Goal: Information Seeking & Learning: Learn about a topic

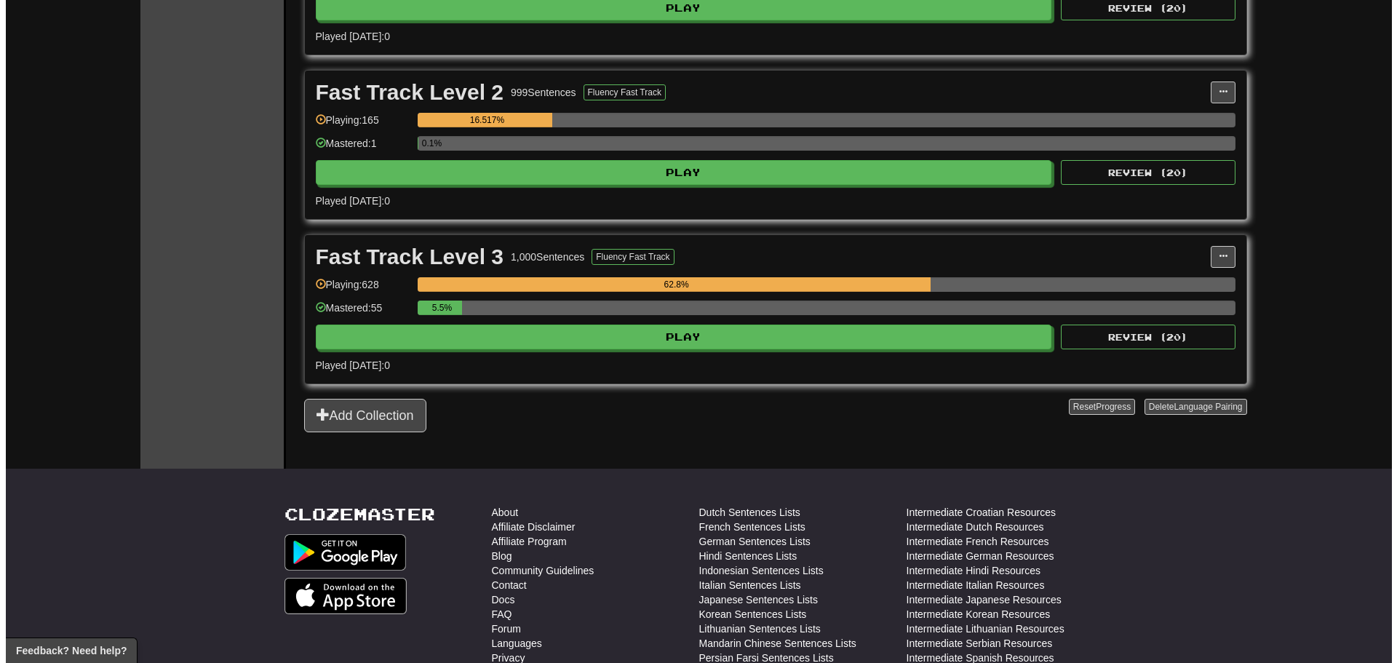
scroll to position [437, 0]
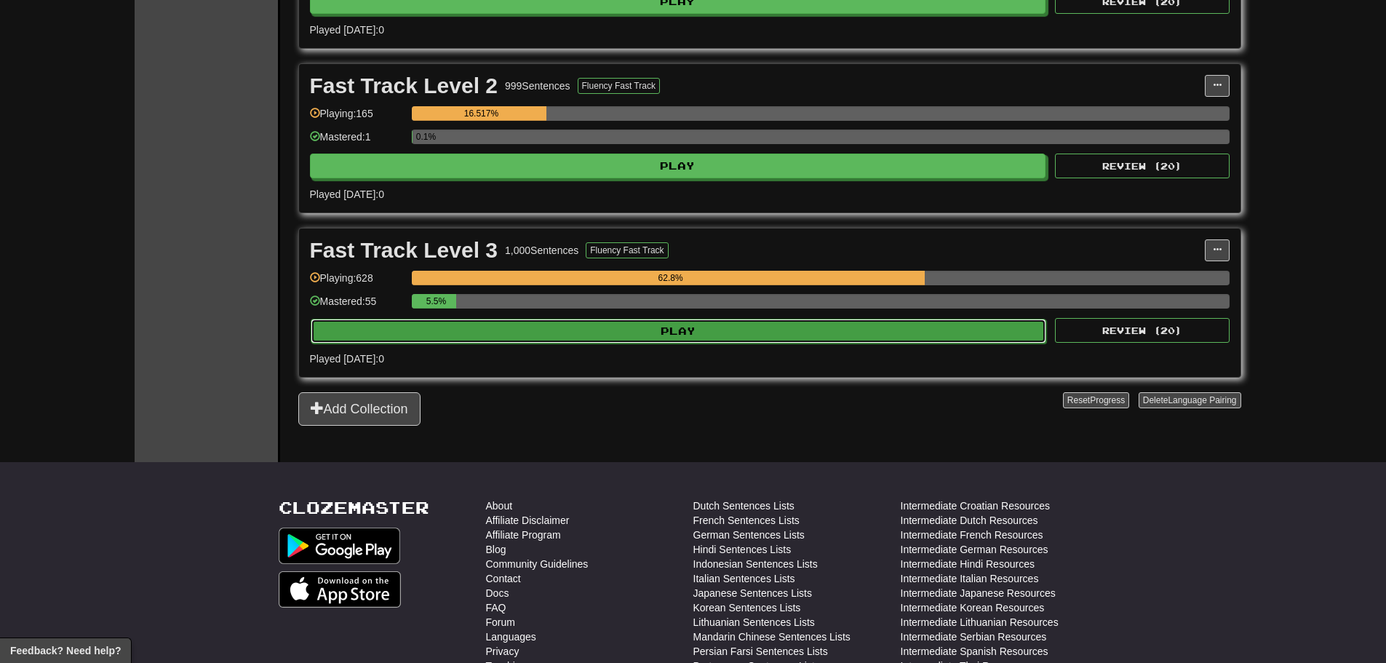
click at [514, 336] on button "Play" at bounding box center [679, 331] width 736 height 25
select select "**"
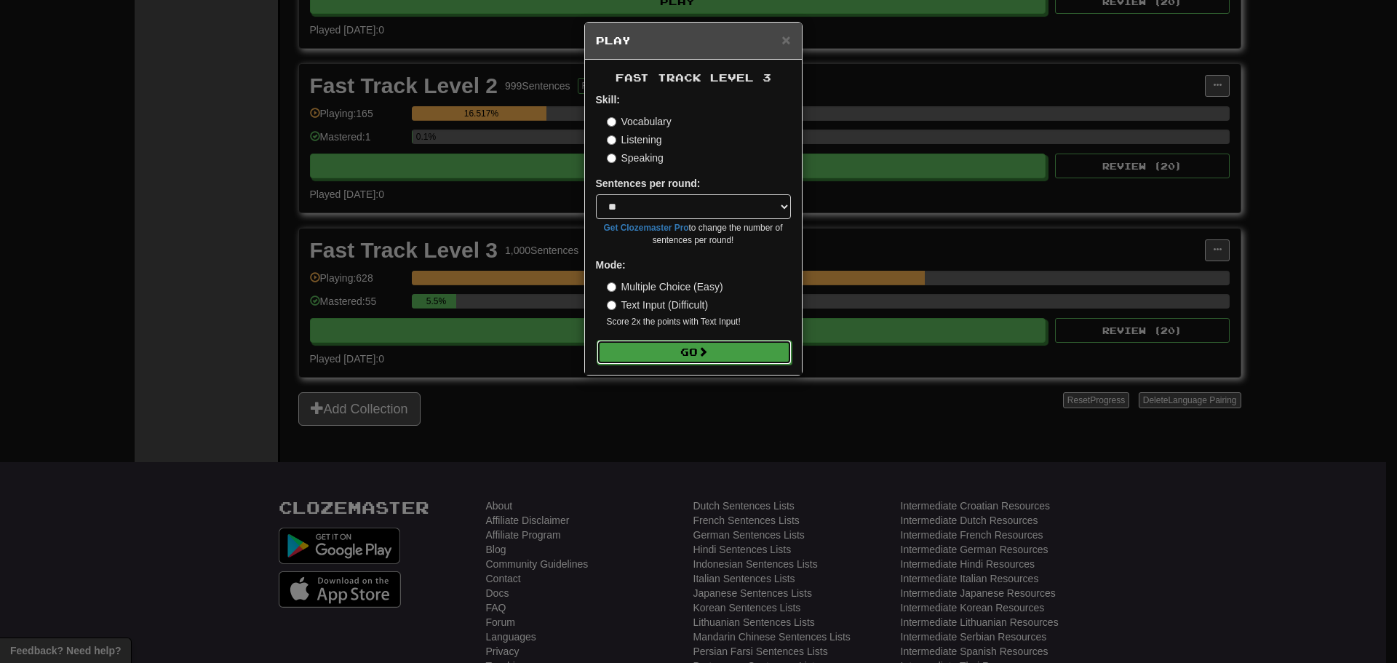
click at [739, 354] on button "Go" at bounding box center [694, 352] width 195 height 25
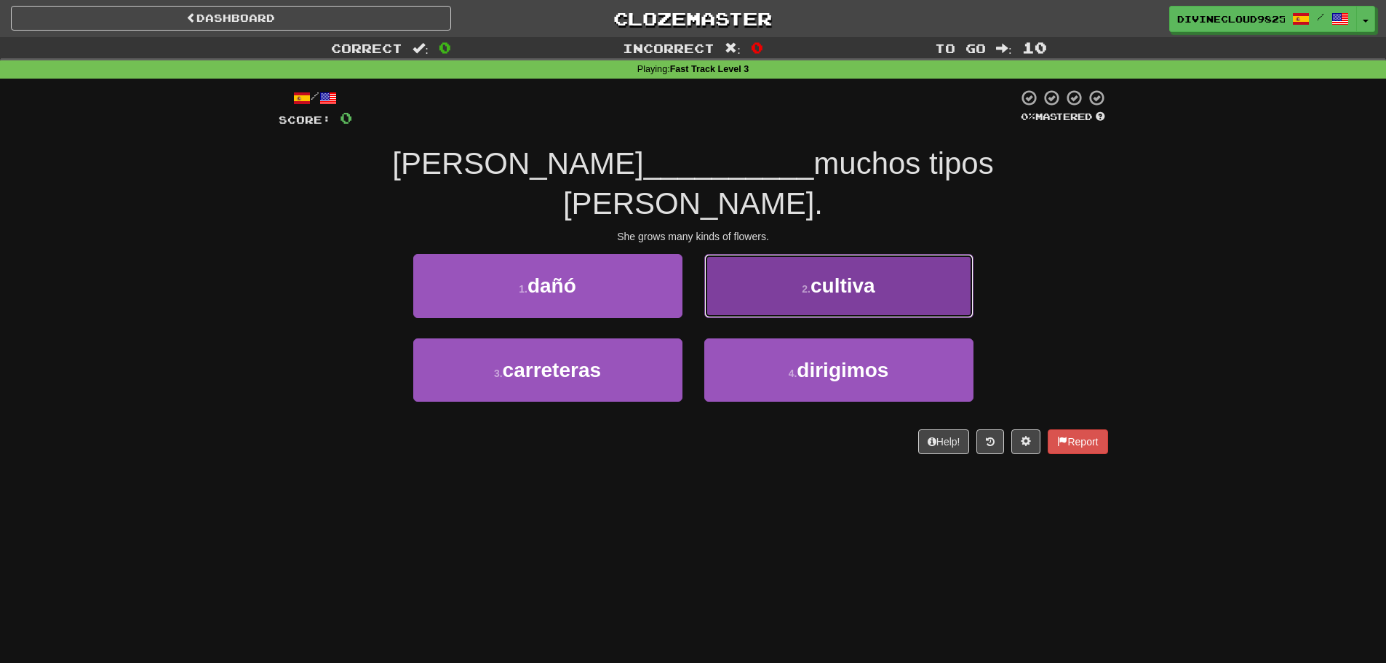
click at [859, 274] on span "cultiva" at bounding box center [843, 285] width 65 height 23
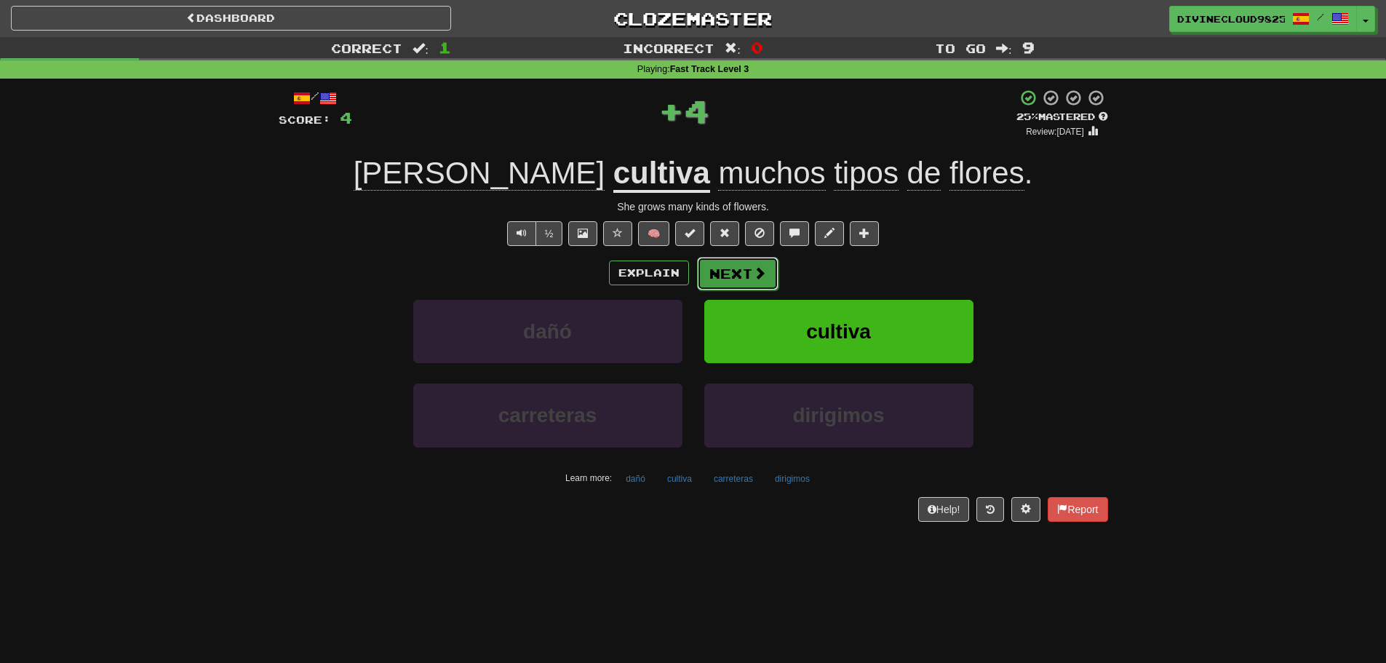
click at [725, 269] on button "Next" at bounding box center [738, 273] width 82 height 33
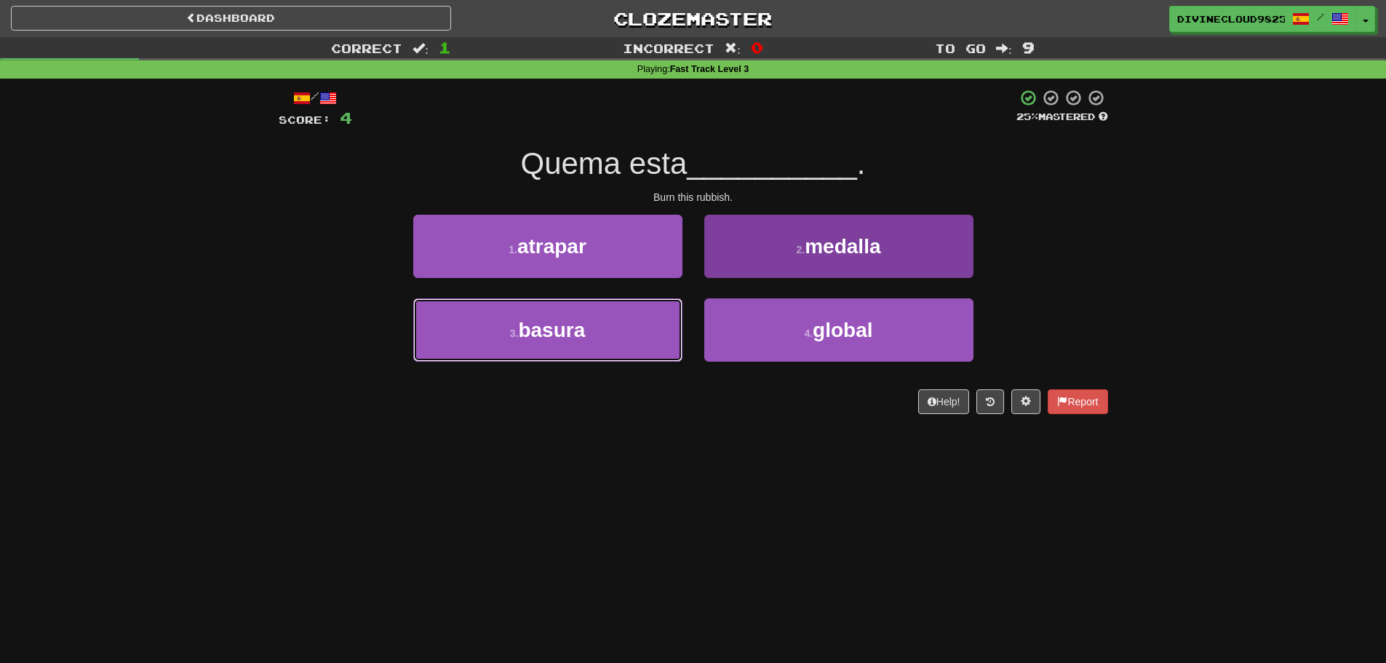
drag, startPoint x: 584, startPoint y: 333, endPoint x: 709, endPoint y: 329, distance: 124.5
click at [587, 333] on button "3 . basura" at bounding box center [547, 329] width 269 height 63
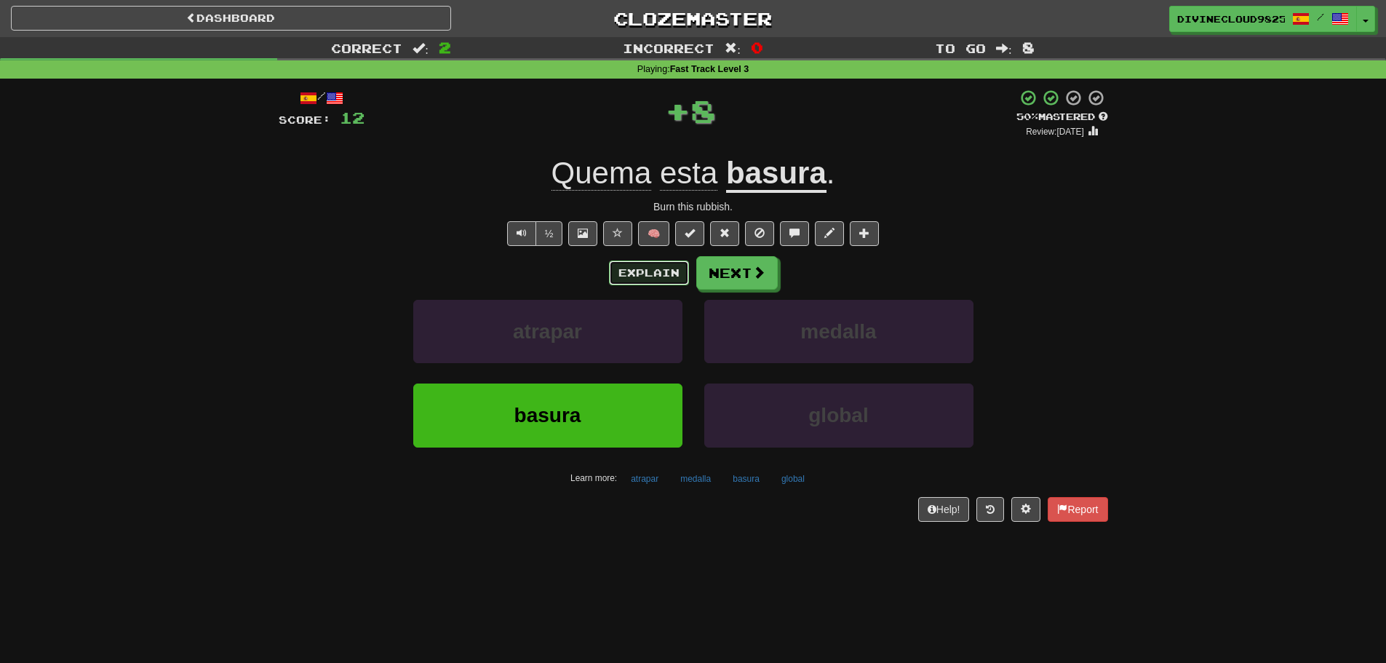
click at [631, 274] on button "Explain" at bounding box center [649, 273] width 80 height 25
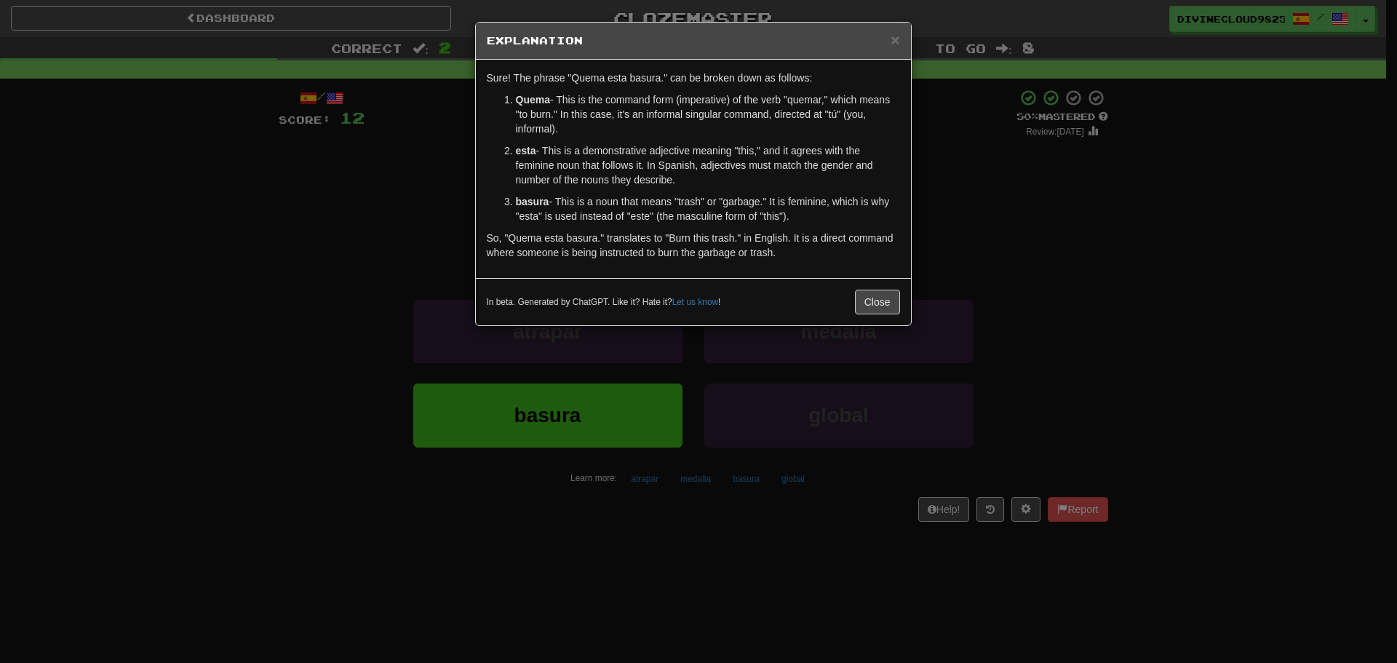
click at [1093, 272] on div "× Explanation Sure! The phrase "Quema esta basura." can be broken down as follo…" at bounding box center [698, 331] width 1397 height 663
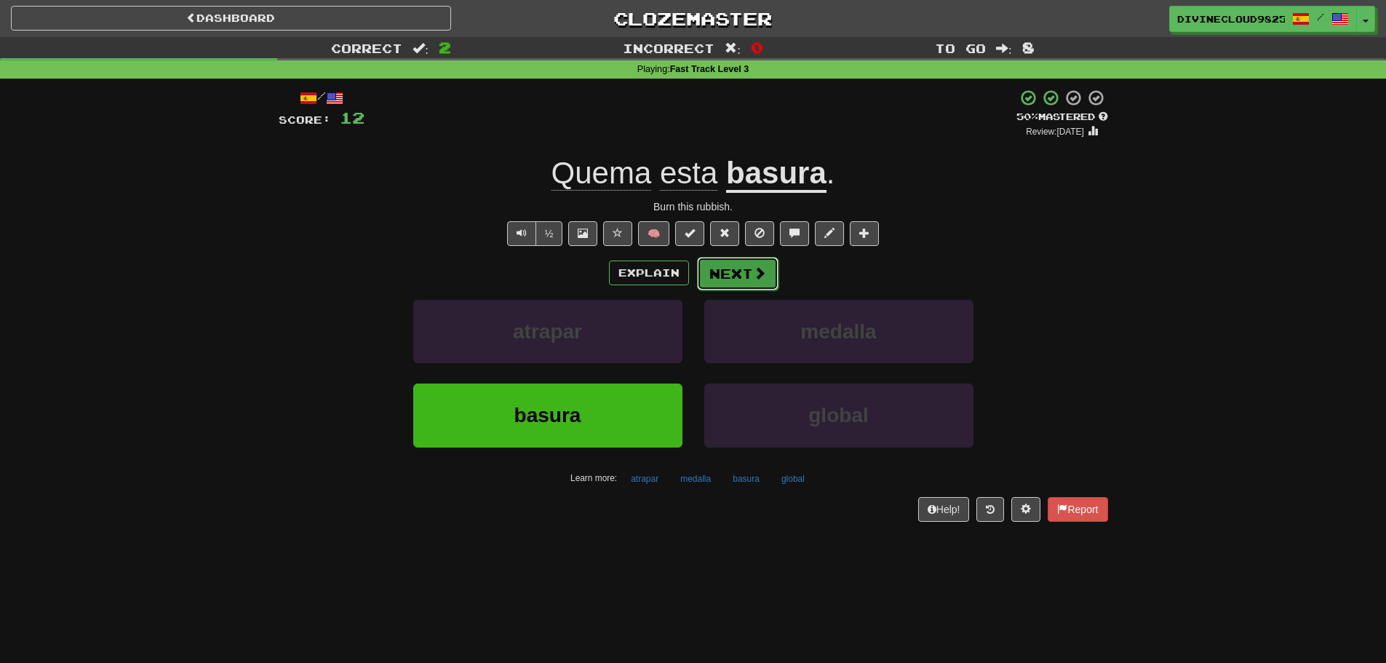
click at [747, 279] on button "Next" at bounding box center [738, 273] width 82 height 33
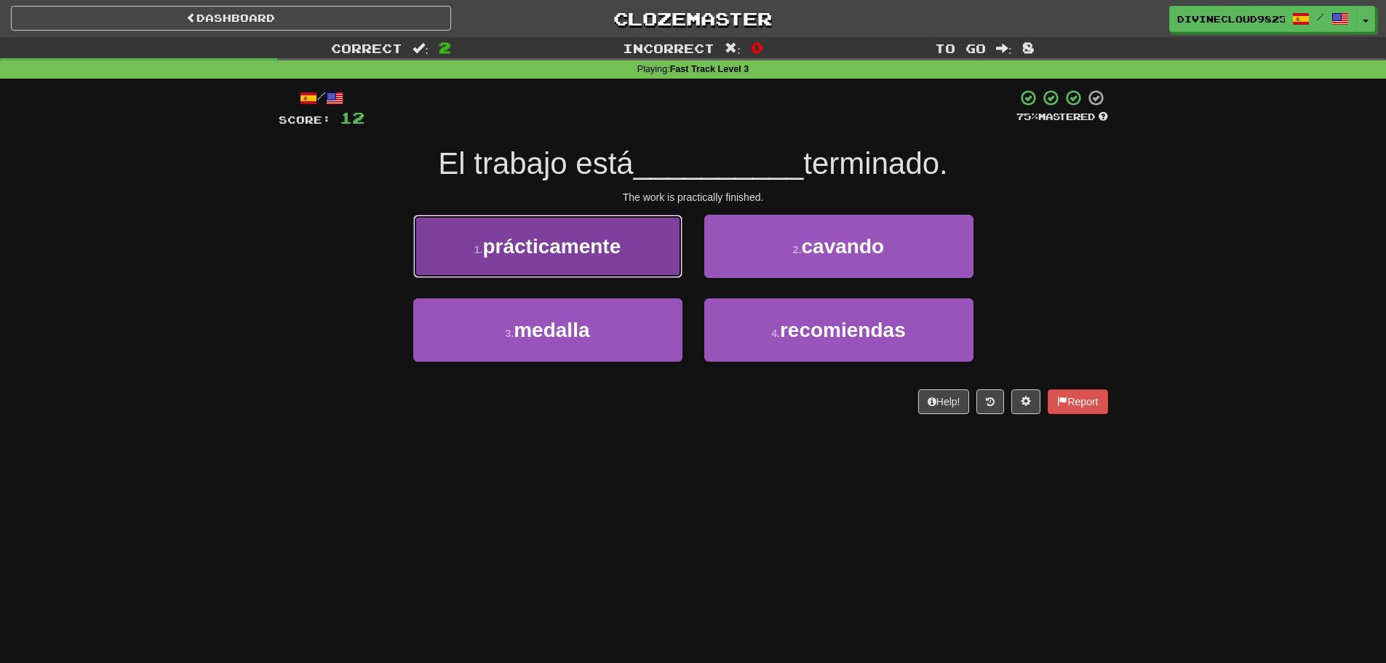
click at [563, 274] on button "1 . prácticamente" at bounding box center [547, 246] width 269 height 63
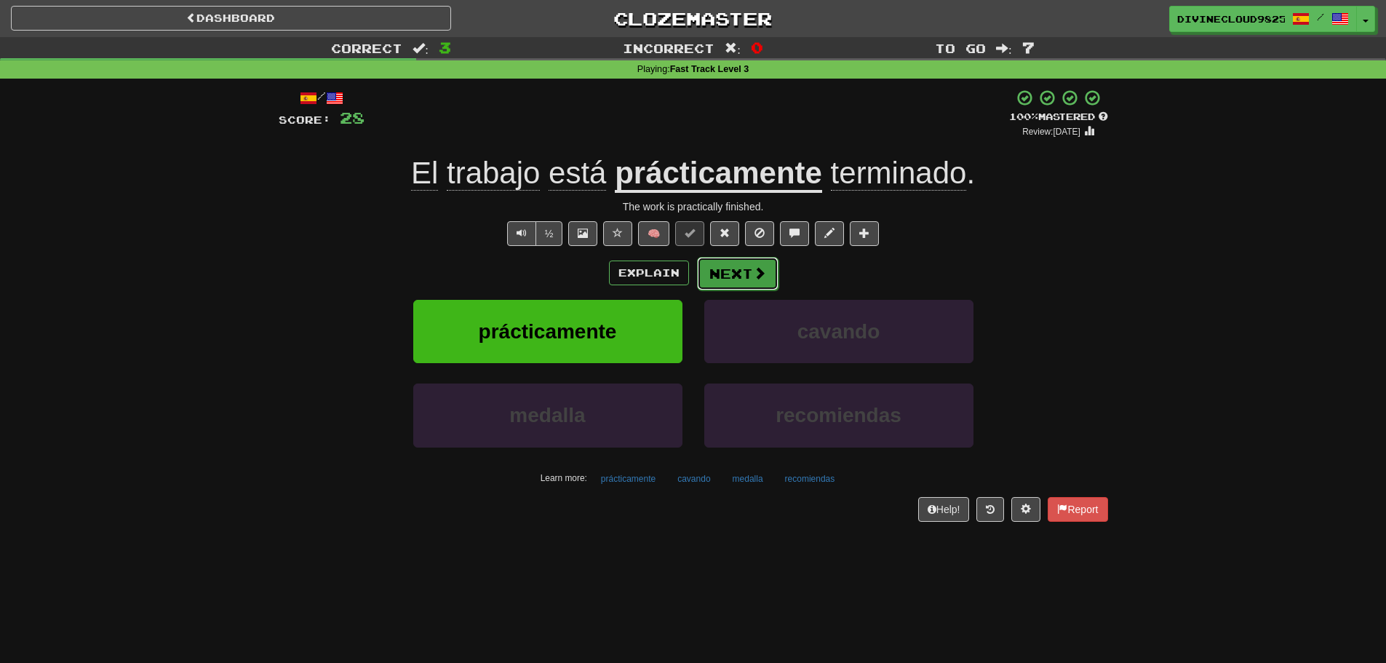
click at [753, 274] on span at bounding box center [759, 272] width 13 height 13
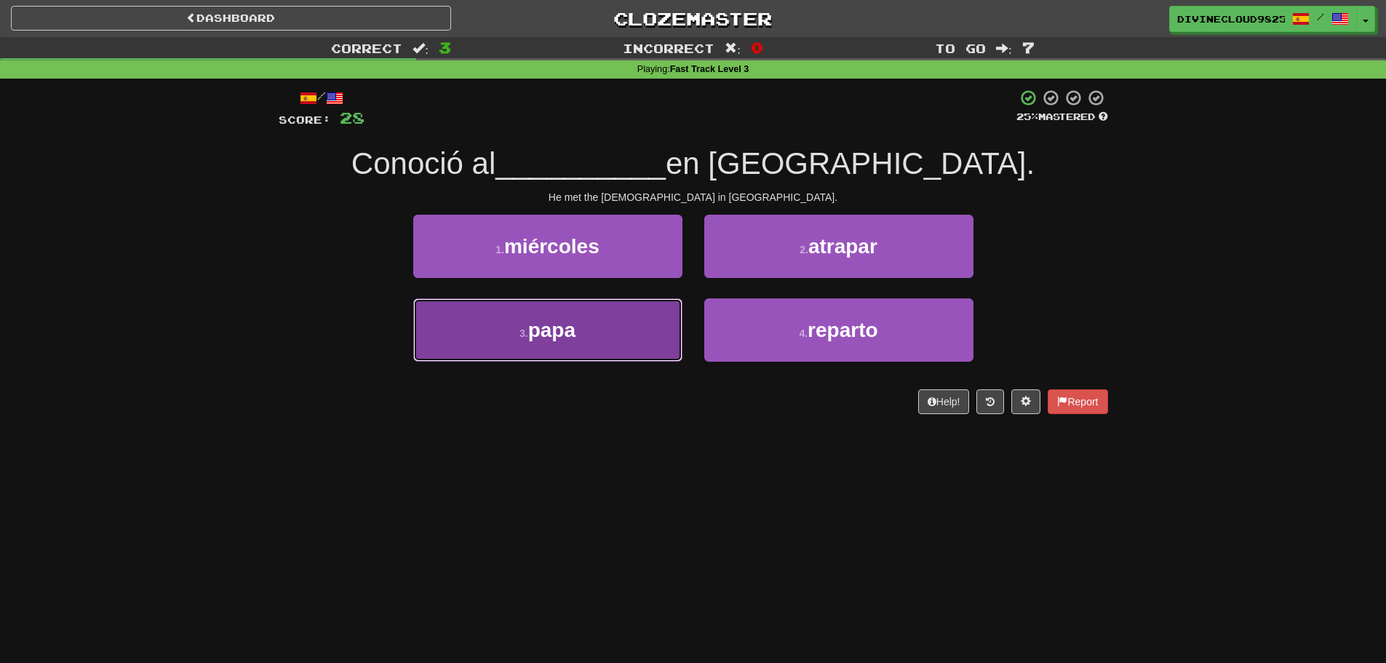
click at [551, 330] on span "papa" at bounding box center [551, 330] width 47 height 23
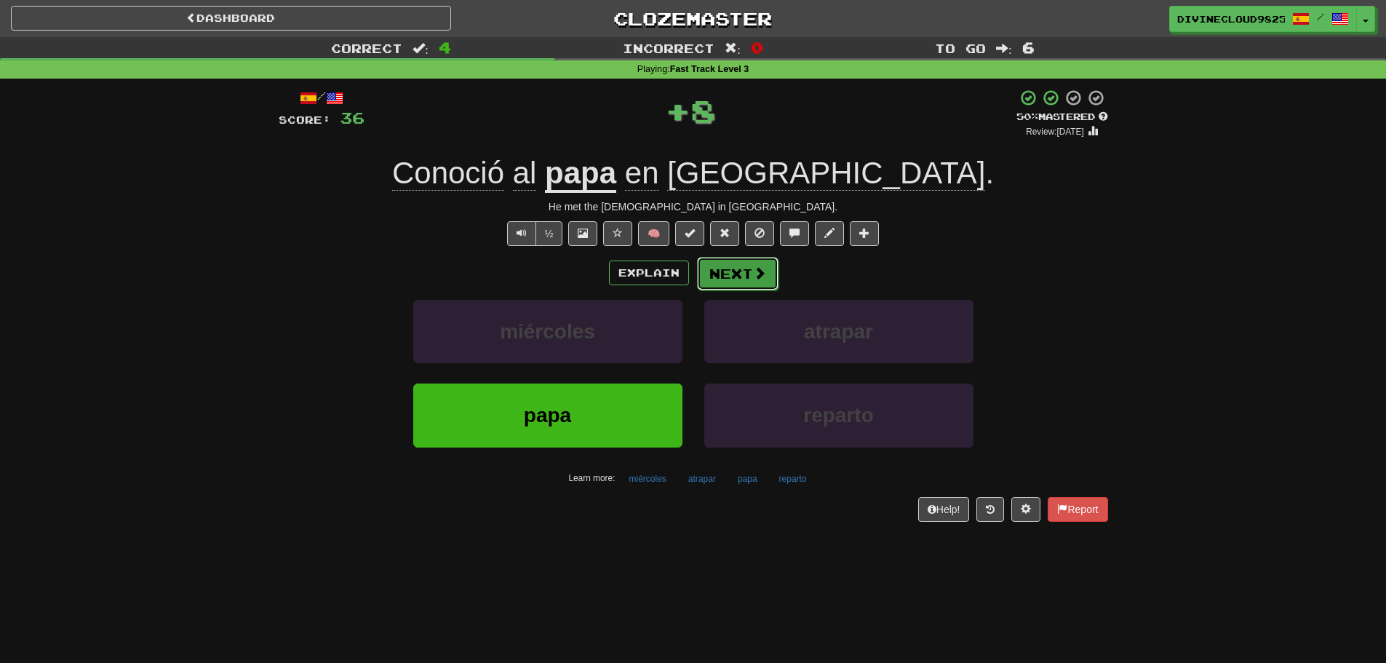
click at [710, 278] on button "Next" at bounding box center [738, 273] width 82 height 33
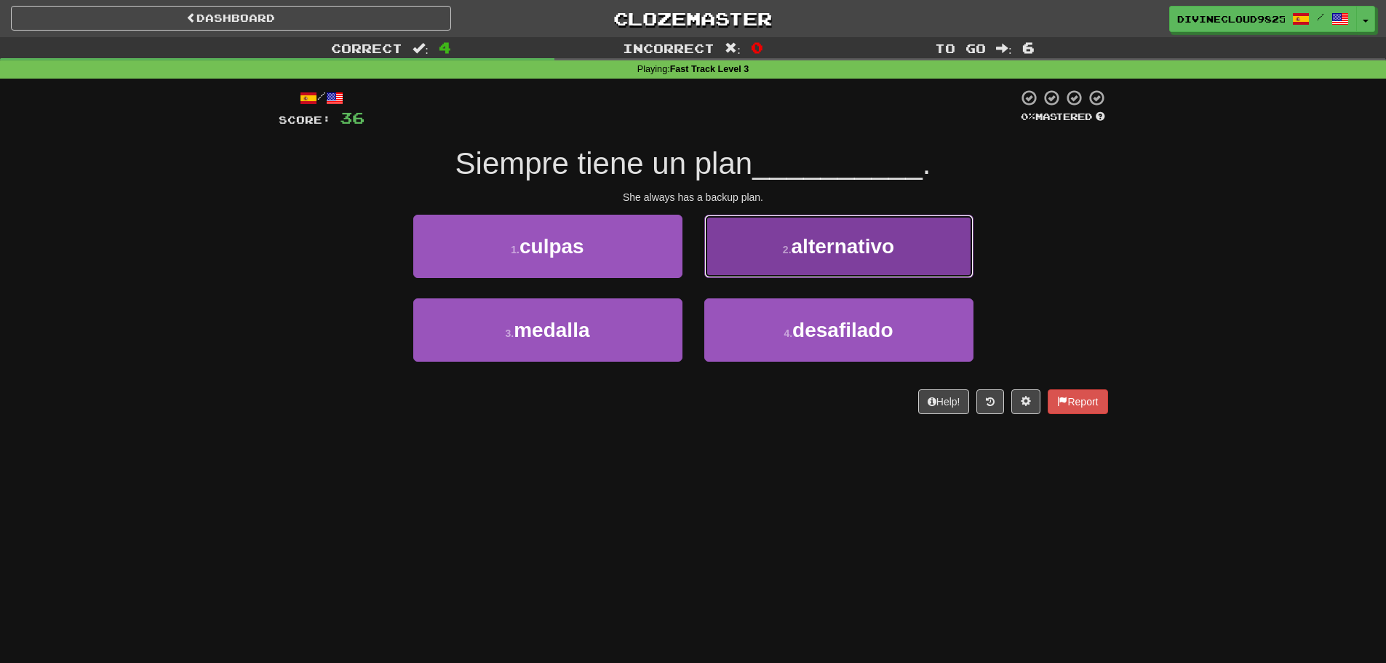
click at [956, 247] on button "2 . alternativo" at bounding box center [838, 246] width 269 height 63
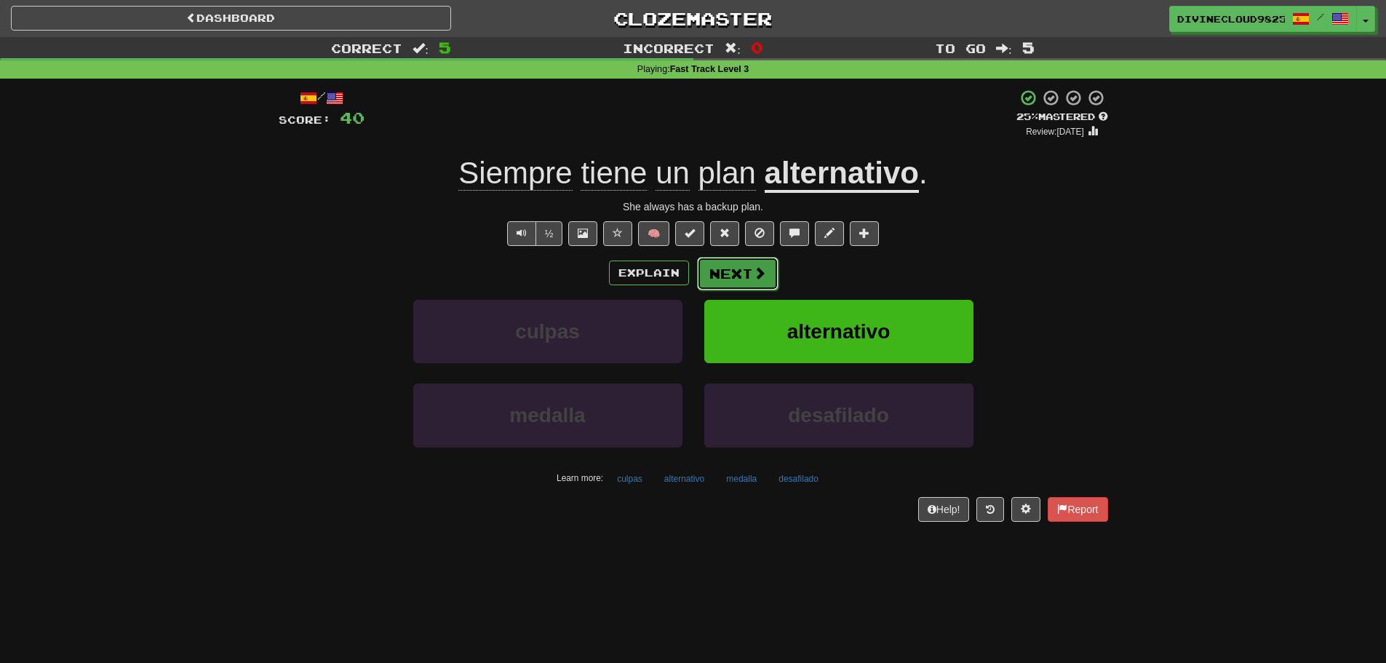
click at [739, 275] on button "Next" at bounding box center [738, 273] width 82 height 33
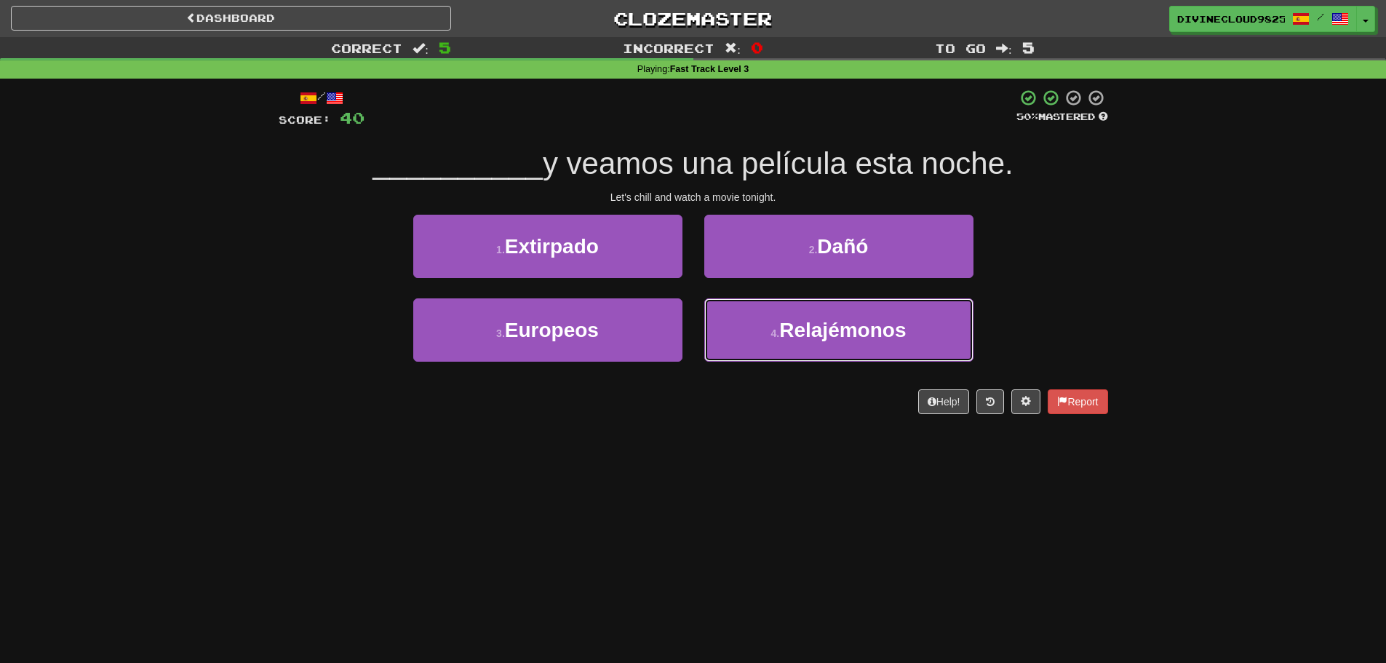
drag, startPoint x: 953, startPoint y: 333, endPoint x: 1170, endPoint y: 321, distance: 217.2
click at [955, 333] on button "4 . Relajémonos" at bounding box center [838, 329] width 269 height 63
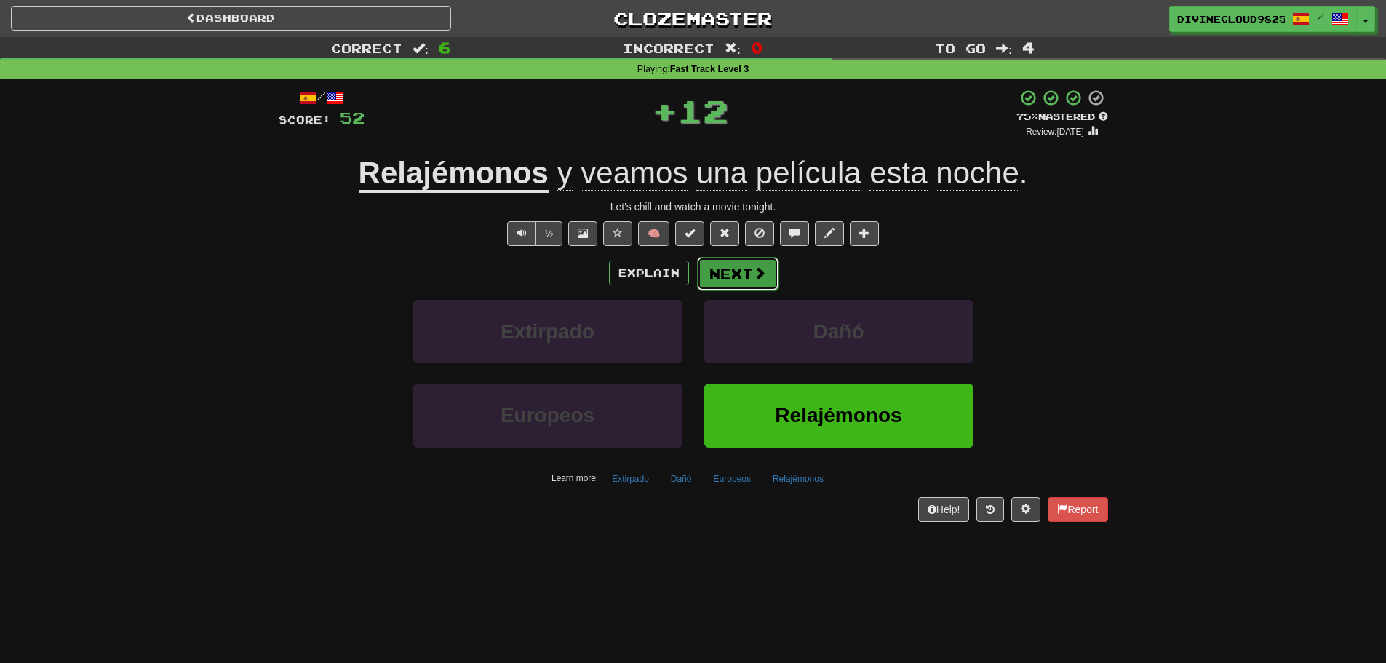
click at [723, 271] on button "Next" at bounding box center [738, 273] width 82 height 33
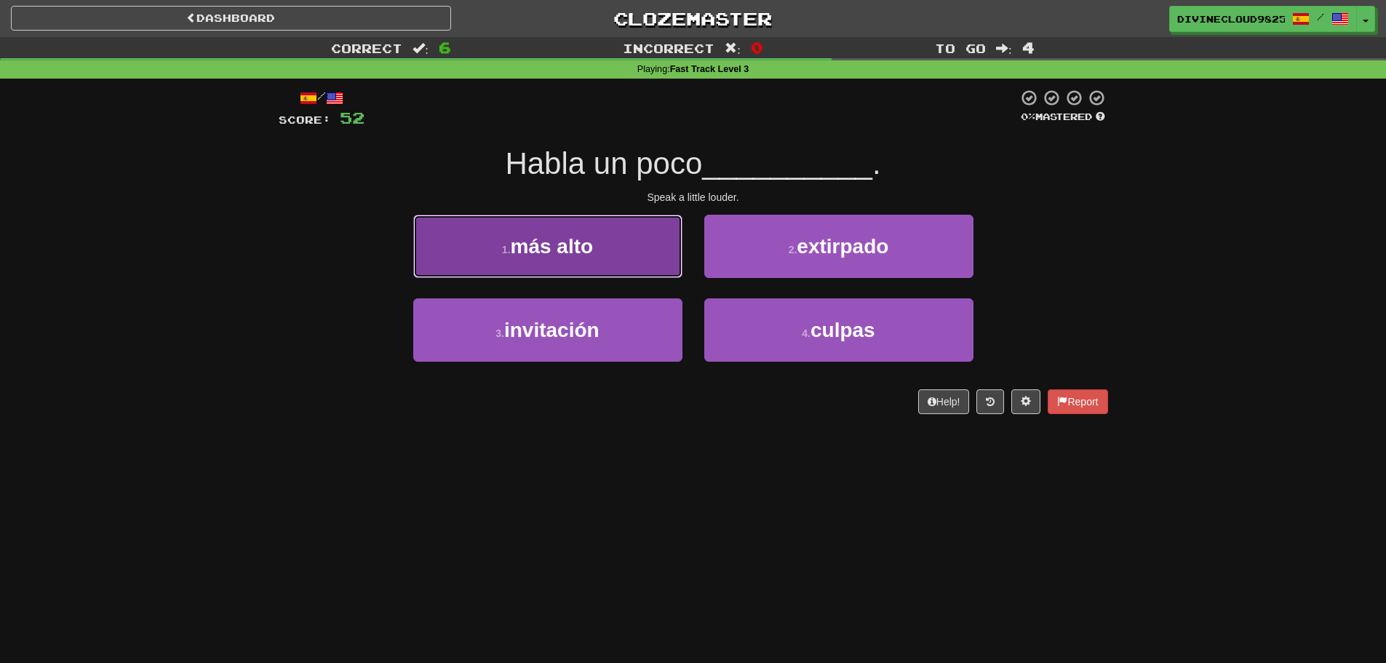
click at [577, 264] on button "1 . más alto" at bounding box center [547, 246] width 269 height 63
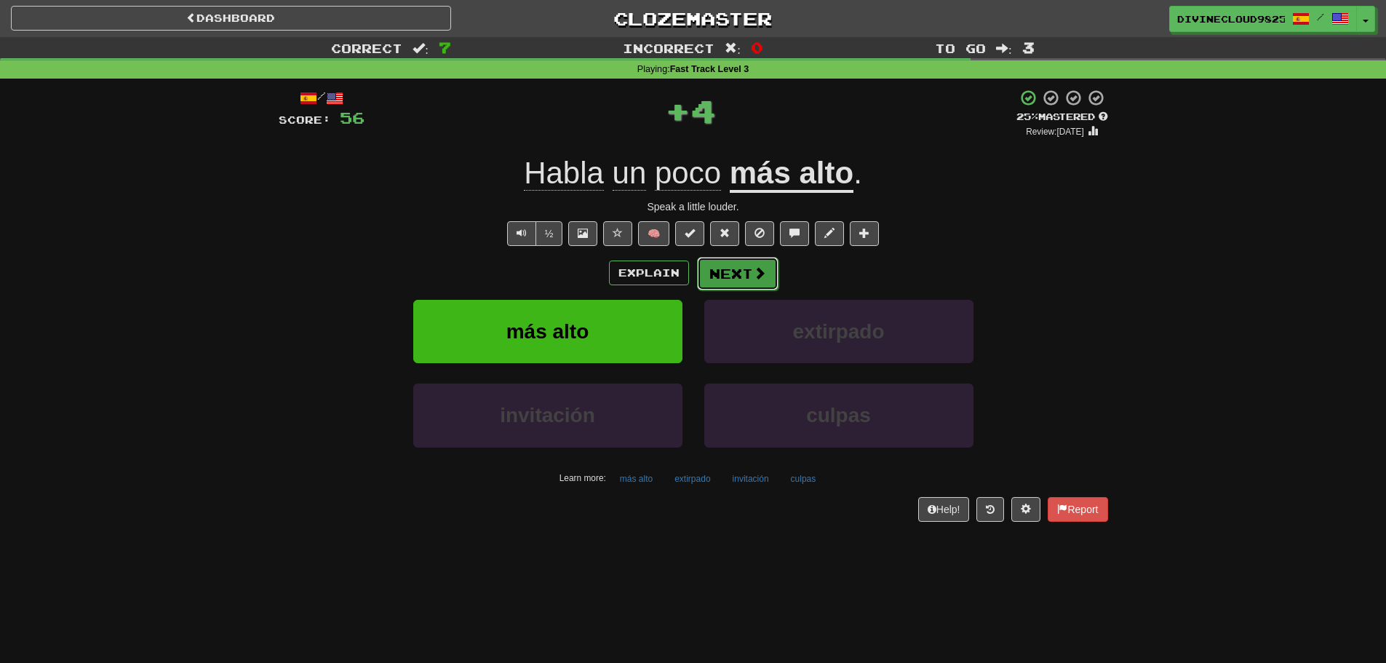
click at [737, 265] on button "Next" at bounding box center [738, 273] width 82 height 33
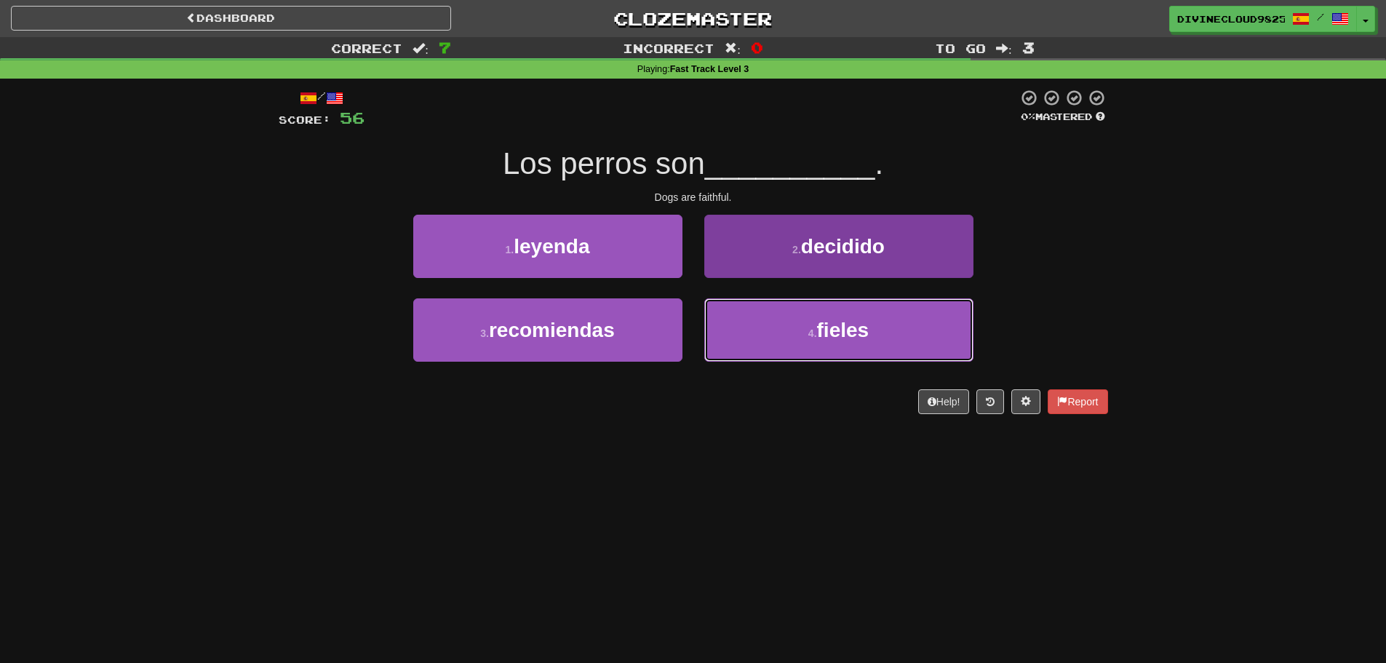
click at [964, 342] on button "4 . fieles" at bounding box center [838, 329] width 269 height 63
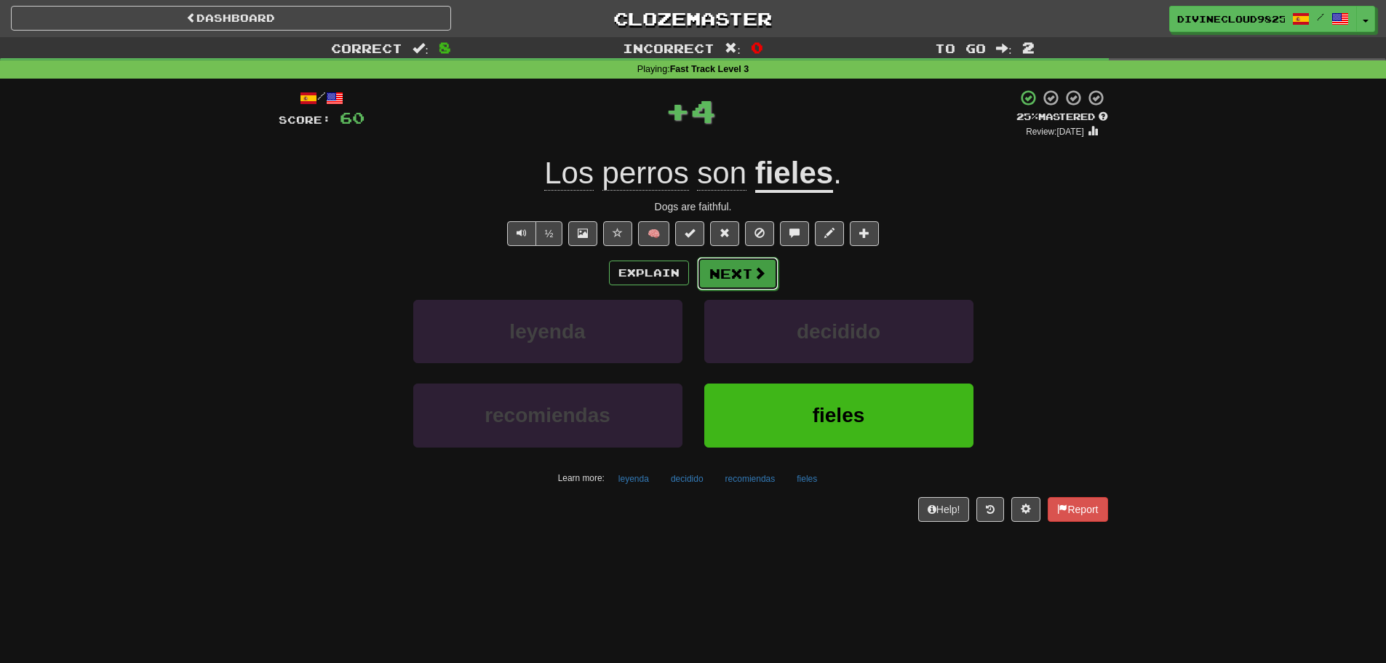
click at [718, 285] on button "Next" at bounding box center [738, 273] width 82 height 33
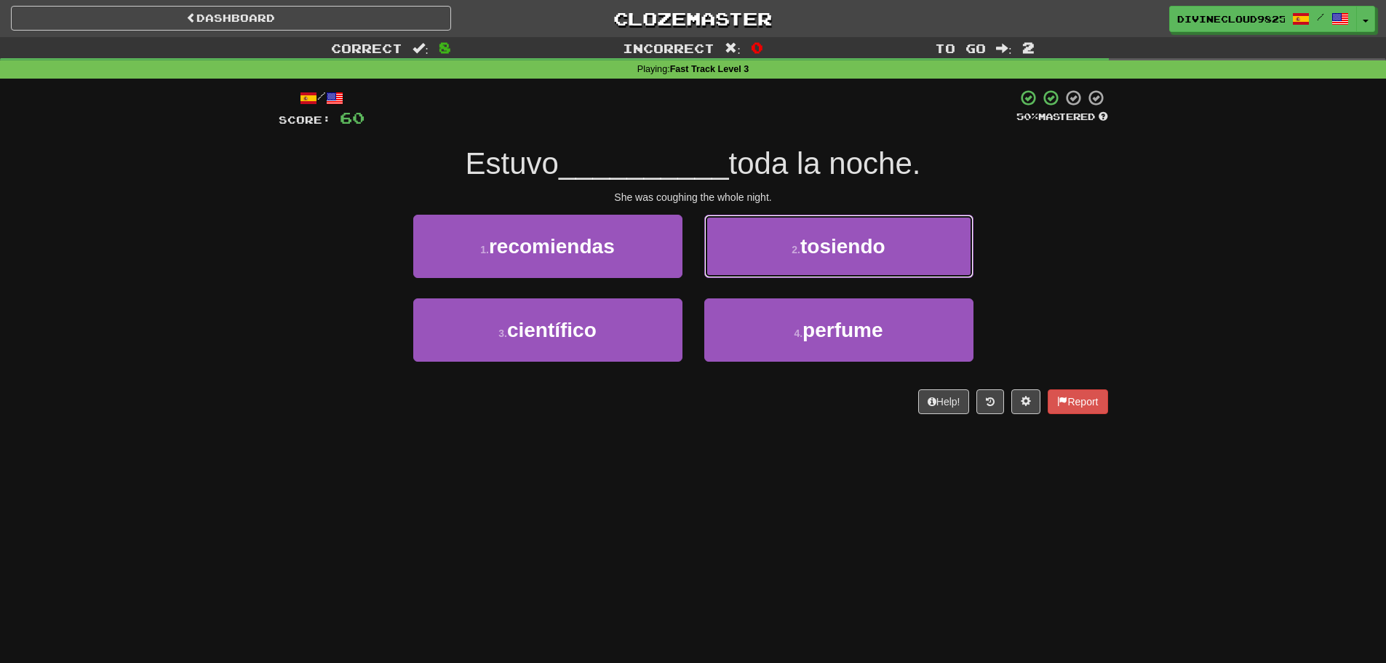
drag, startPoint x: 951, startPoint y: 253, endPoint x: 1025, endPoint y: 240, distance: 74.7
click at [954, 254] on button "2 . tosiendo" at bounding box center [838, 246] width 269 height 63
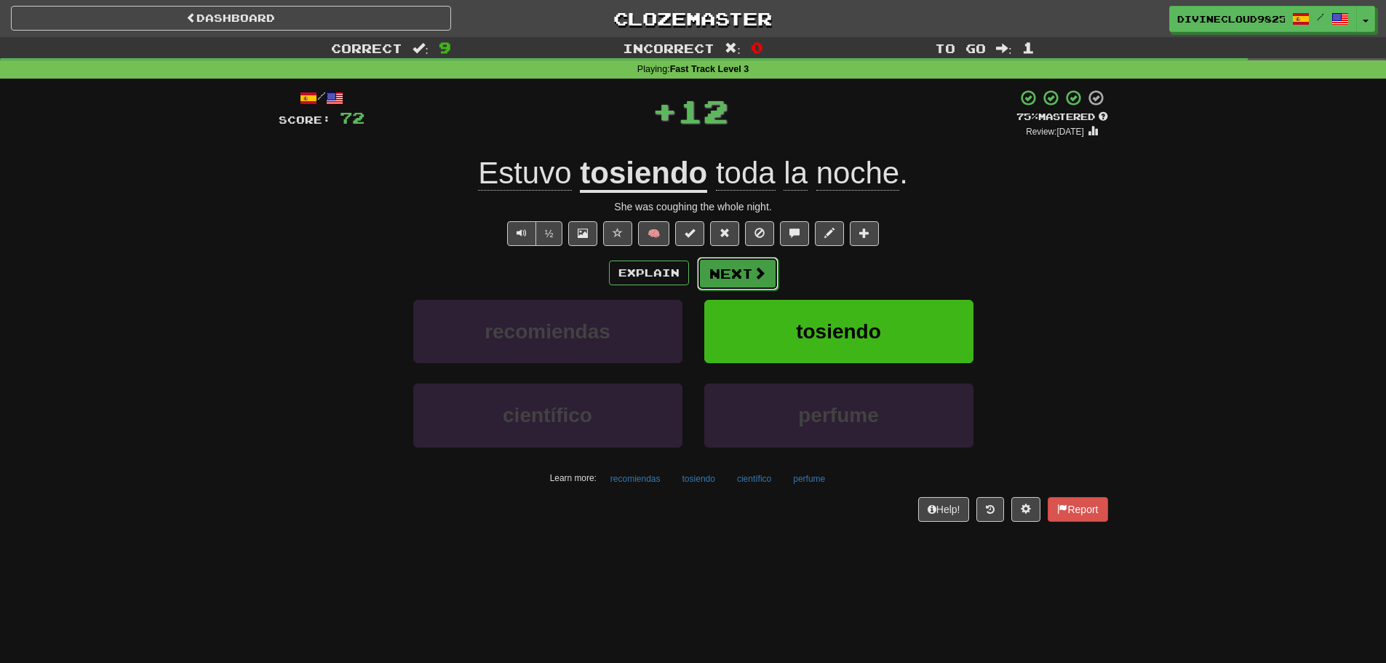
click at [759, 279] on span at bounding box center [759, 272] width 13 height 13
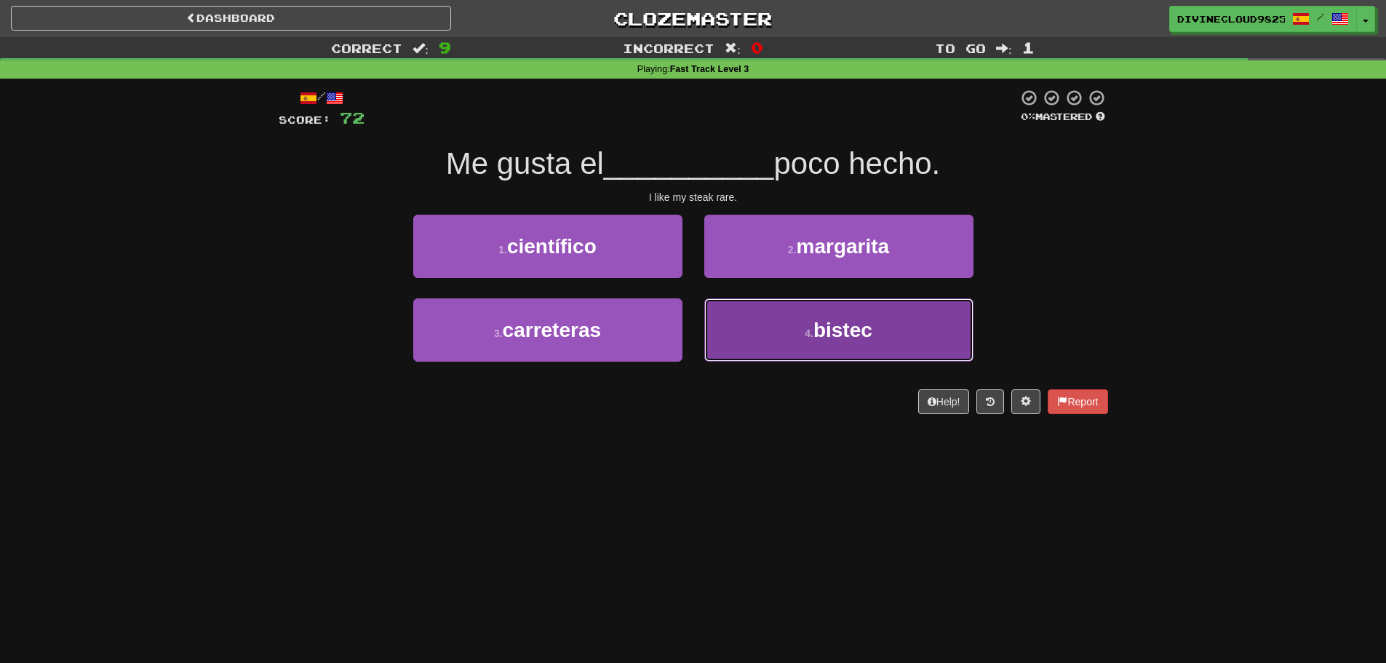
click at [833, 327] on span "bistec" at bounding box center [843, 330] width 59 height 23
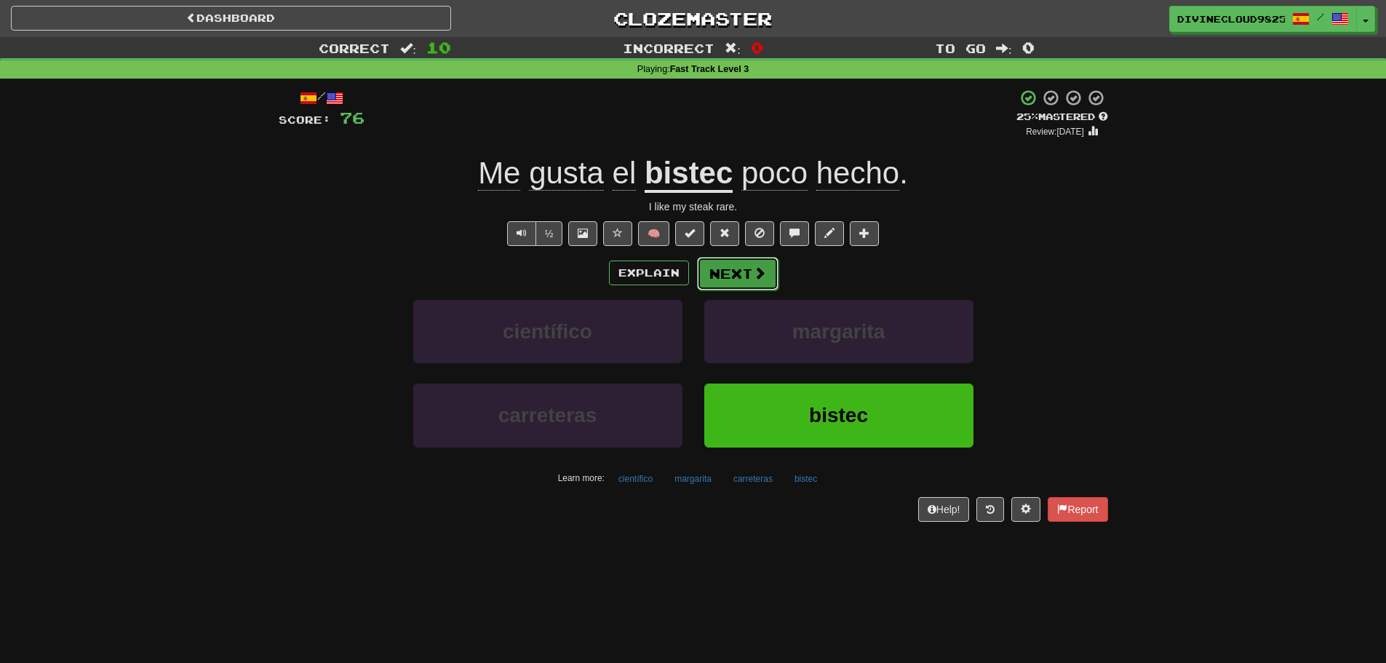
click at [723, 270] on button "Next" at bounding box center [738, 273] width 82 height 33
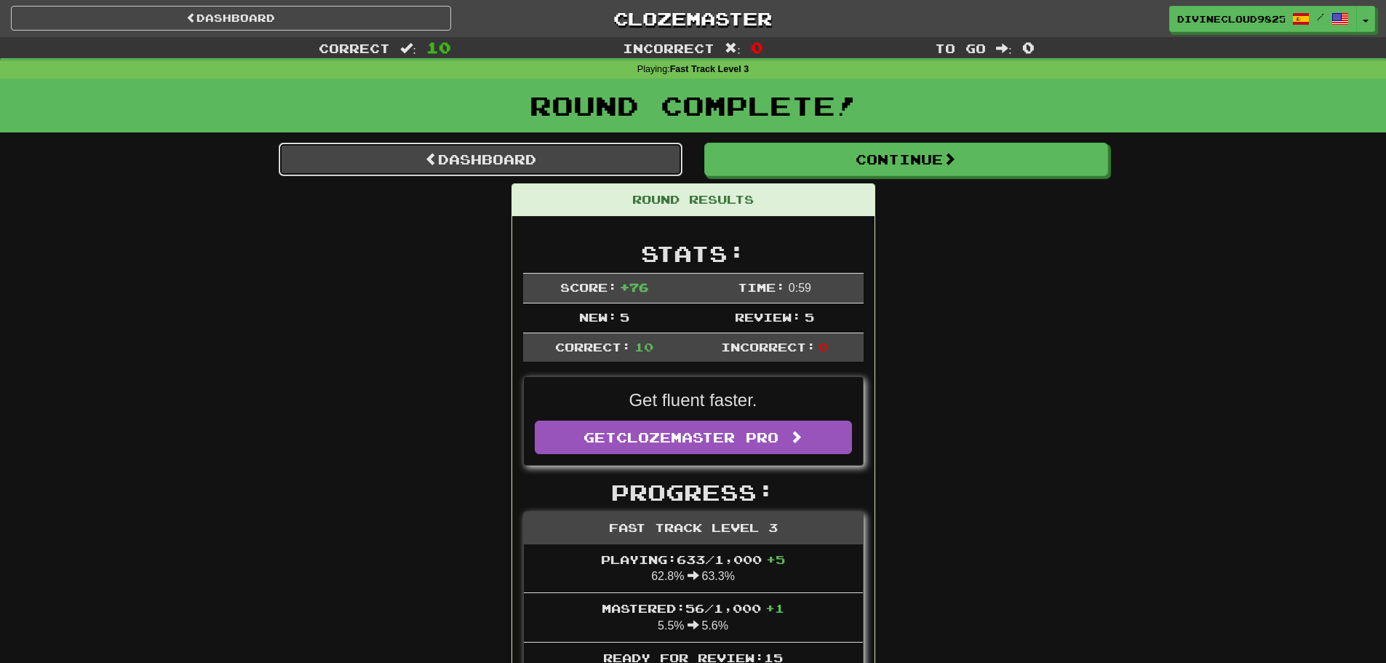
click at [471, 167] on link "Dashboard" at bounding box center [481, 159] width 404 height 33
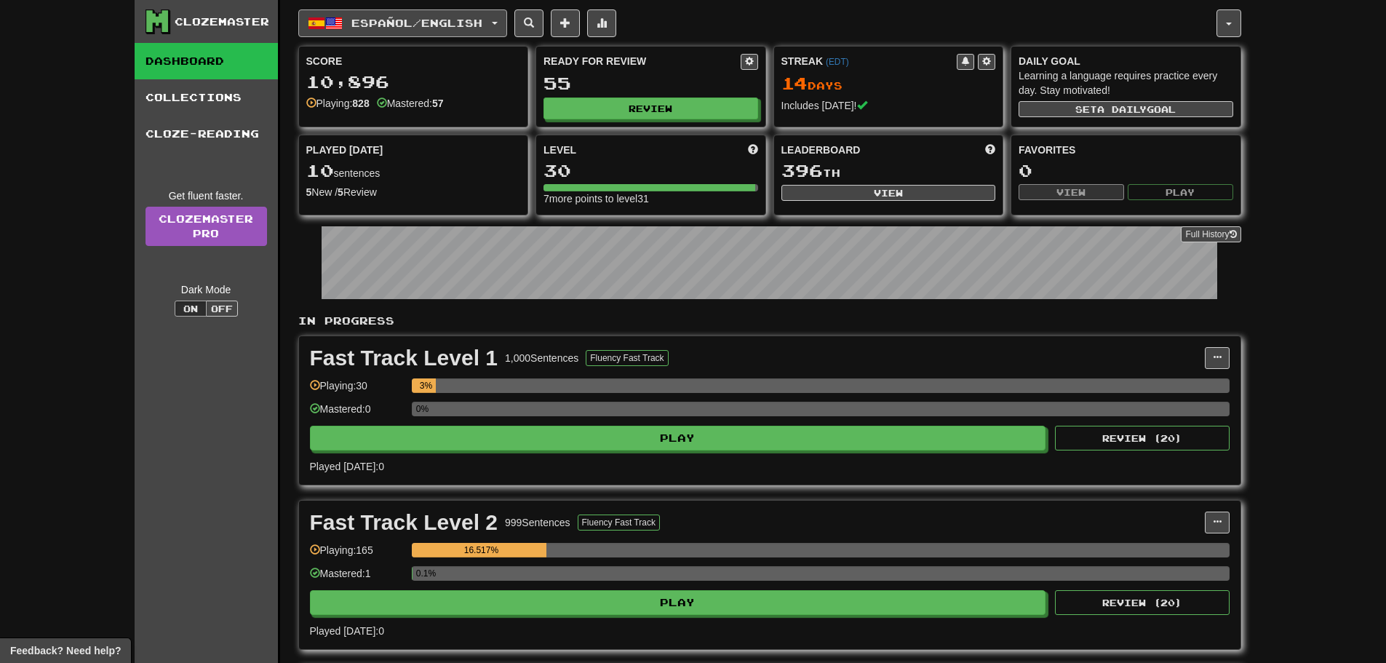
click at [507, 23] on button "Español / English" at bounding box center [402, 23] width 209 height 28
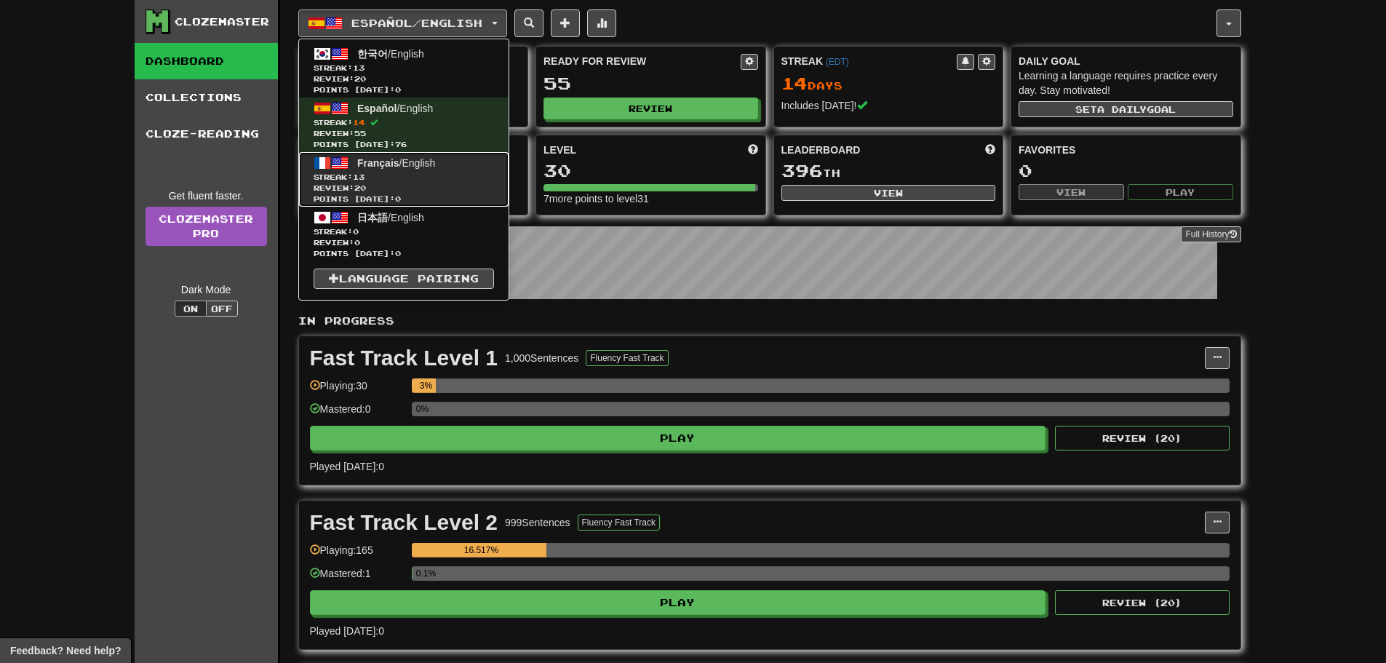
click at [428, 186] on span "Review: 20" at bounding box center [404, 188] width 180 height 11
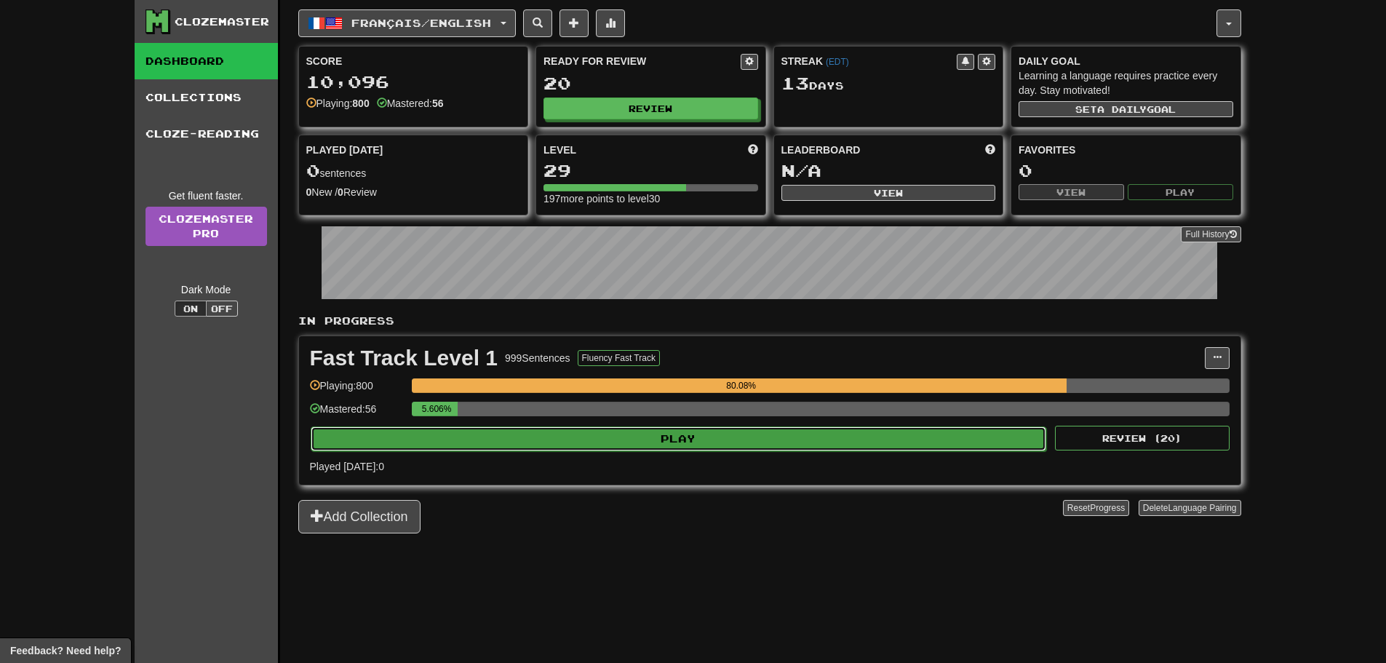
click at [479, 440] on button "Play" at bounding box center [679, 438] width 736 height 25
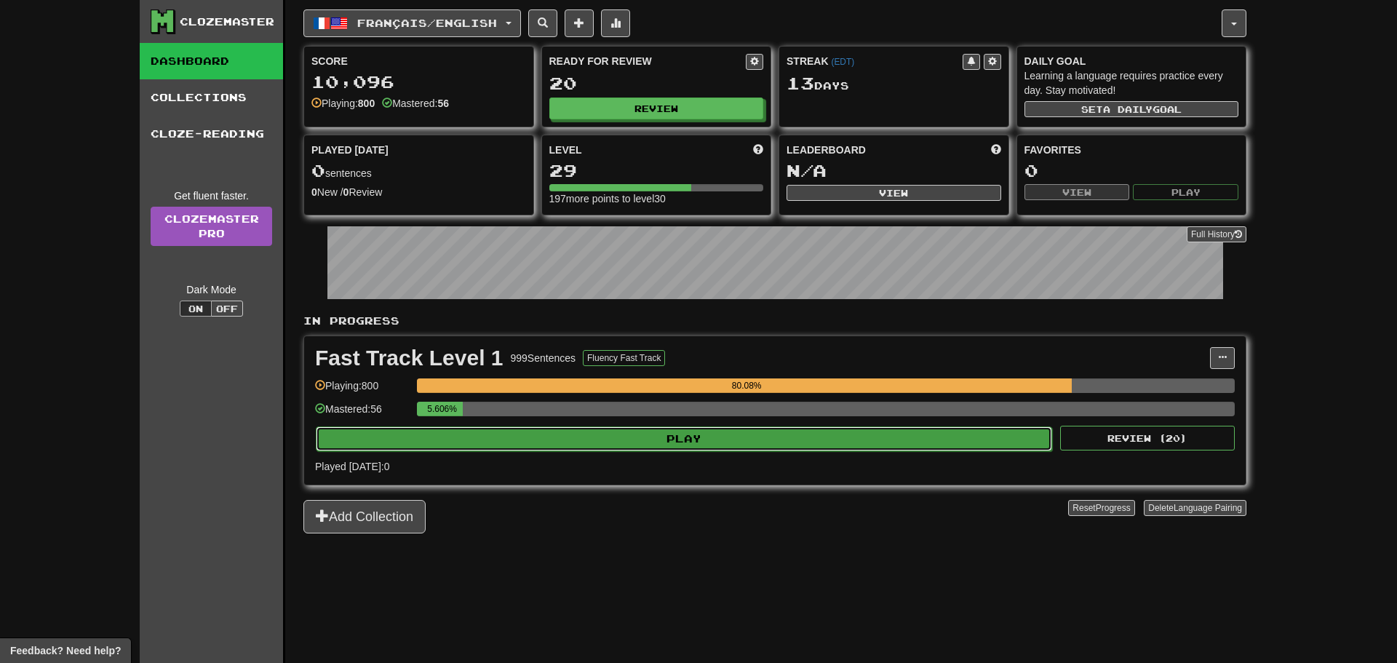
select select "**"
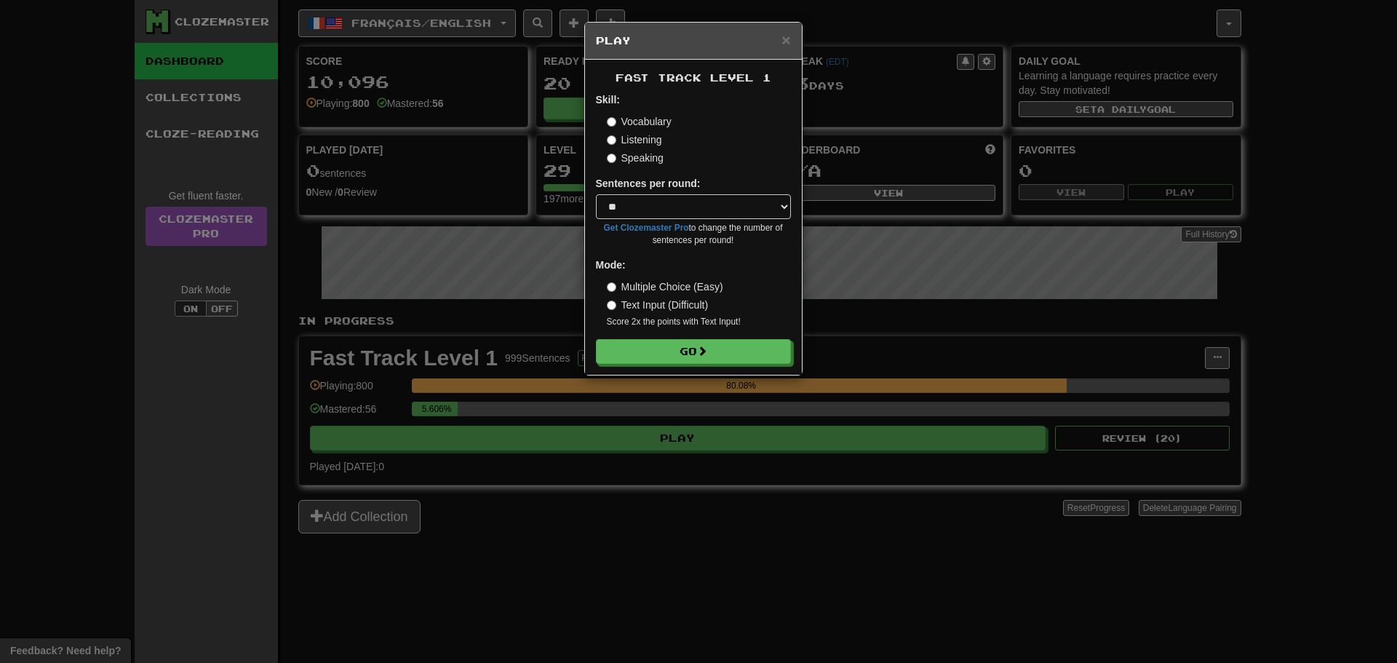
click at [685, 325] on small "Score 2x the points with Text Input !" at bounding box center [699, 322] width 184 height 12
click at [714, 366] on div "Fast Track Level 1 Skill: Vocabulary Listening Speaking Sentences per round: * …" at bounding box center [693, 217] width 217 height 315
click at [717, 359] on button "Go" at bounding box center [694, 352] width 195 height 25
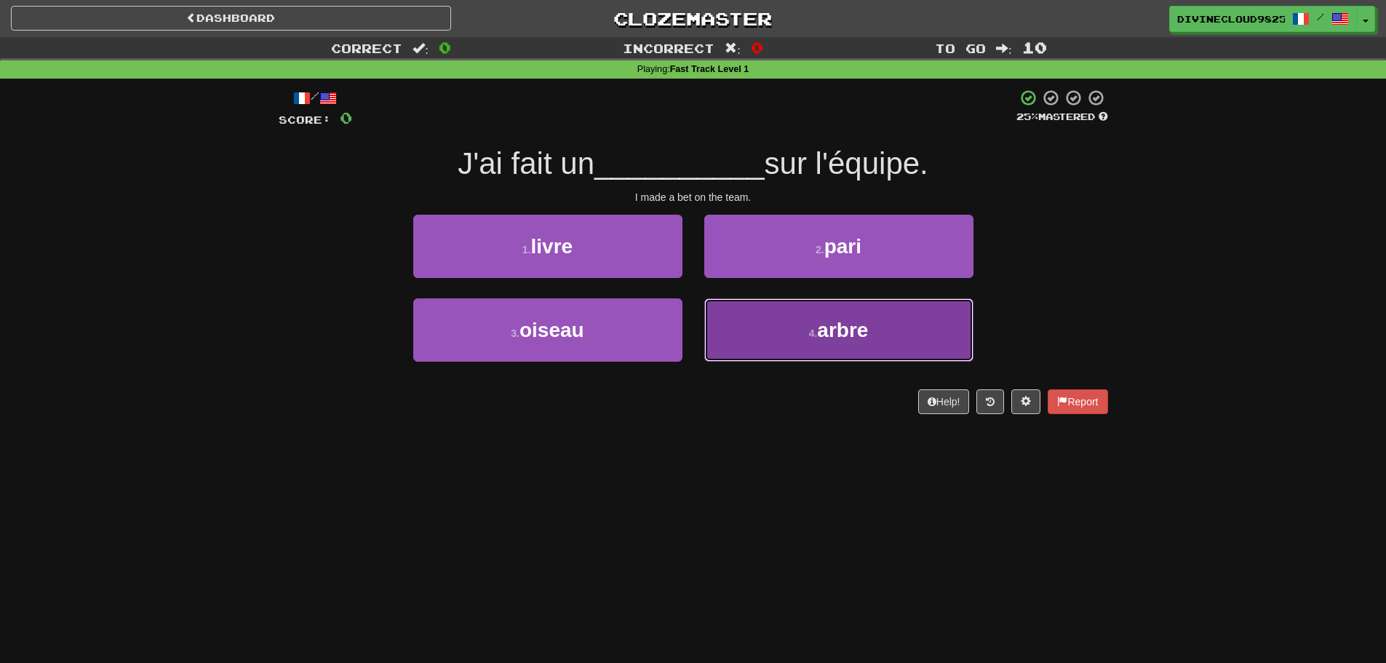
click at [732, 349] on button "4 . arbre" at bounding box center [838, 329] width 269 height 63
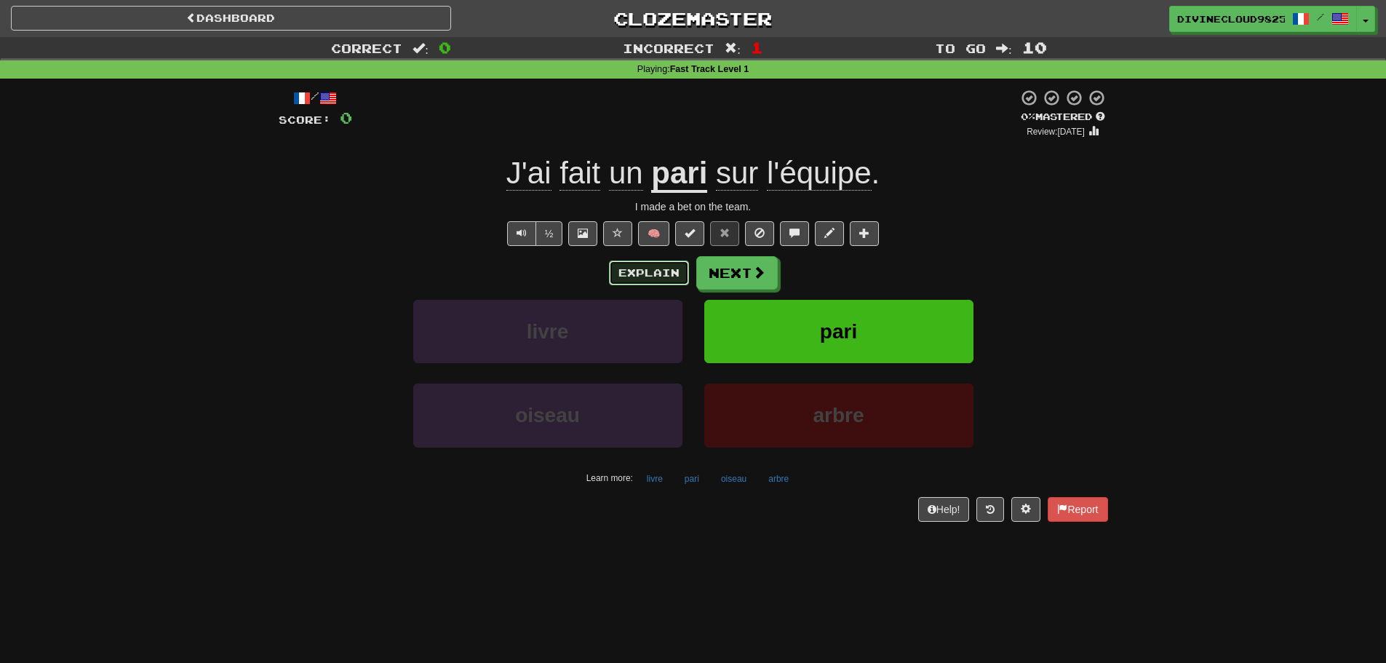
click at [647, 278] on button "Explain" at bounding box center [649, 273] width 80 height 25
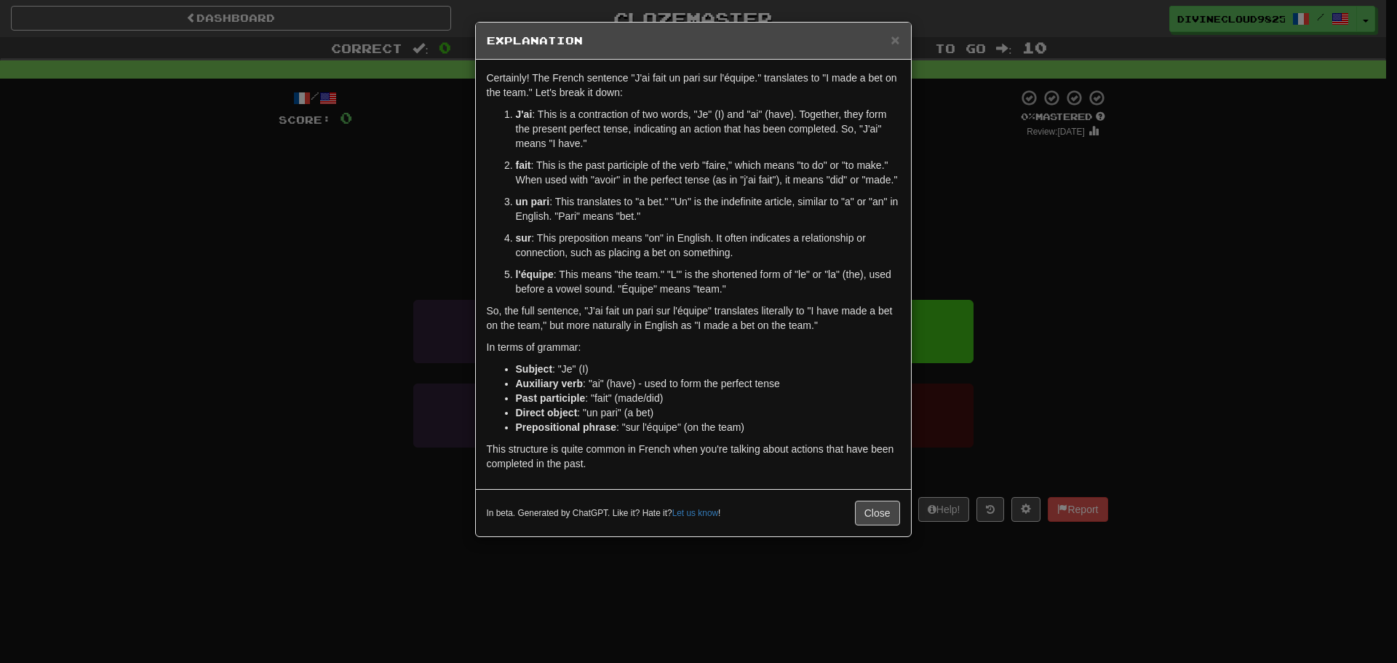
click at [1184, 301] on div "× Explanation Certainly! The French sentence "J'ai fait un pari sur l'équipe." …" at bounding box center [698, 331] width 1397 height 663
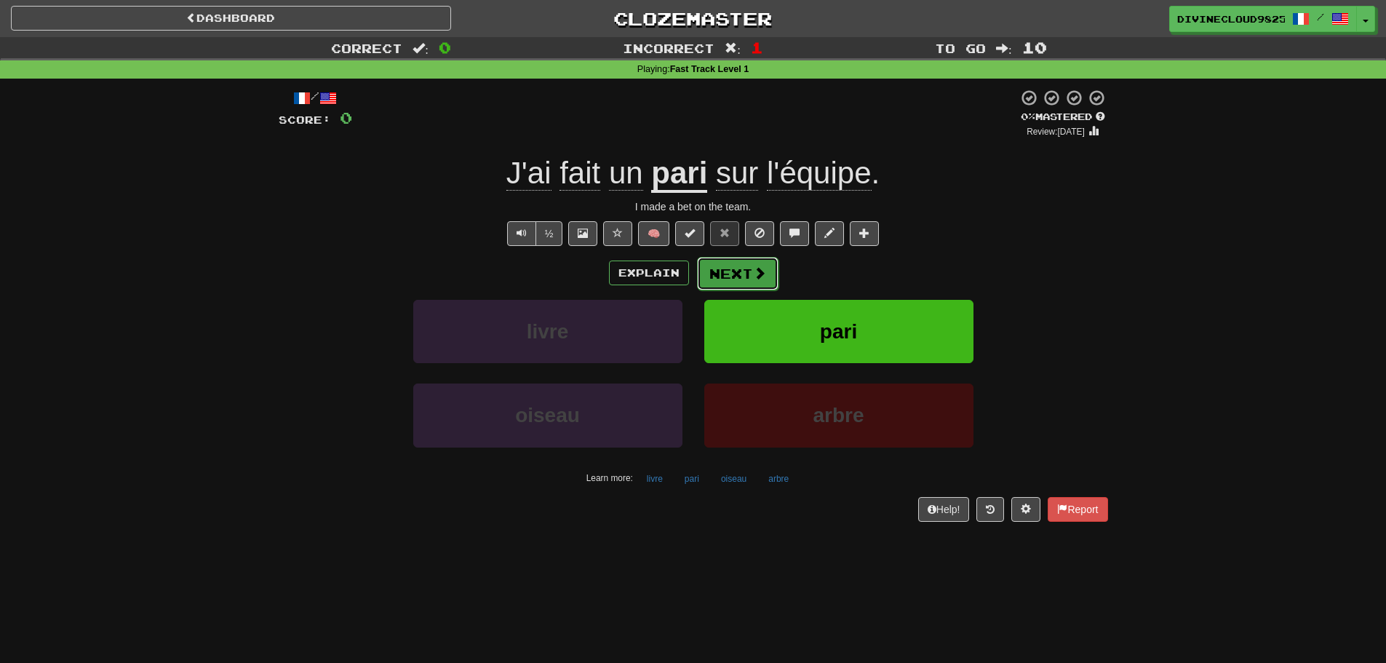
click at [759, 271] on span at bounding box center [759, 272] width 13 height 13
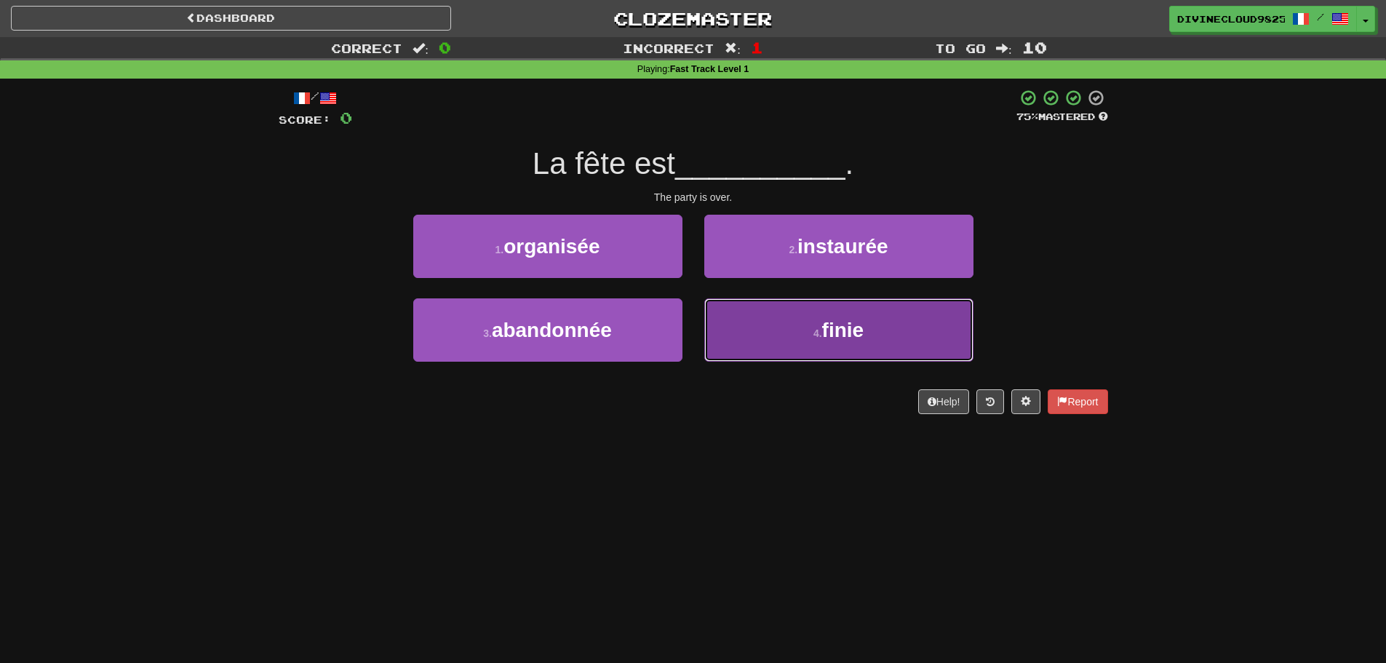
click at [934, 339] on button "4 . finie" at bounding box center [838, 329] width 269 height 63
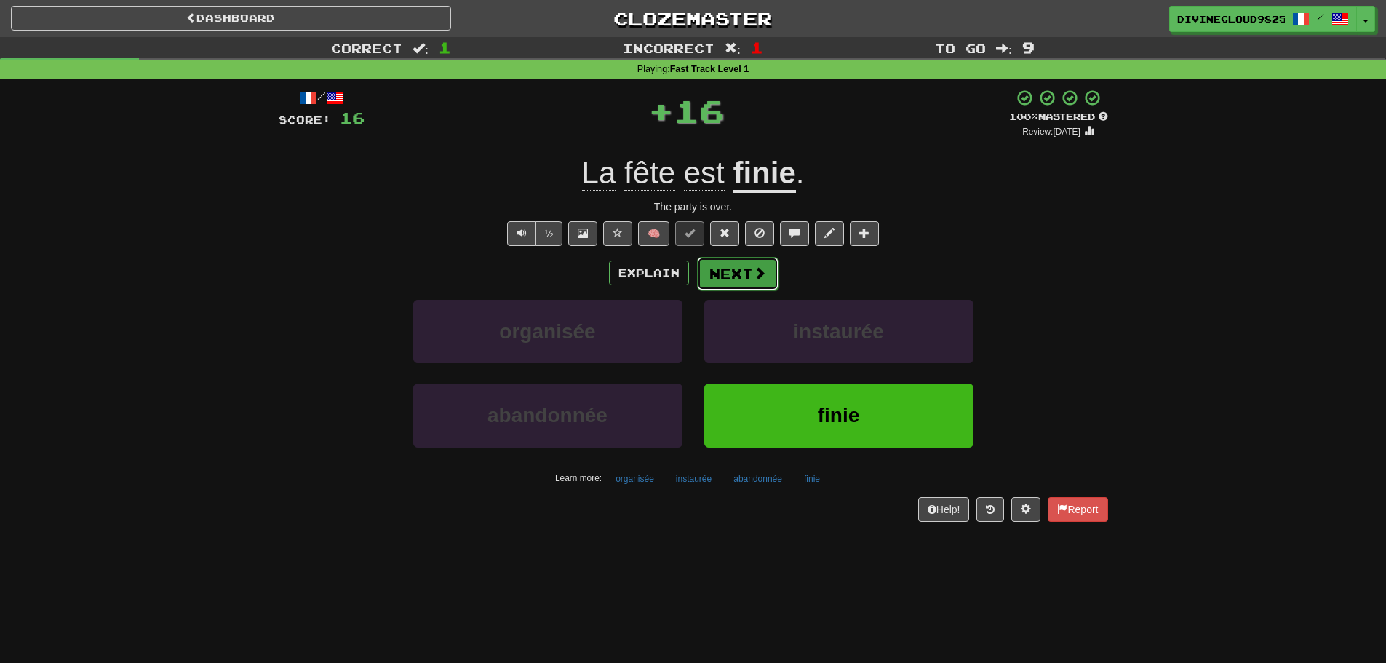
click at [741, 269] on button "Next" at bounding box center [738, 273] width 82 height 33
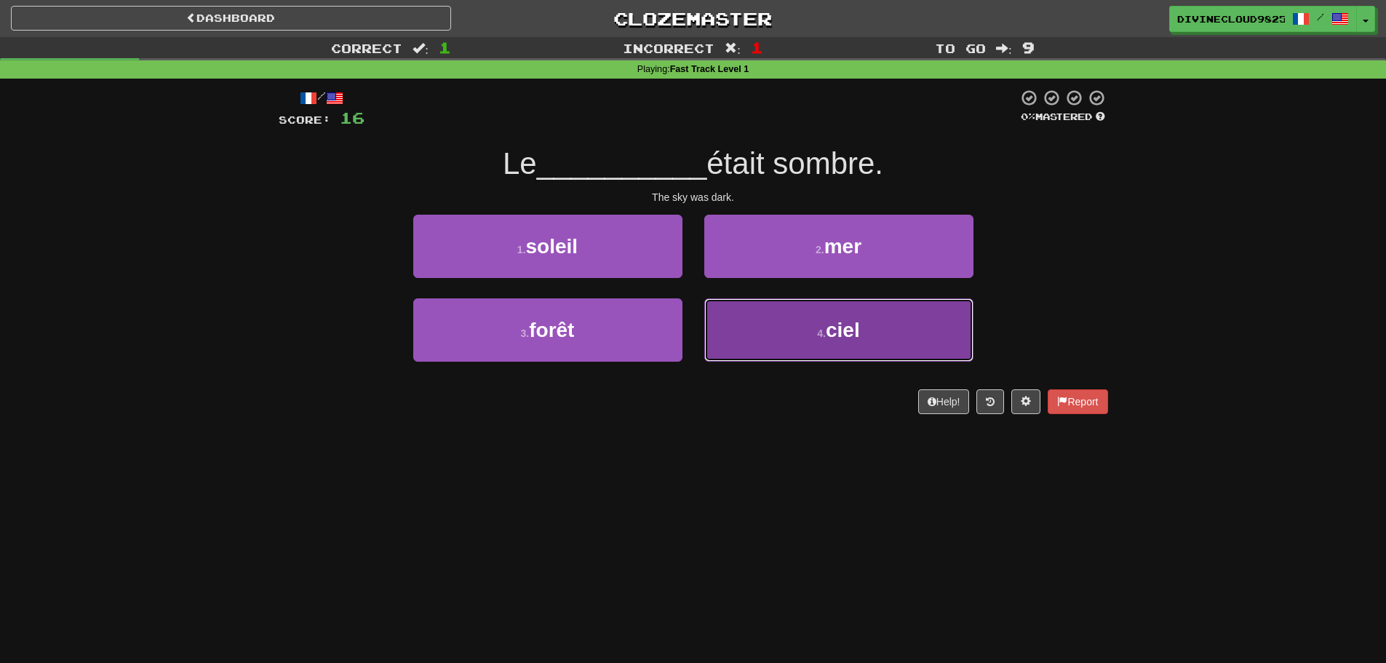
click at [856, 351] on button "4 . ciel" at bounding box center [838, 329] width 269 height 63
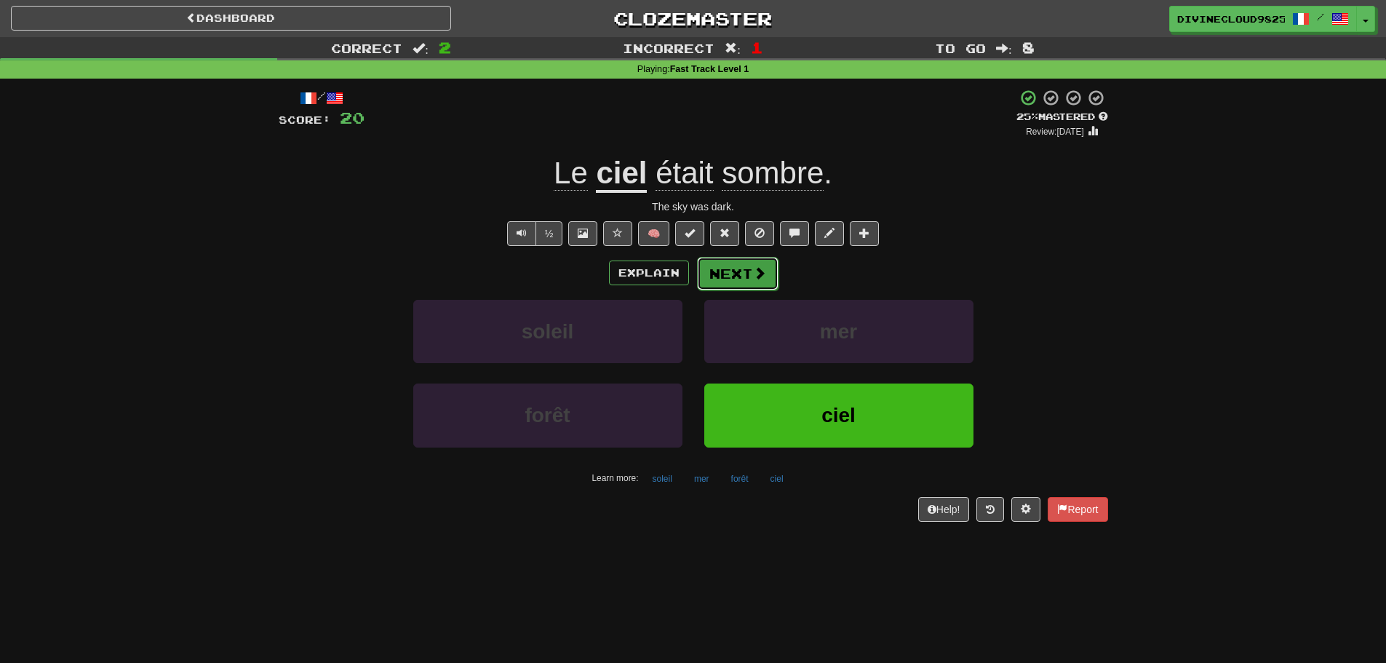
click at [738, 266] on button "Next" at bounding box center [738, 273] width 82 height 33
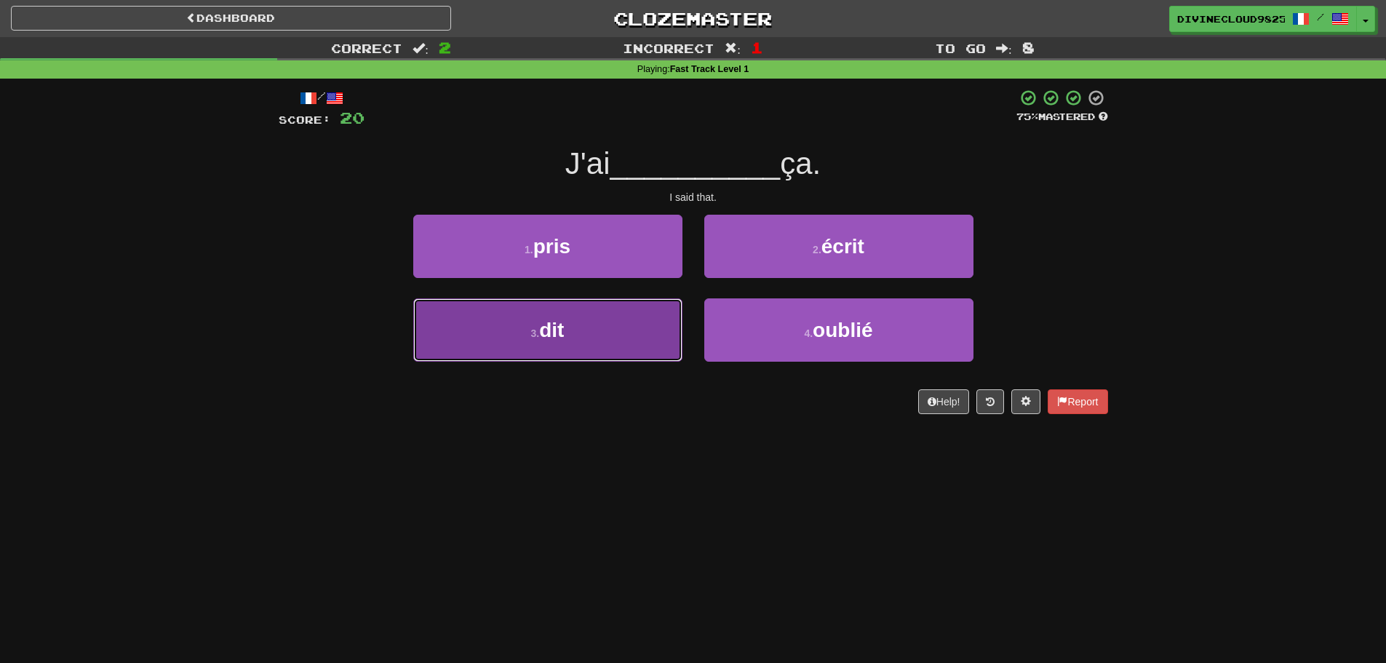
click at [640, 344] on button "3 . dit" at bounding box center [547, 329] width 269 height 63
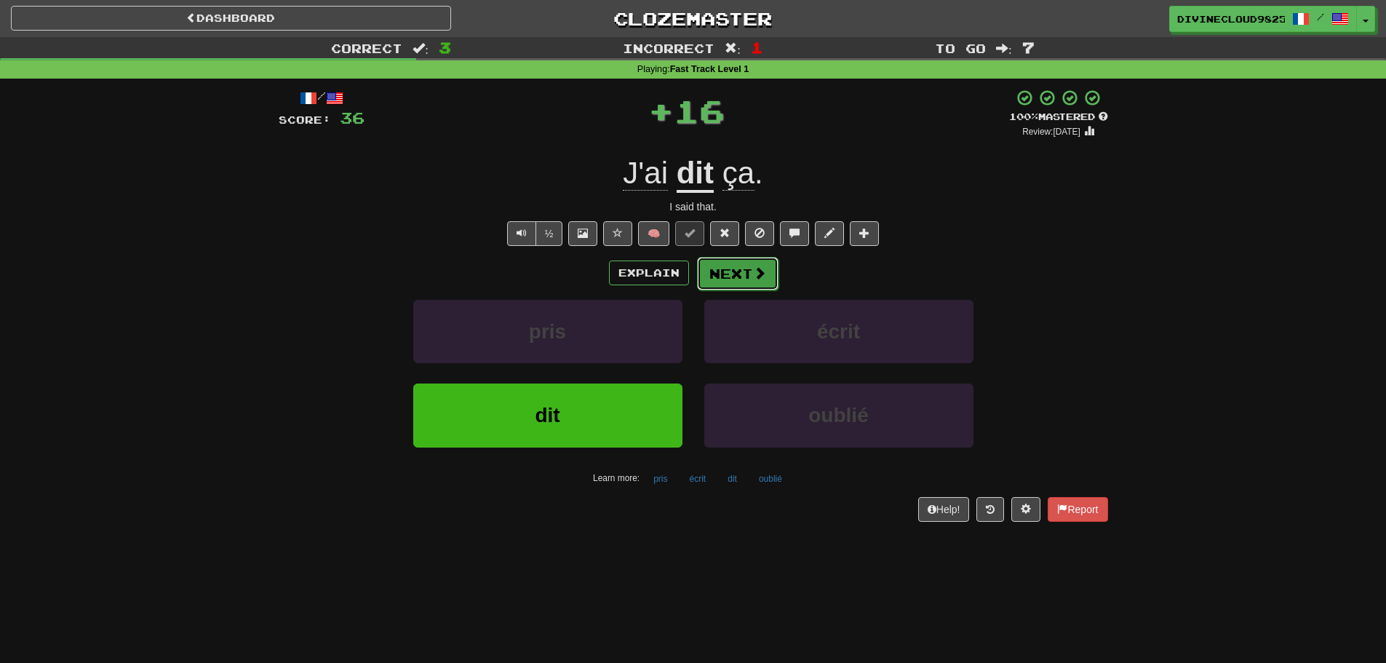
click at [765, 269] on button "Next" at bounding box center [738, 273] width 82 height 33
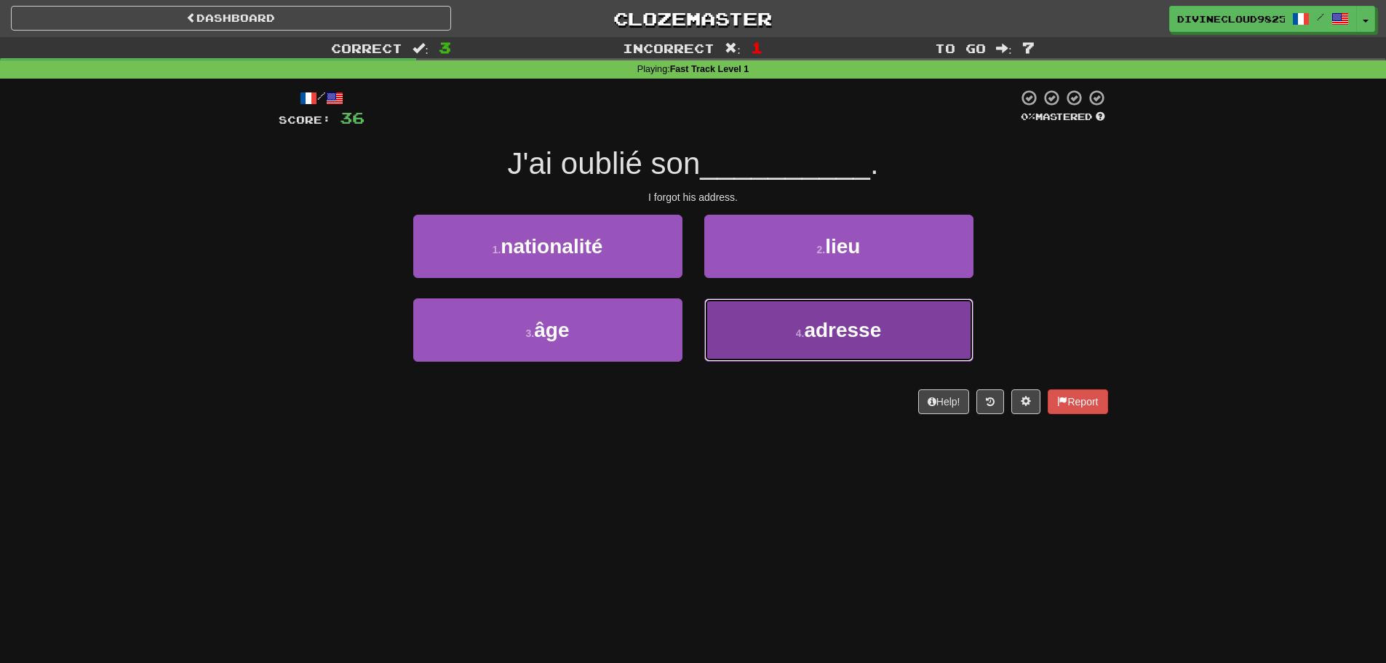
click at [924, 327] on button "4 . adresse" at bounding box center [838, 329] width 269 height 63
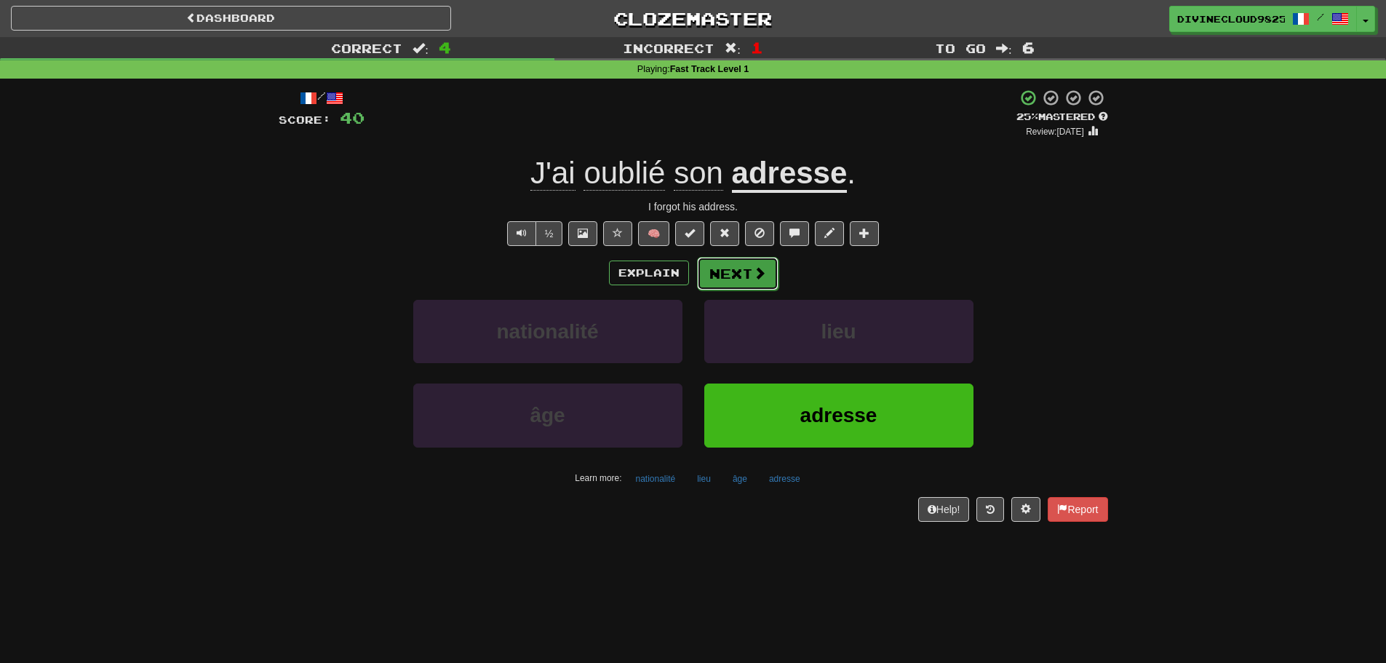
click at [753, 266] on span at bounding box center [759, 272] width 13 height 13
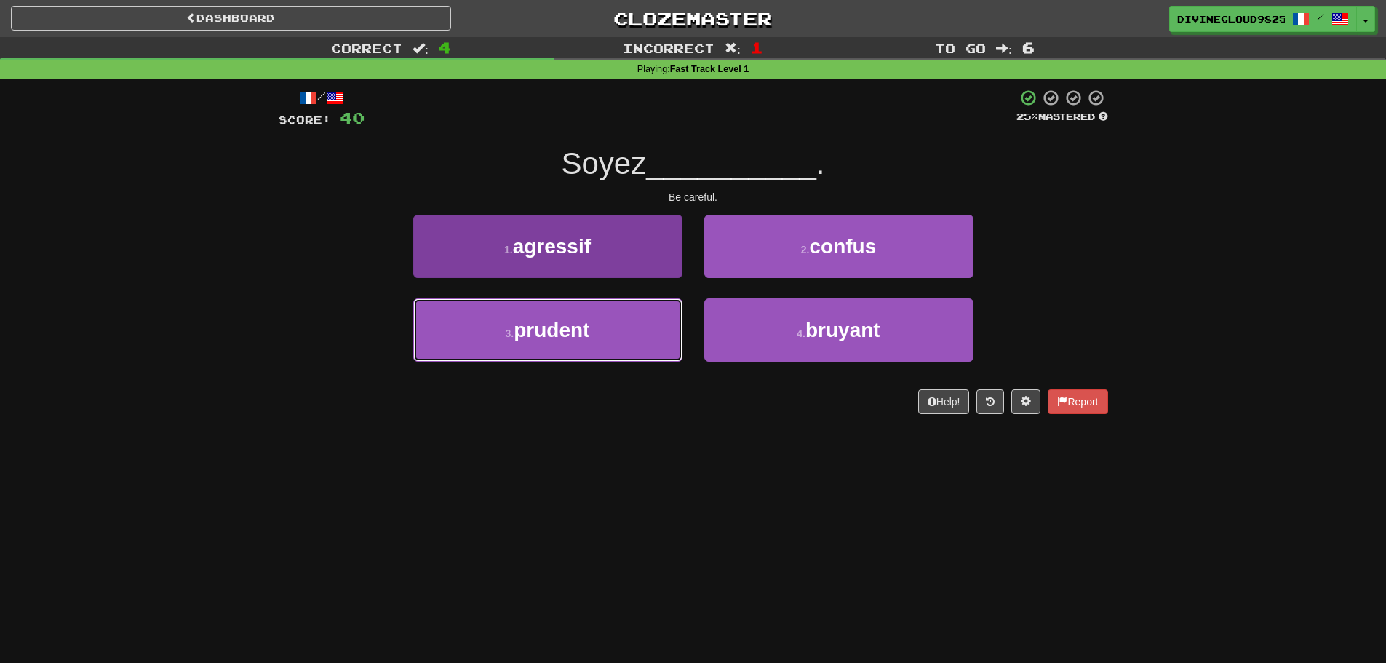
click at [512, 331] on small "3 ." at bounding box center [510, 333] width 9 height 12
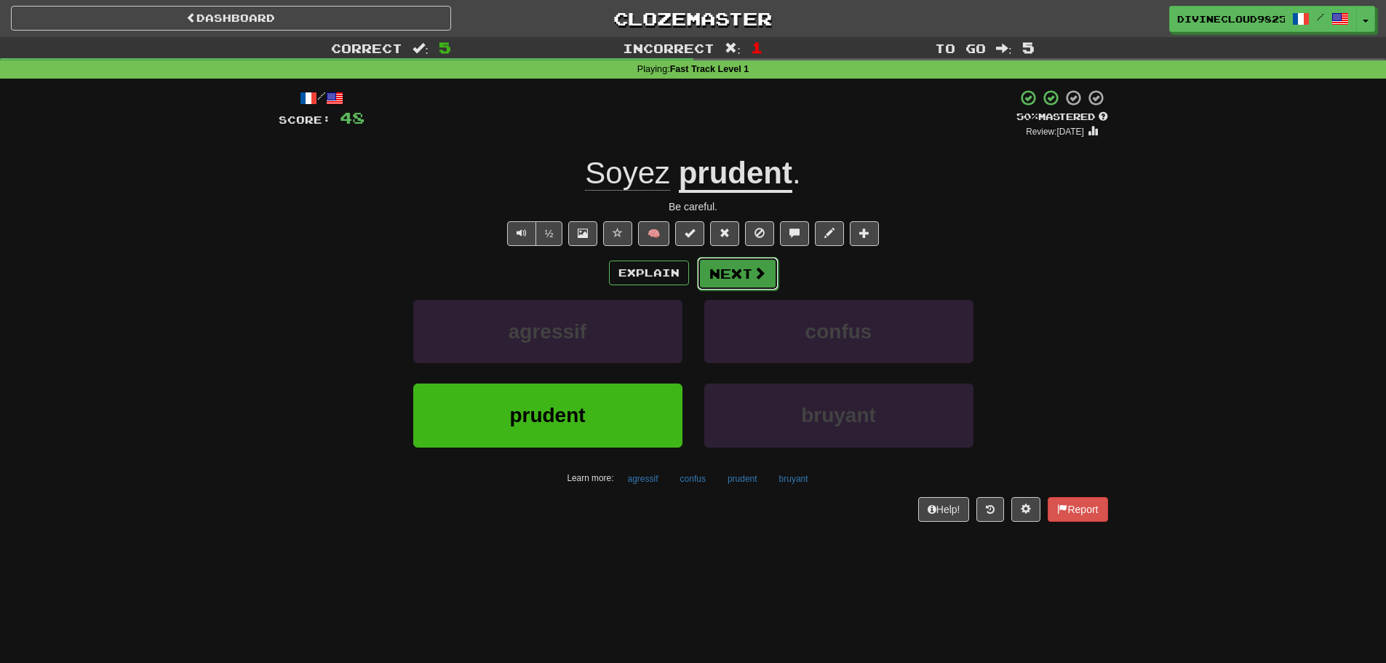
click at [736, 275] on button "Next" at bounding box center [738, 273] width 82 height 33
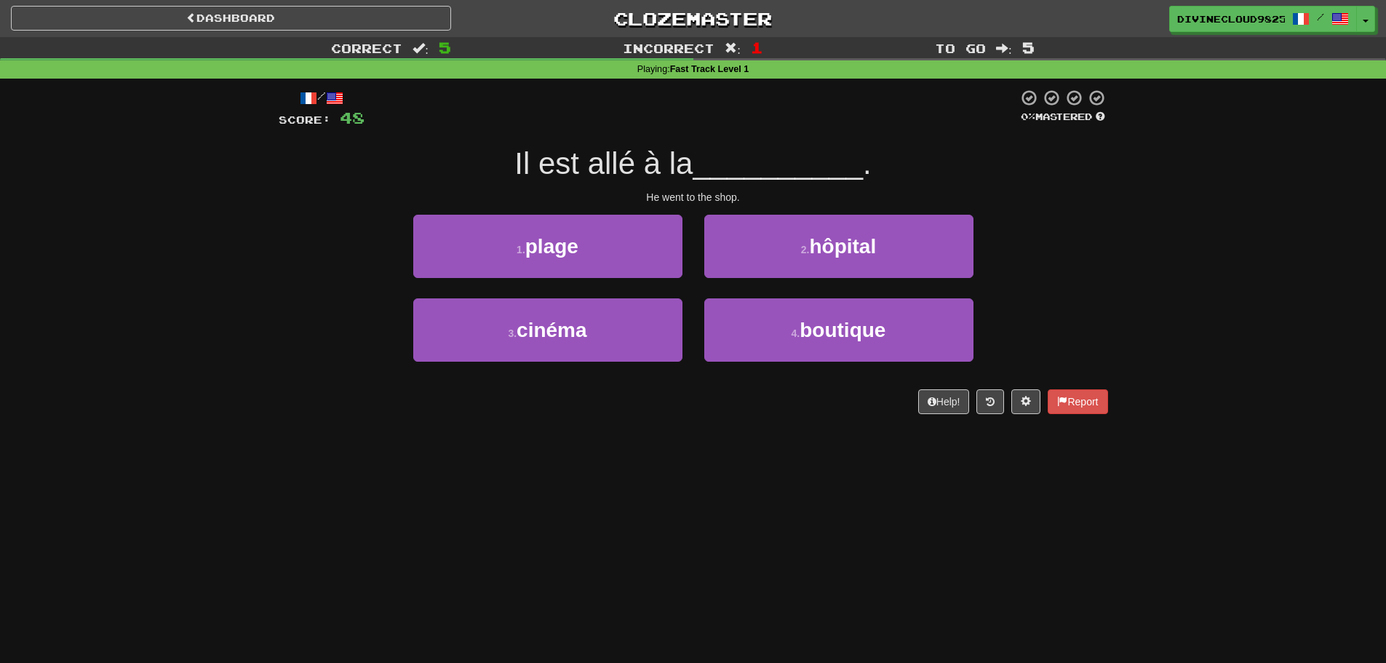
click at [980, 338] on div "4 . boutique" at bounding box center [839, 340] width 291 height 84
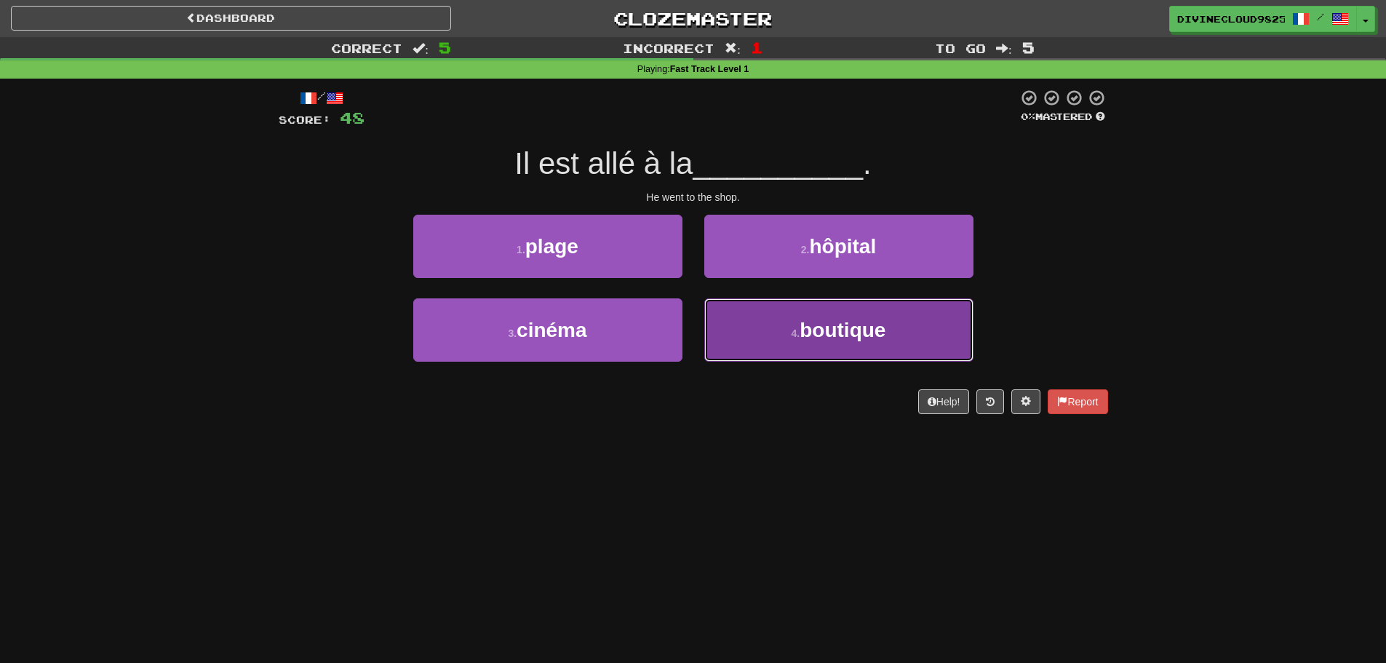
click at [896, 337] on button "4 . boutique" at bounding box center [838, 329] width 269 height 63
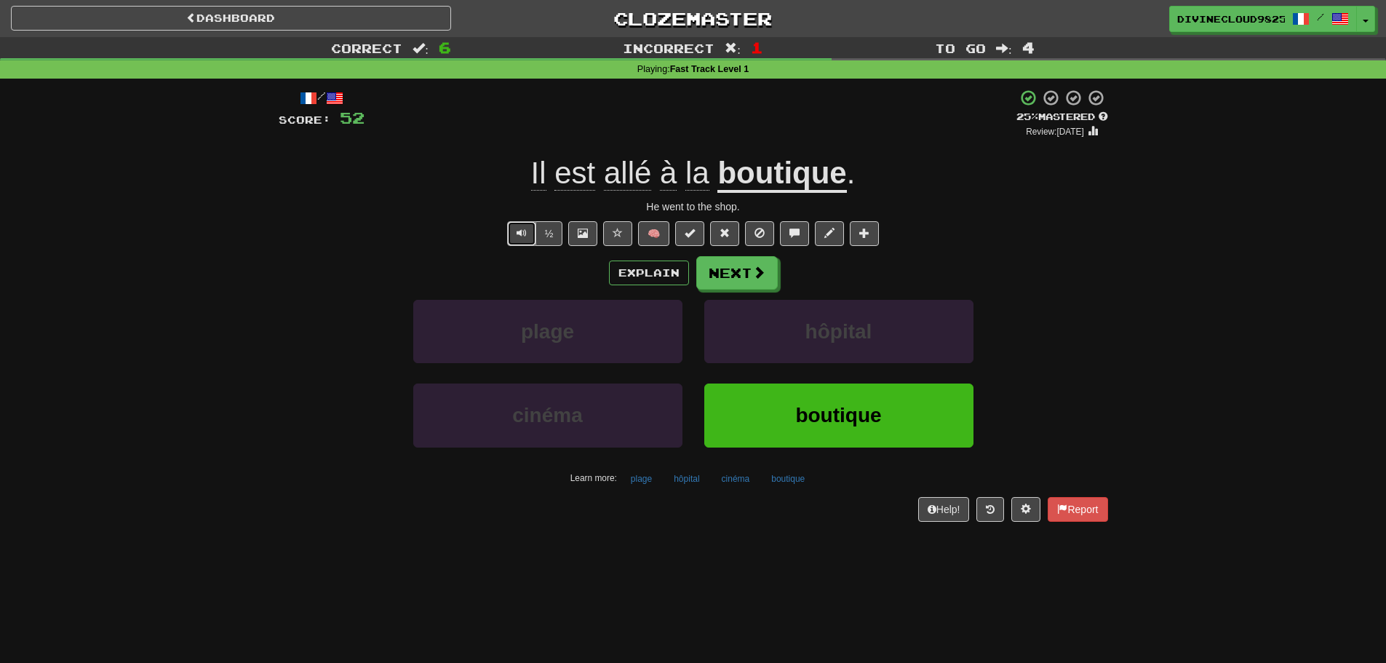
click at [514, 232] on button "Text-to-speech controls" at bounding box center [521, 233] width 29 height 25
click at [740, 270] on button "Next" at bounding box center [738, 273] width 82 height 33
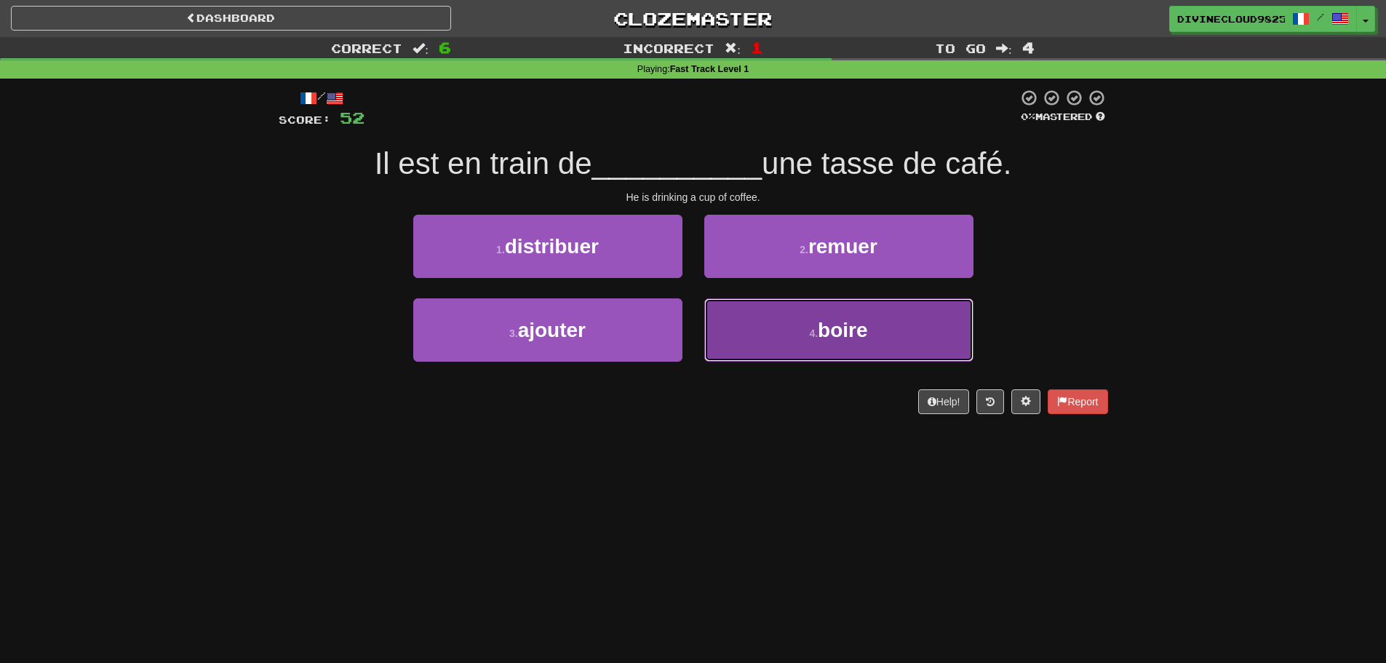
click at [911, 329] on button "4 . boire" at bounding box center [838, 329] width 269 height 63
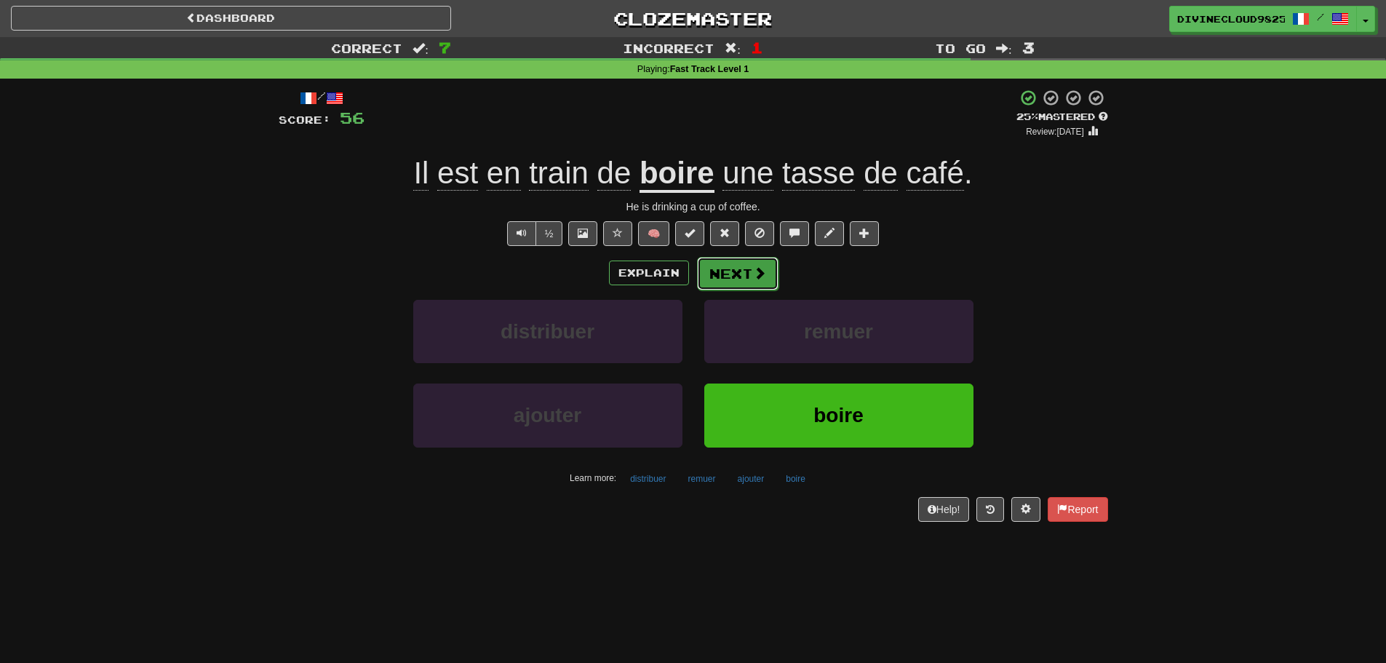
click at [715, 275] on button "Next" at bounding box center [738, 273] width 82 height 33
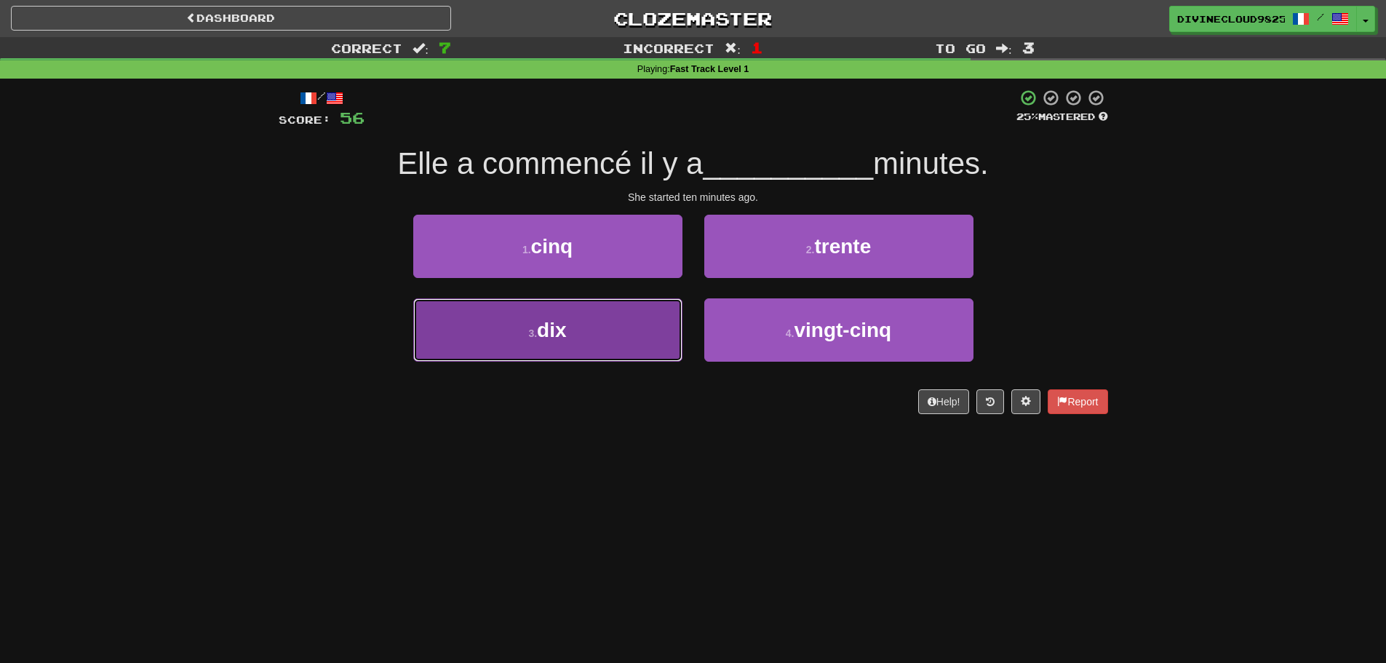
click at [514, 325] on button "3 . dix" at bounding box center [547, 329] width 269 height 63
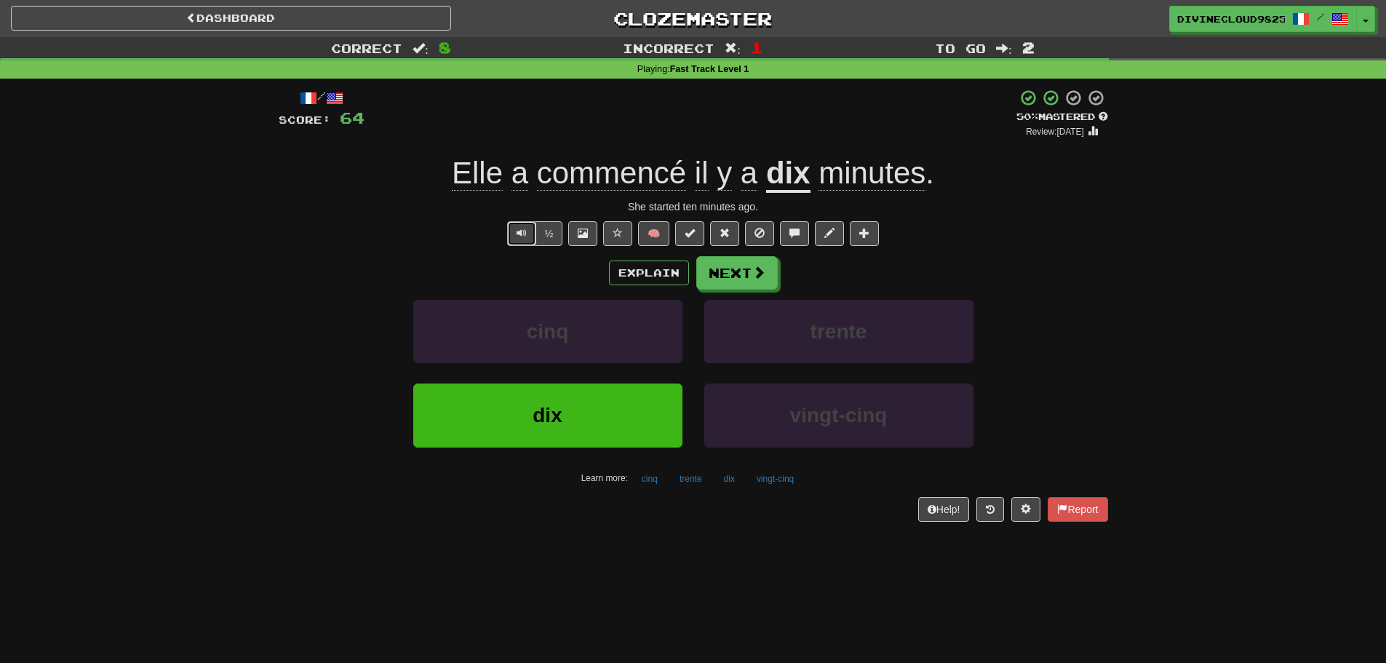
click at [511, 245] on button "Text-to-speech controls" at bounding box center [521, 233] width 29 height 25
click at [749, 266] on button "Next" at bounding box center [738, 273] width 82 height 33
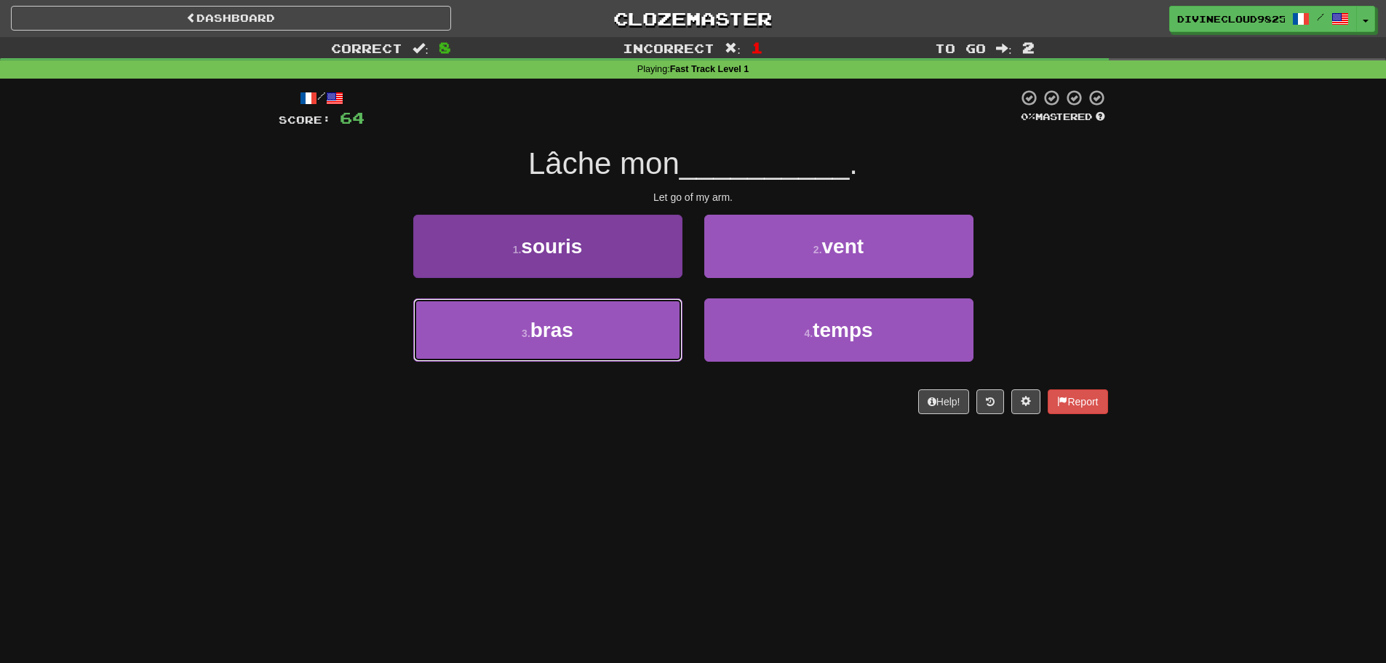
click at [579, 330] on button "3 . bras" at bounding box center [547, 329] width 269 height 63
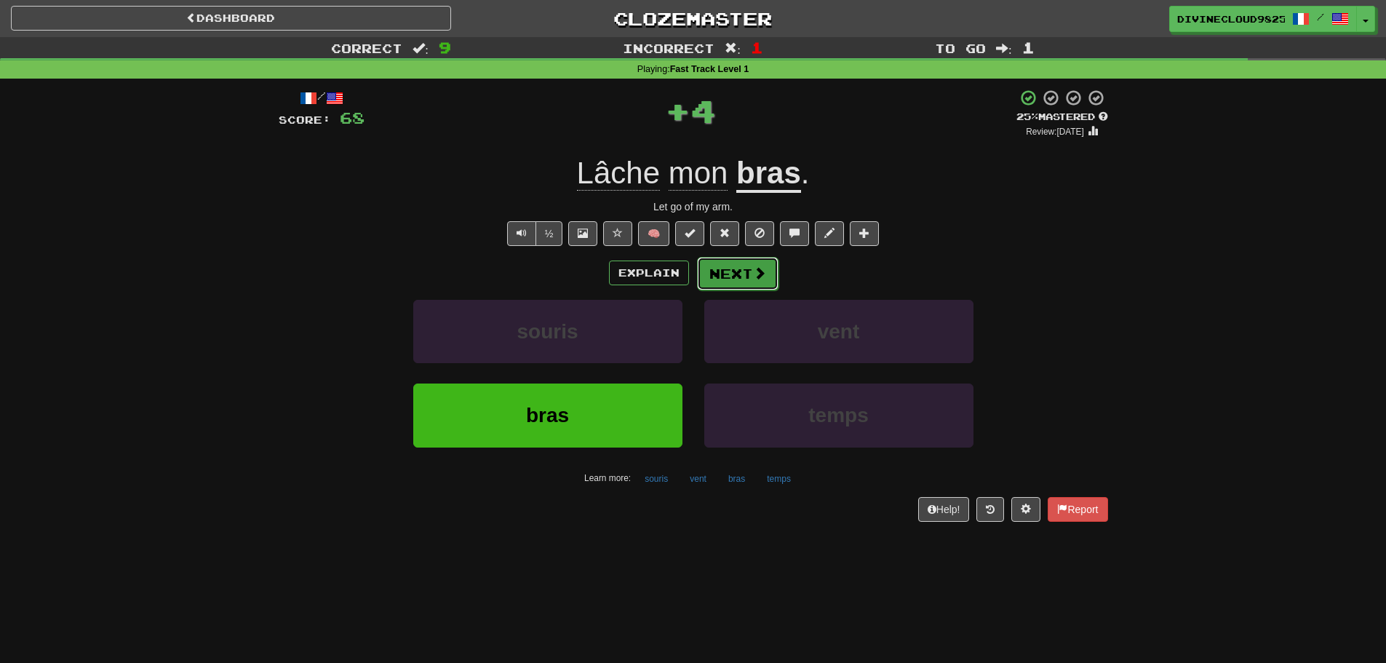
click at [721, 283] on button "Next" at bounding box center [738, 273] width 82 height 33
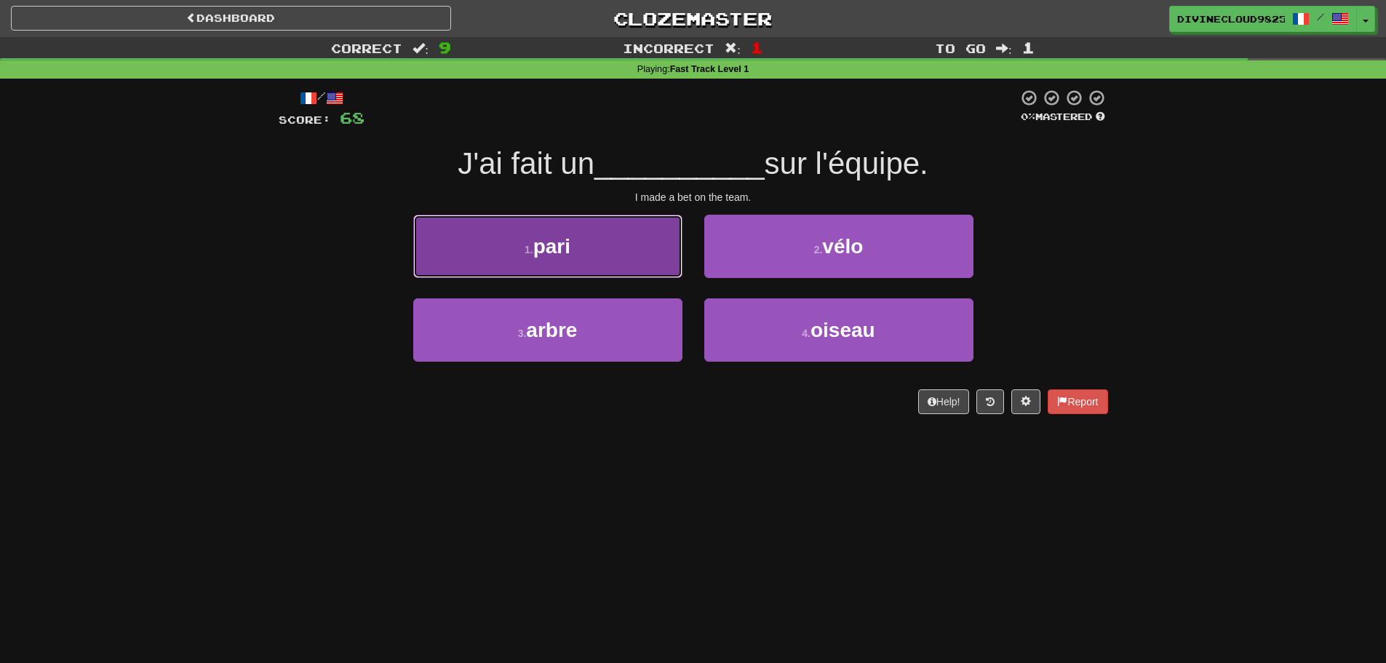
click at [517, 257] on button "1 . pari" at bounding box center [547, 246] width 269 height 63
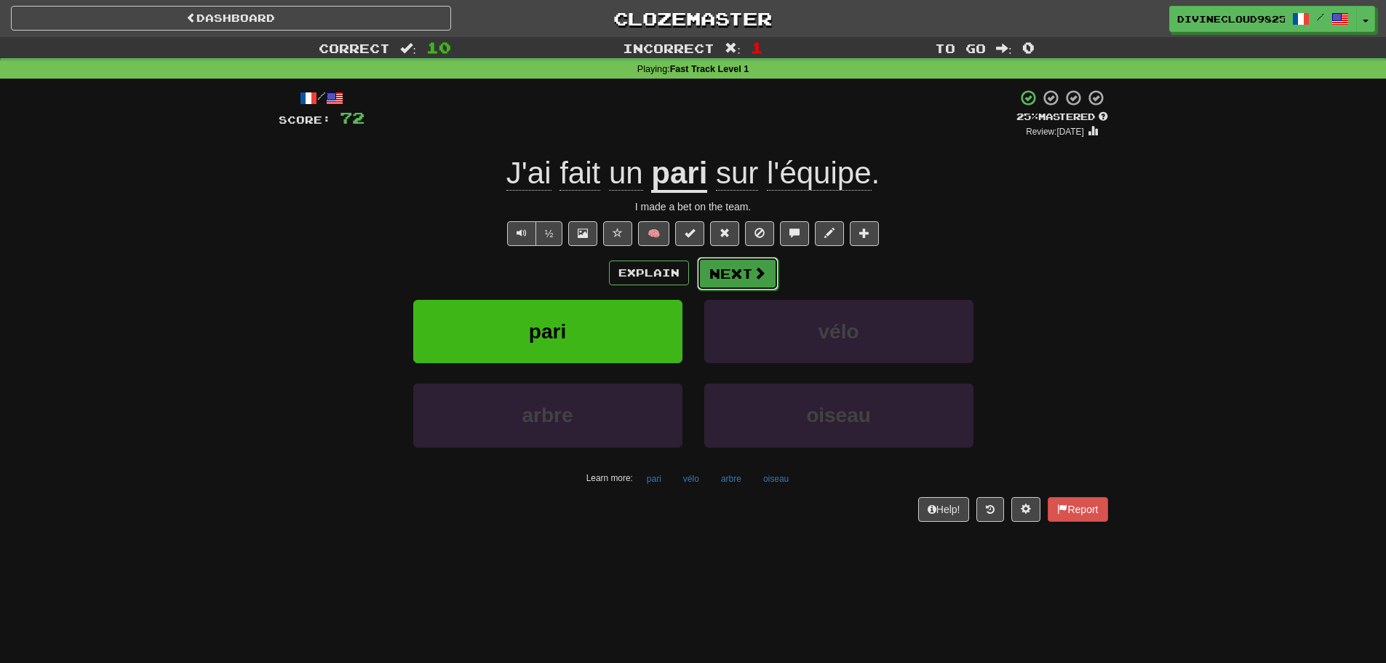
click at [740, 278] on button "Next" at bounding box center [738, 273] width 82 height 33
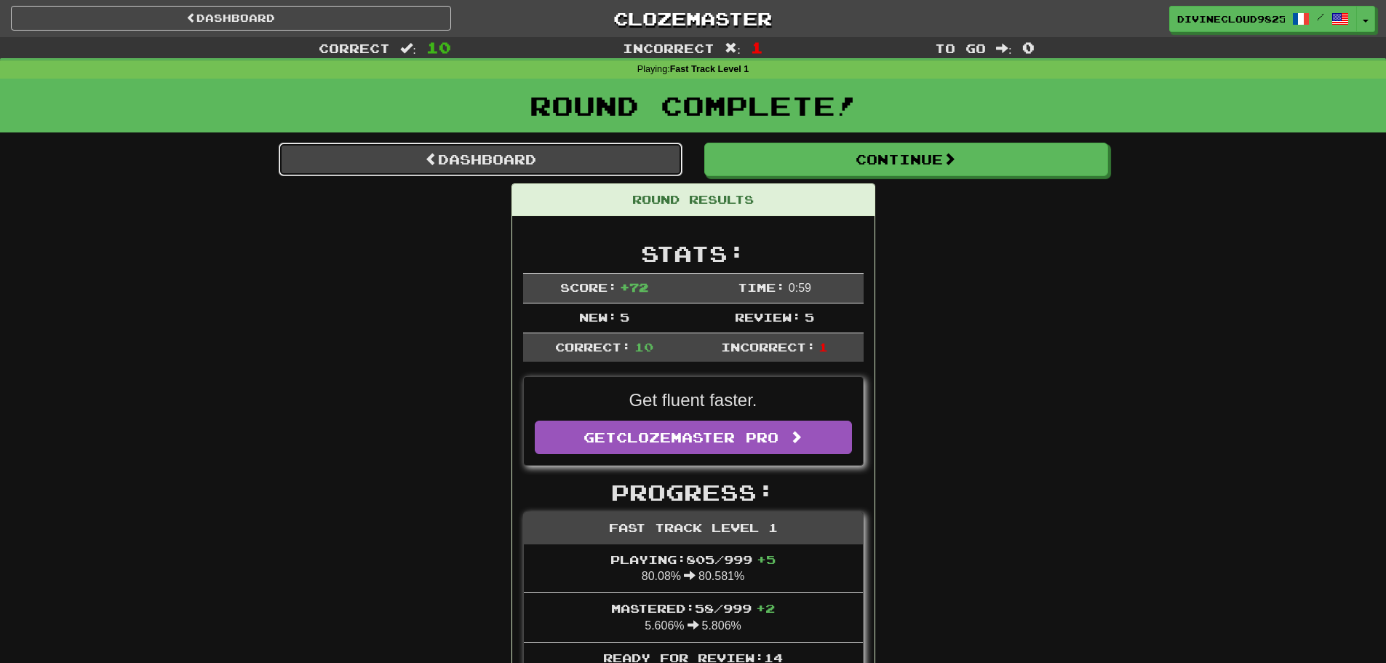
click at [478, 165] on link "Dashboard" at bounding box center [481, 159] width 404 height 33
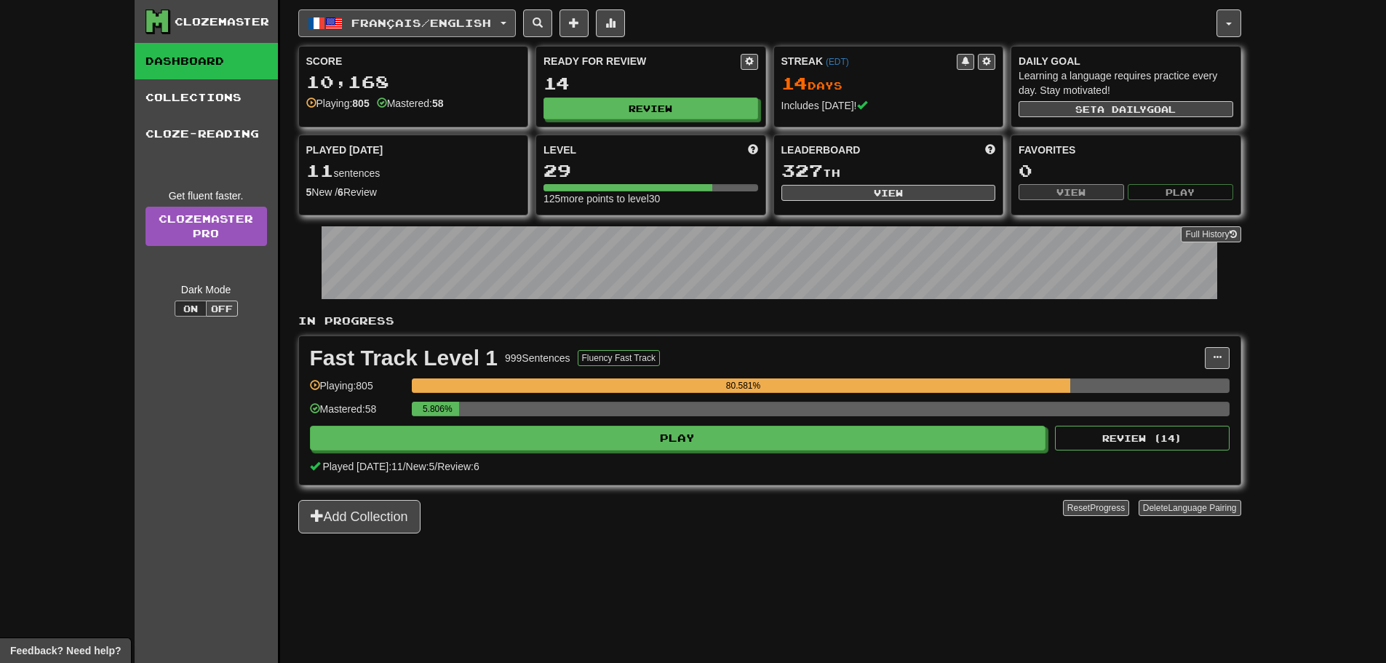
click at [403, 28] on span "Français / English" at bounding box center [421, 23] width 140 height 12
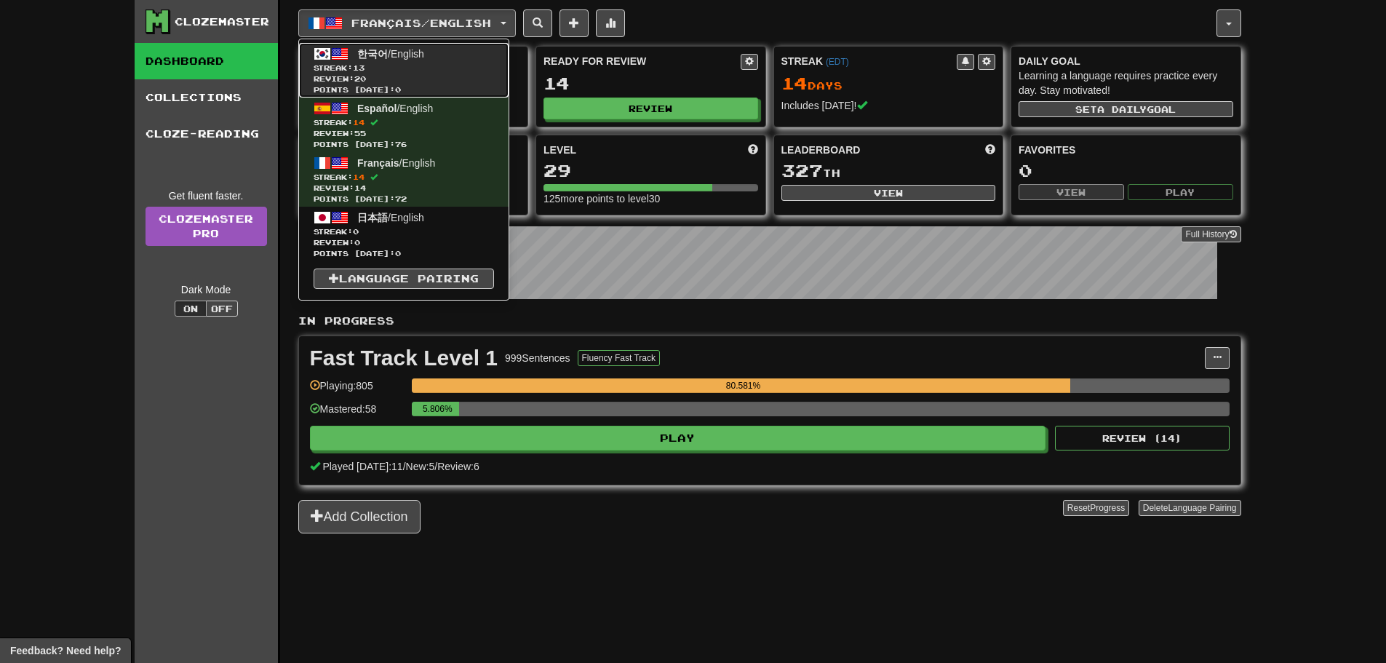
click at [454, 50] on link "한국어 / English Streak: 13 Review: 20 Points today: 0" at bounding box center [404, 70] width 210 height 55
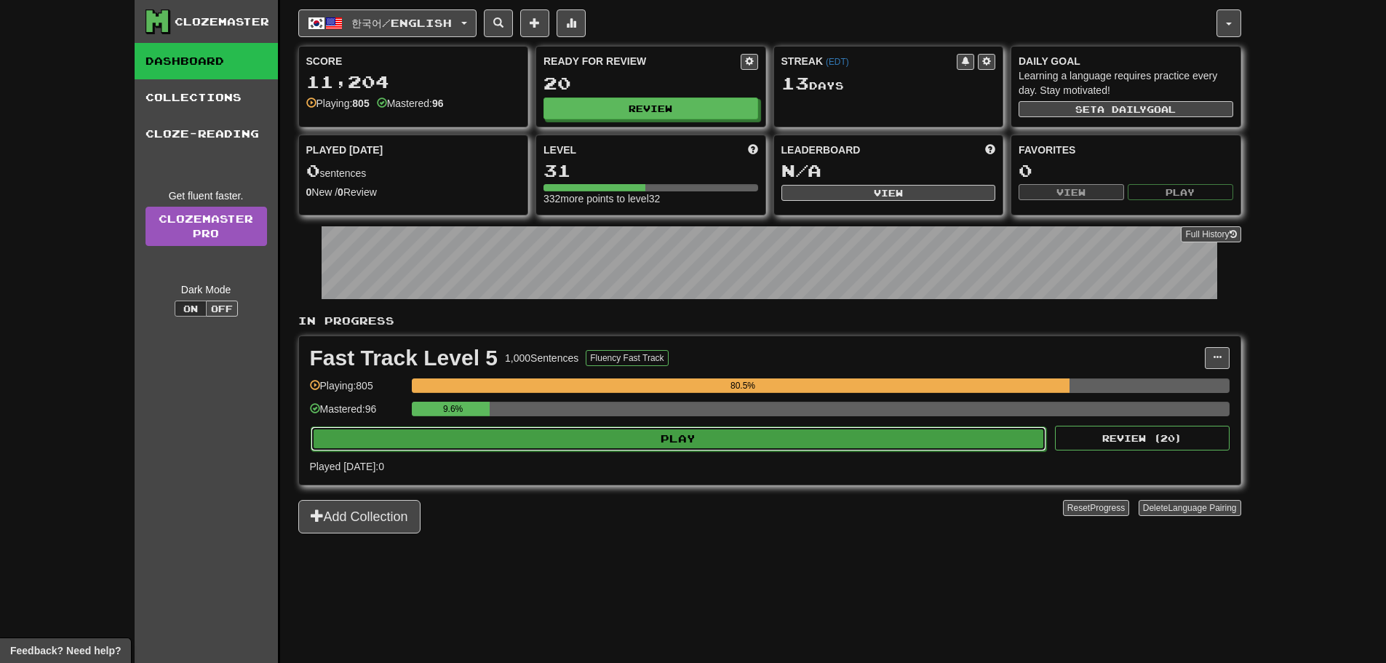
click at [568, 449] on button "Play" at bounding box center [679, 438] width 736 height 25
select select "**"
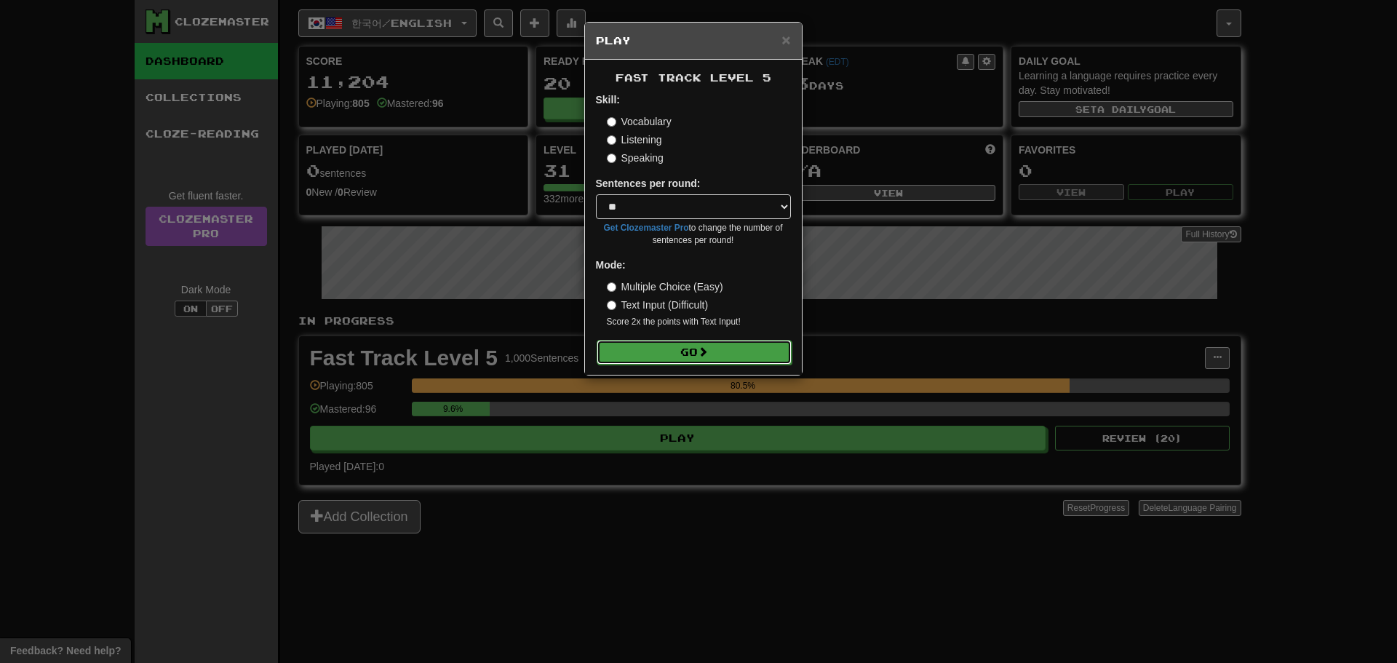
click at [656, 346] on button "Go" at bounding box center [694, 352] width 195 height 25
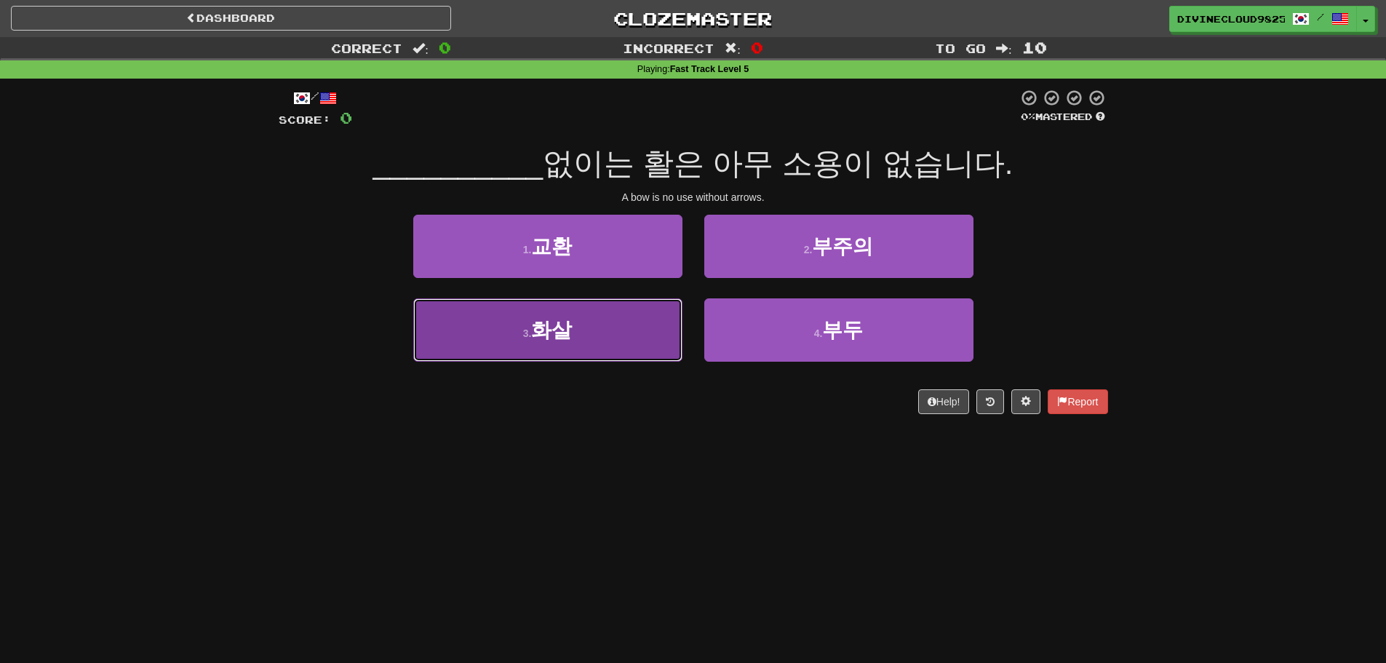
click at [596, 338] on button "3 . 화살" at bounding box center [547, 329] width 269 height 63
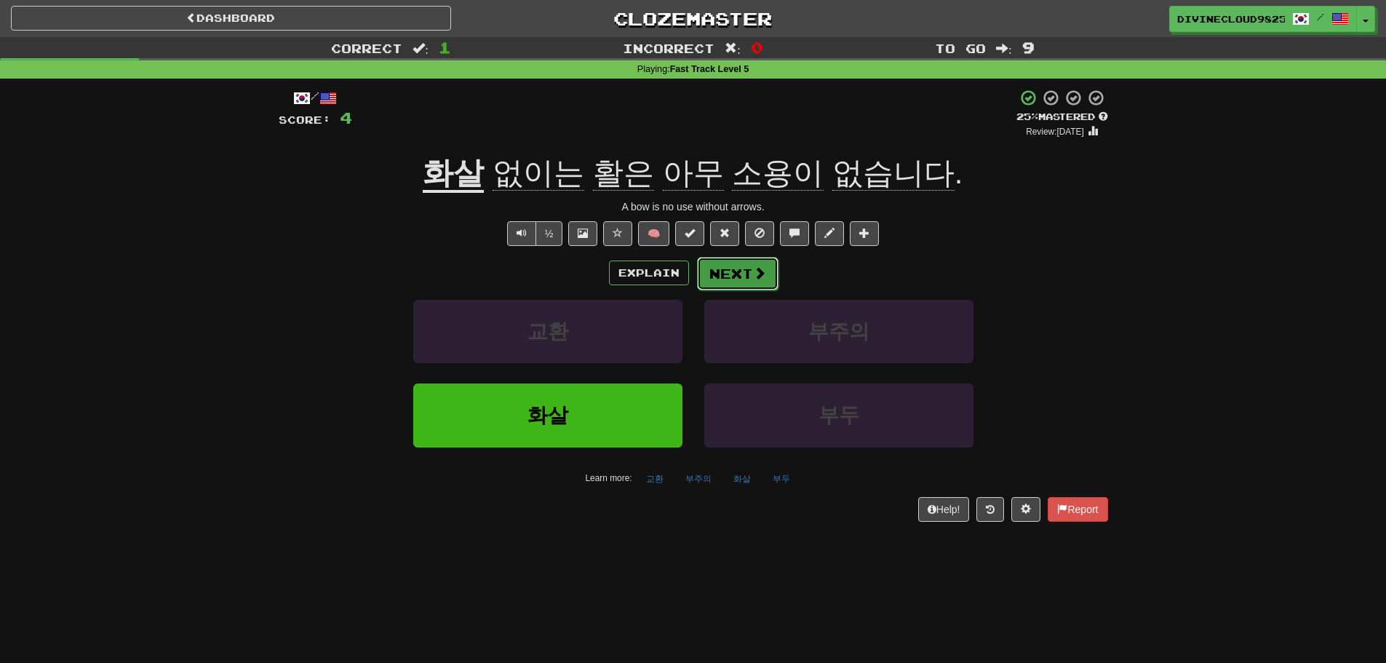
click at [739, 269] on button "Next" at bounding box center [738, 273] width 82 height 33
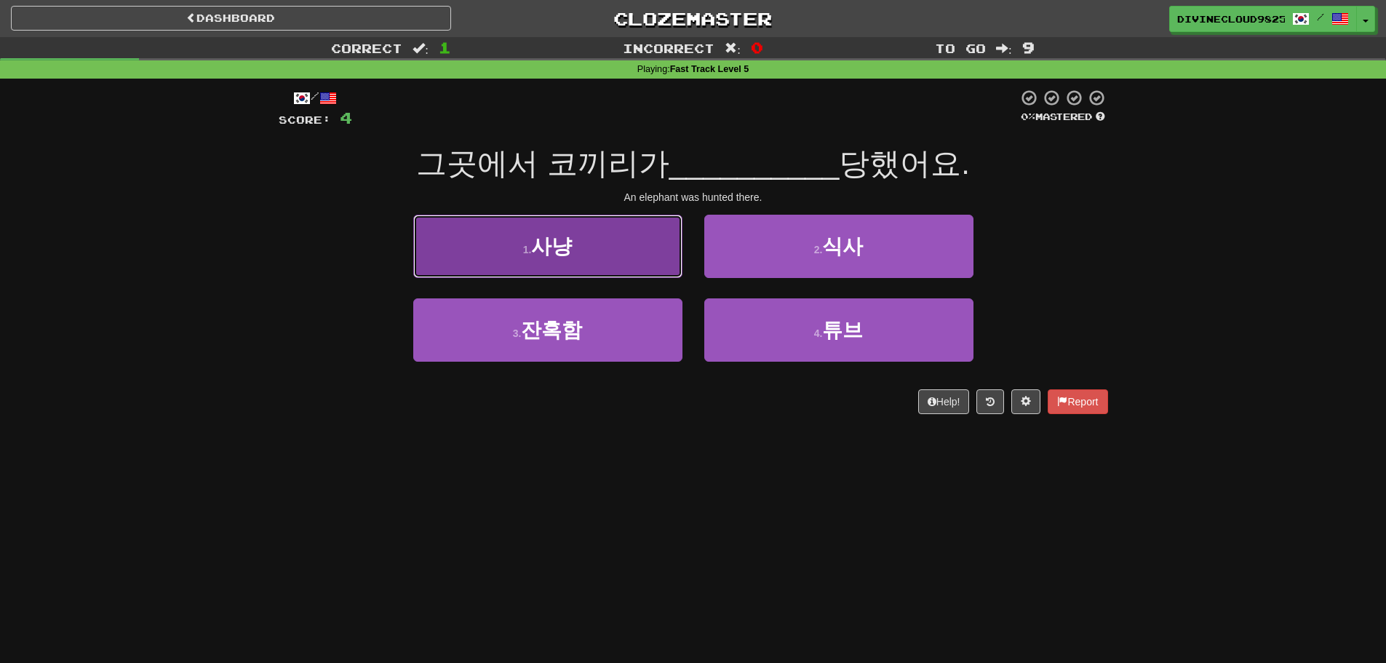
click at [439, 266] on button "1 . 사냥" at bounding box center [547, 246] width 269 height 63
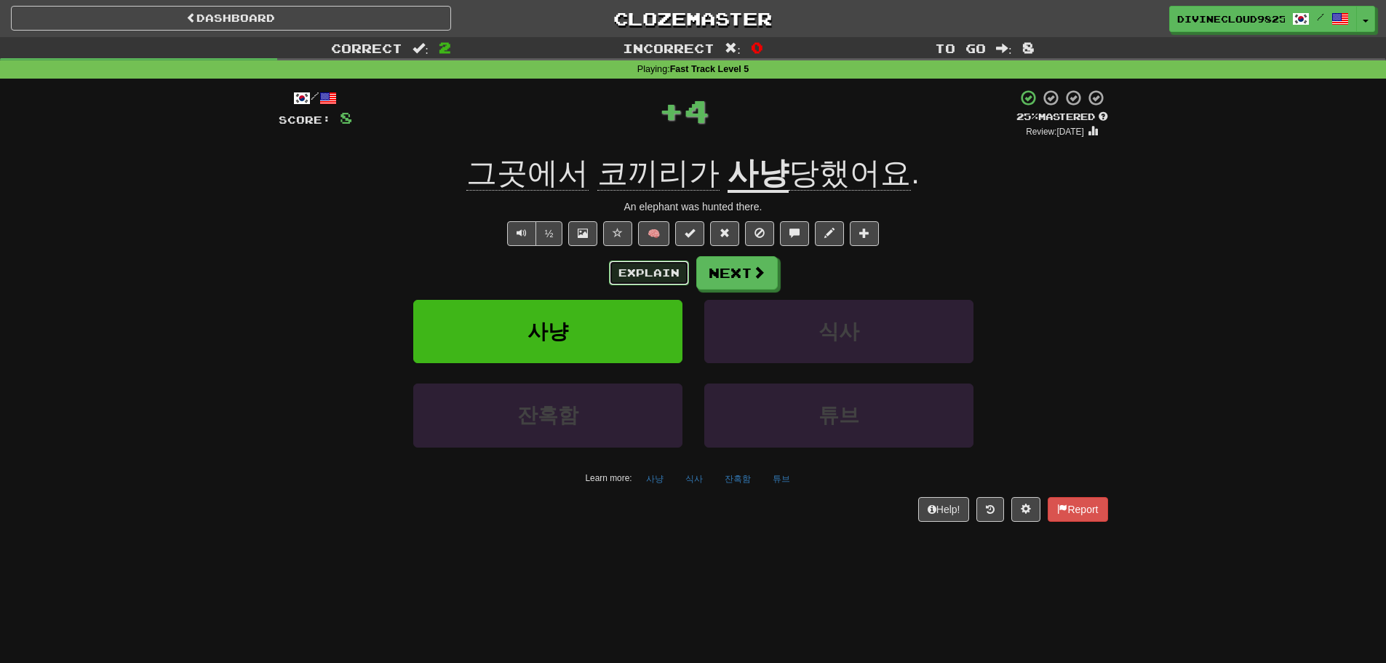
click at [632, 274] on button "Explain" at bounding box center [649, 273] width 80 height 25
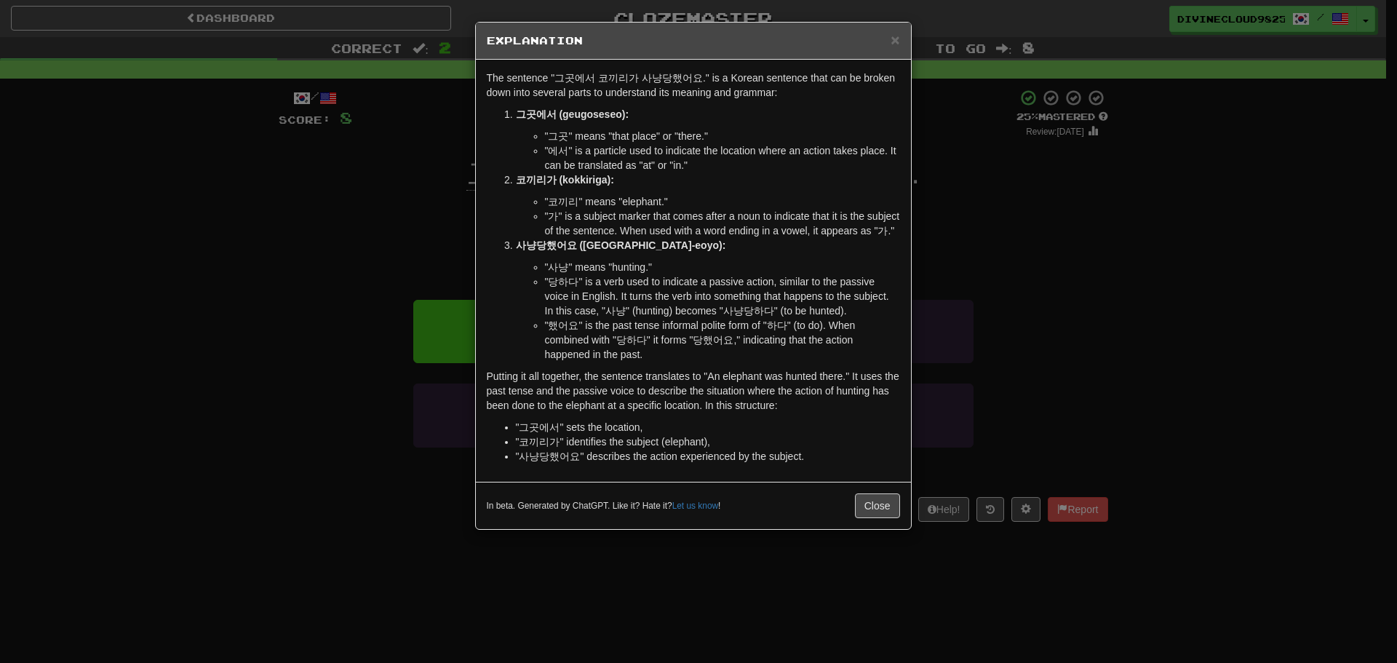
click at [1140, 281] on div "× Explanation The sentence "그곳에서 코끼리가 사냥당했어요." is a Korean sentence that can be…" at bounding box center [698, 331] width 1397 height 663
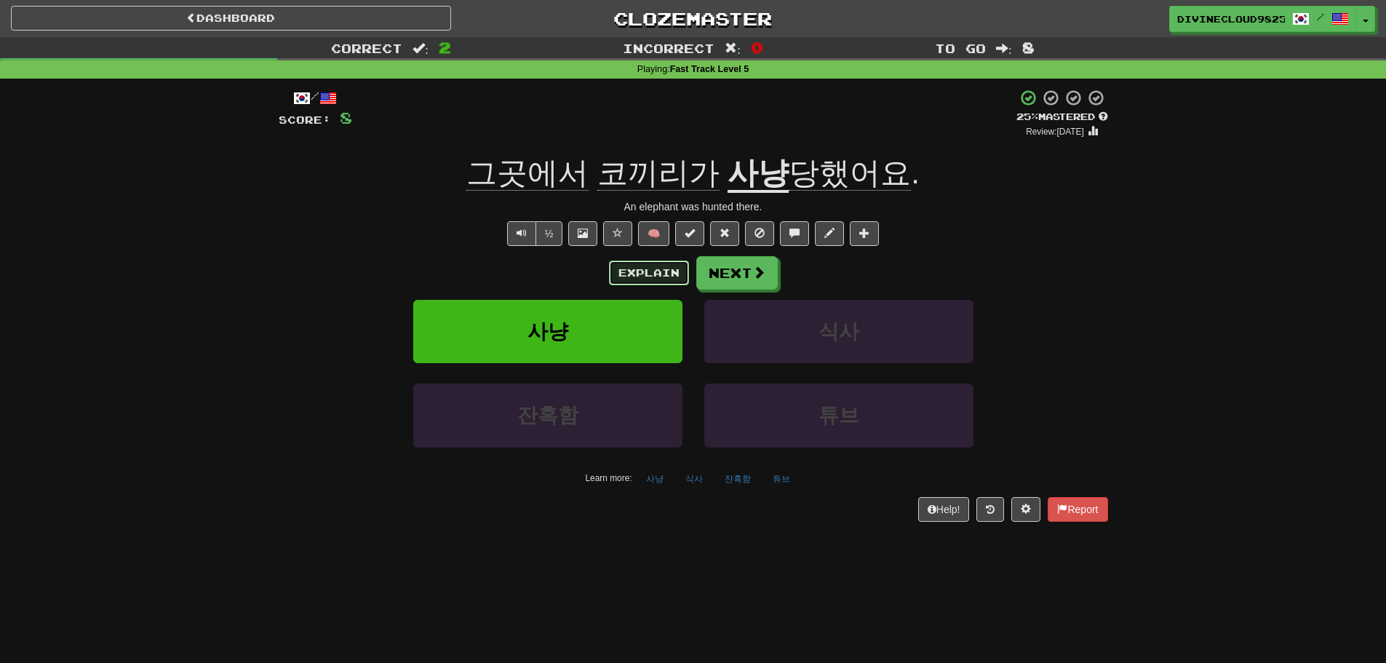
click at [632, 279] on button "Explain" at bounding box center [649, 273] width 80 height 25
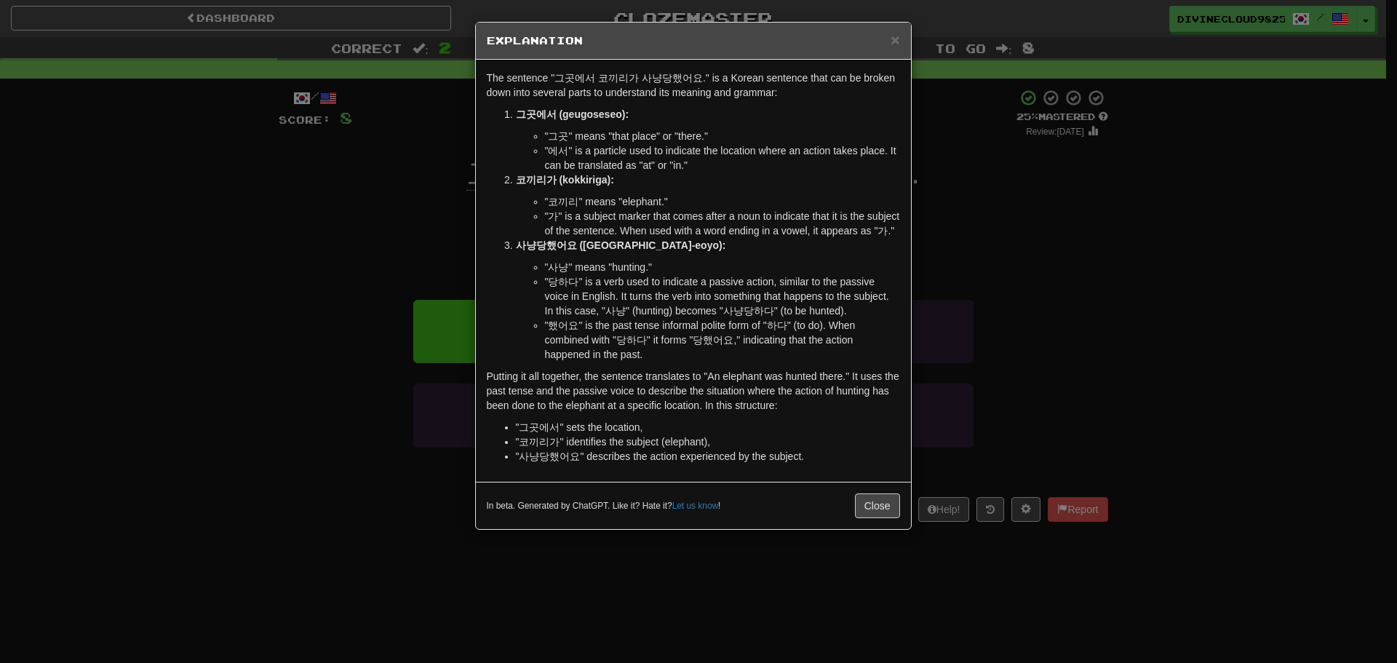
click at [1233, 387] on div "× Explanation The sentence "그곳에서 코끼리가 사냥당했어요." is a Korean sentence that can be…" at bounding box center [698, 331] width 1397 height 663
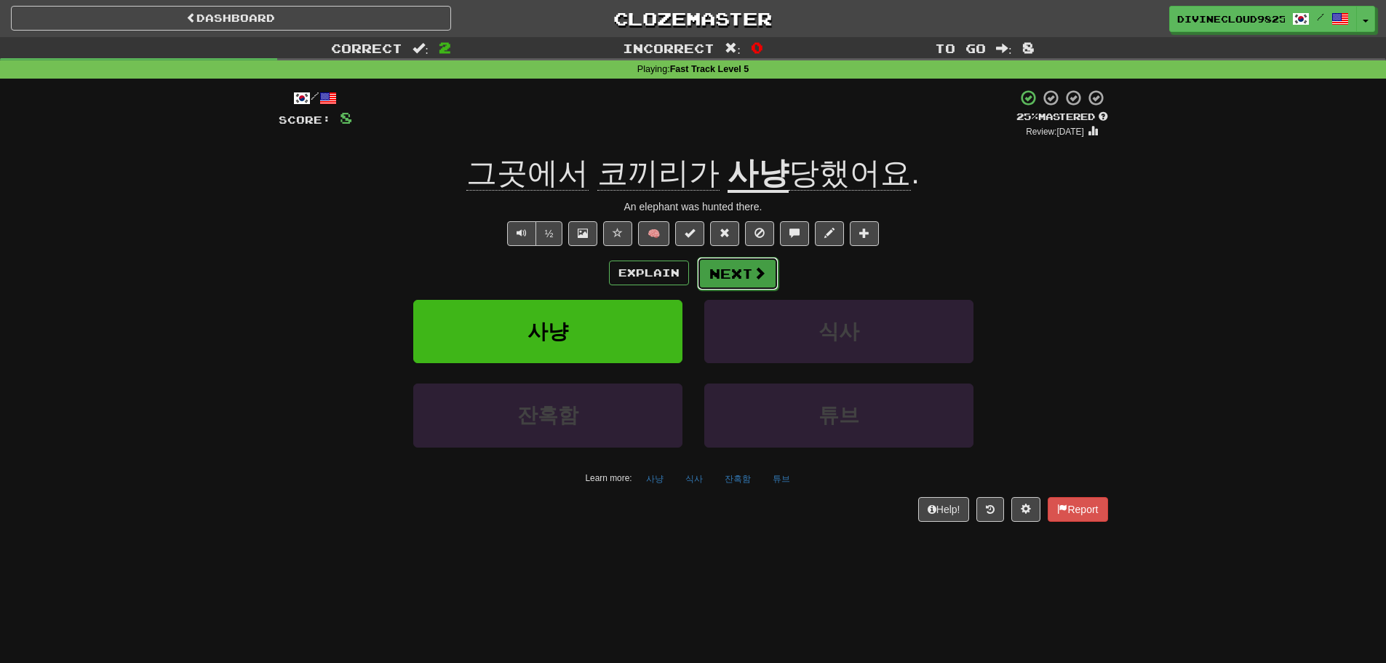
click at [741, 261] on button "Next" at bounding box center [738, 273] width 82 height 33
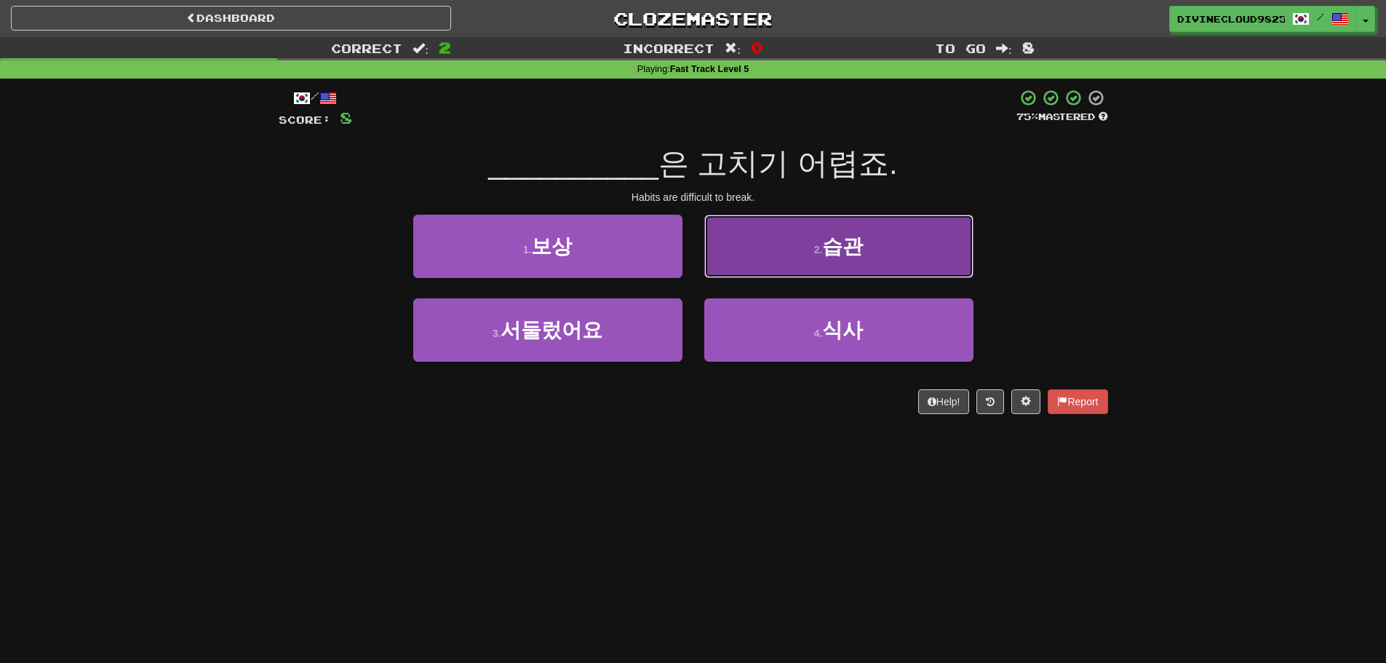
click at [925, 273] on button "2 . 습관" at bounding box center [838, 246] width 269 height 63
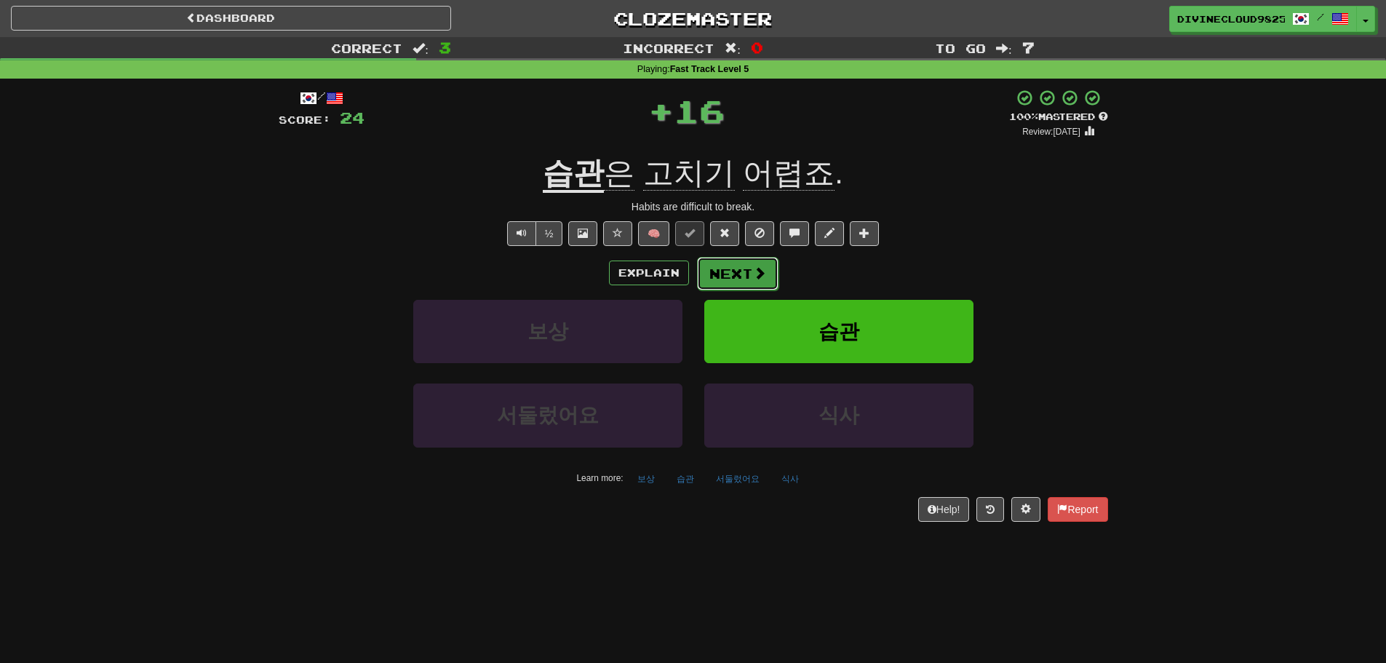
click at [746, 274] on button "Next" at bounding box center [738, 273] width 82 height 33
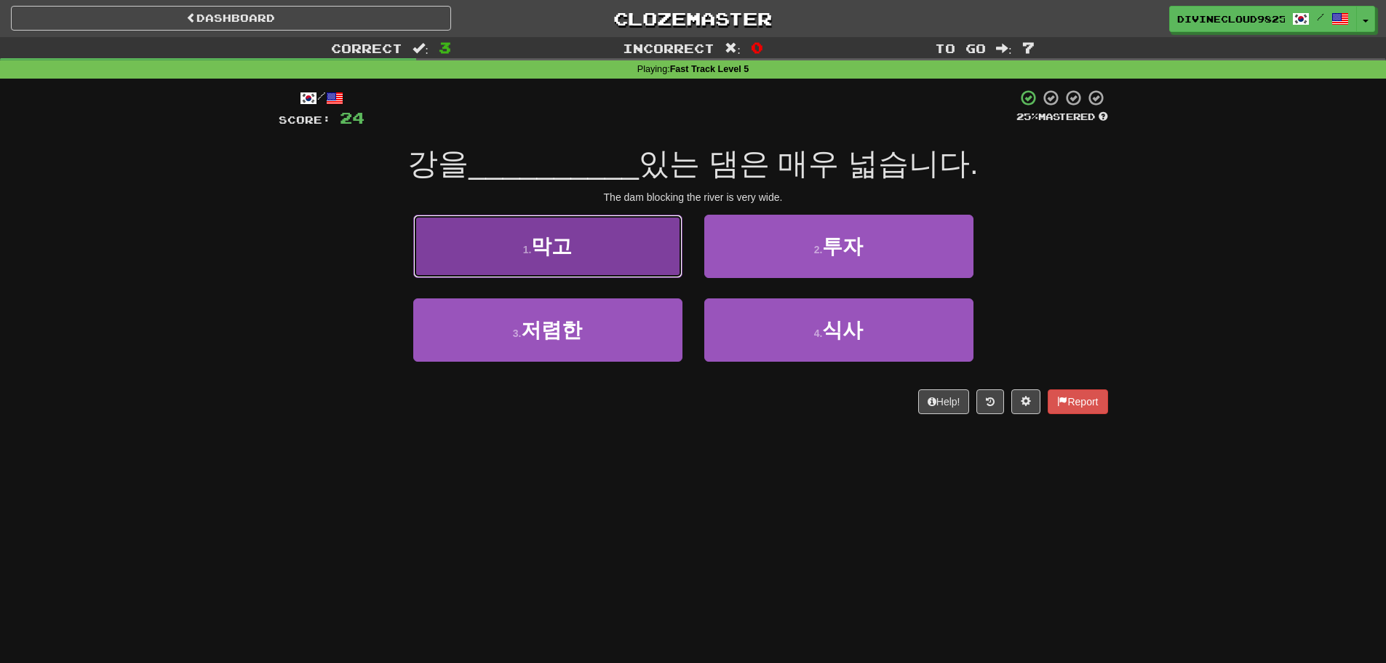
click at [582, 268] on button "1 . 막고" at bounding box center [547, 246] width 269 height 63
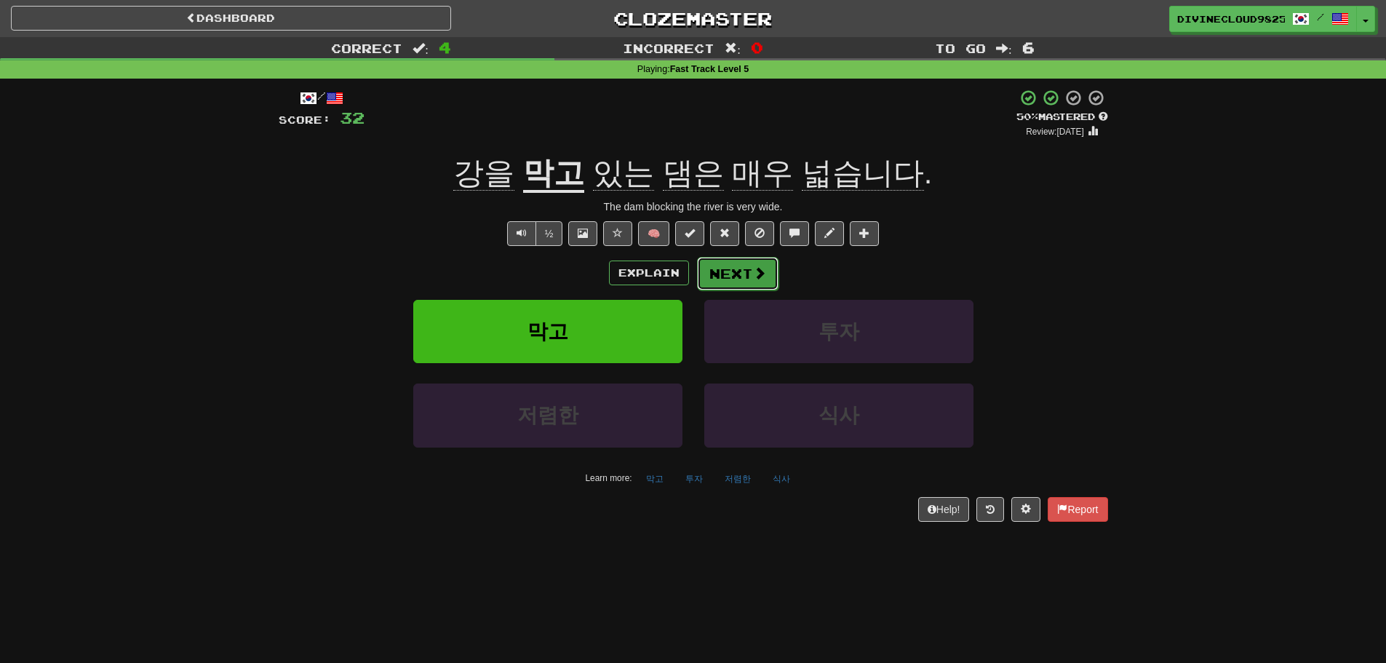
click at [741, 277] on button "Next" at bounding box center [738, 273] width 82 height 33
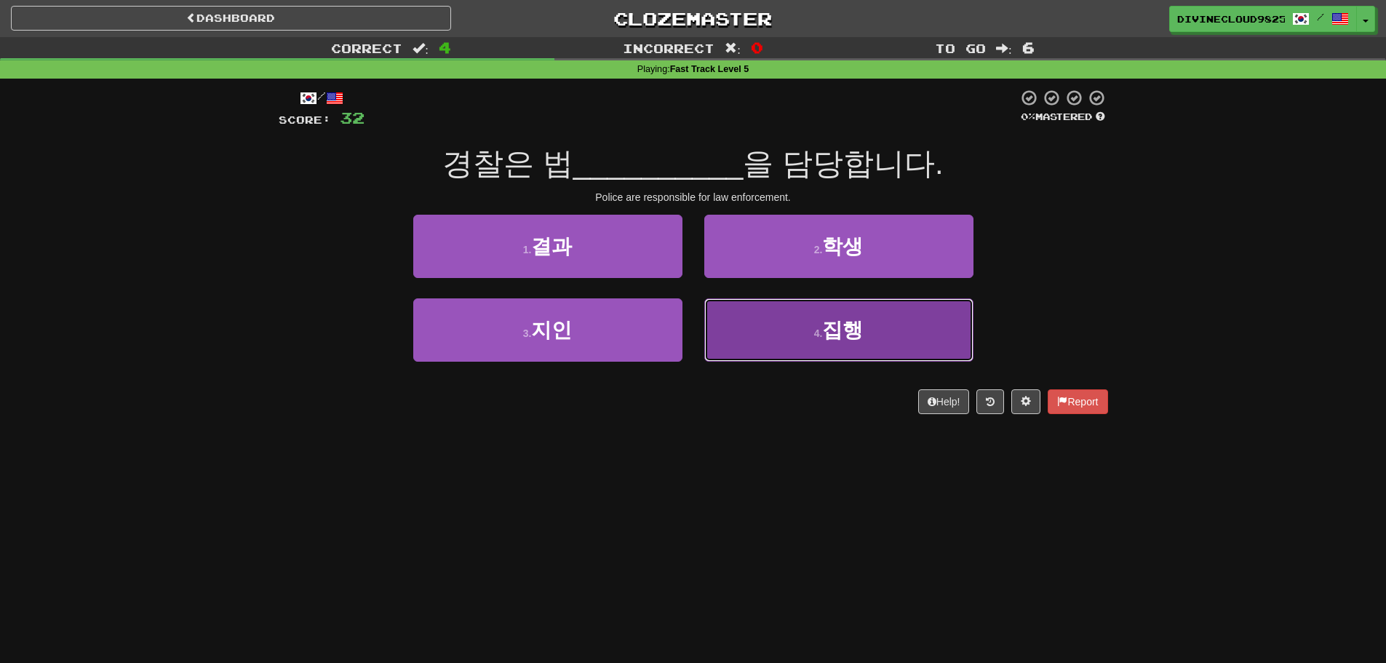
click at [796, 324] on button "4 . 집행" at bounding box center [838, 329] width 269 height 63
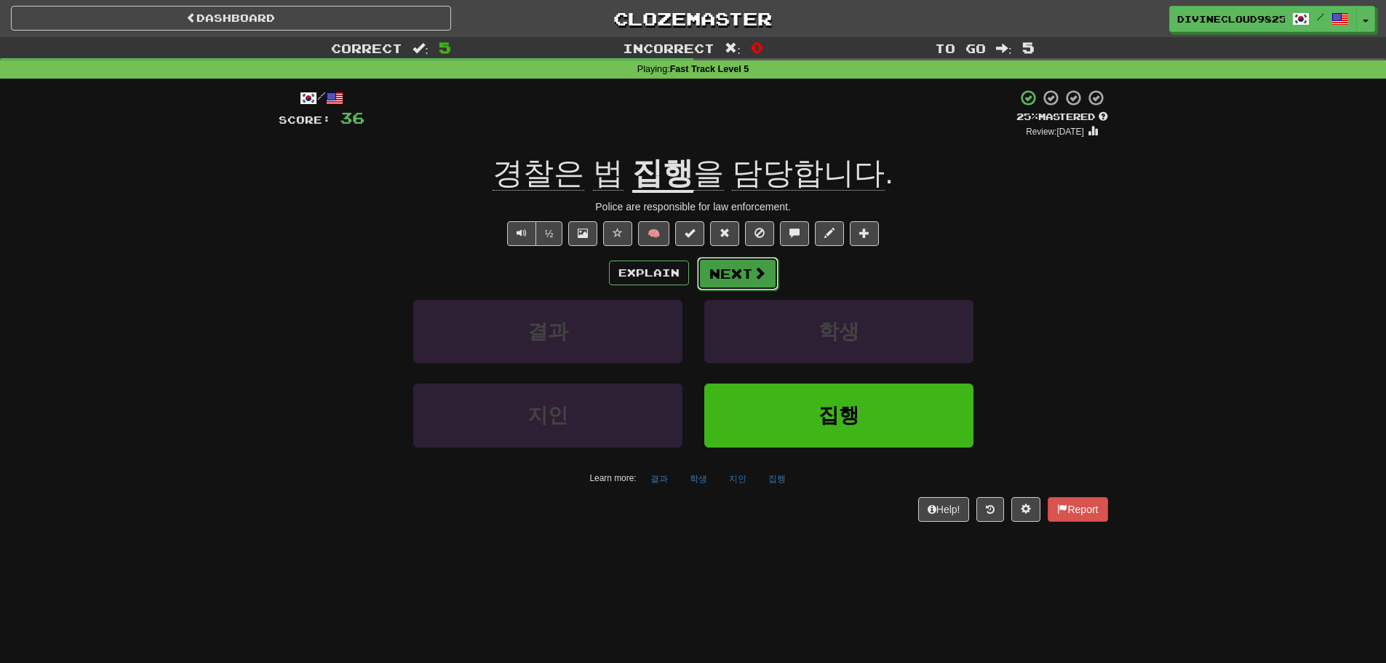
click at [723, 277] on button "Next" at bounding box center [738, 273] width 82 height 33
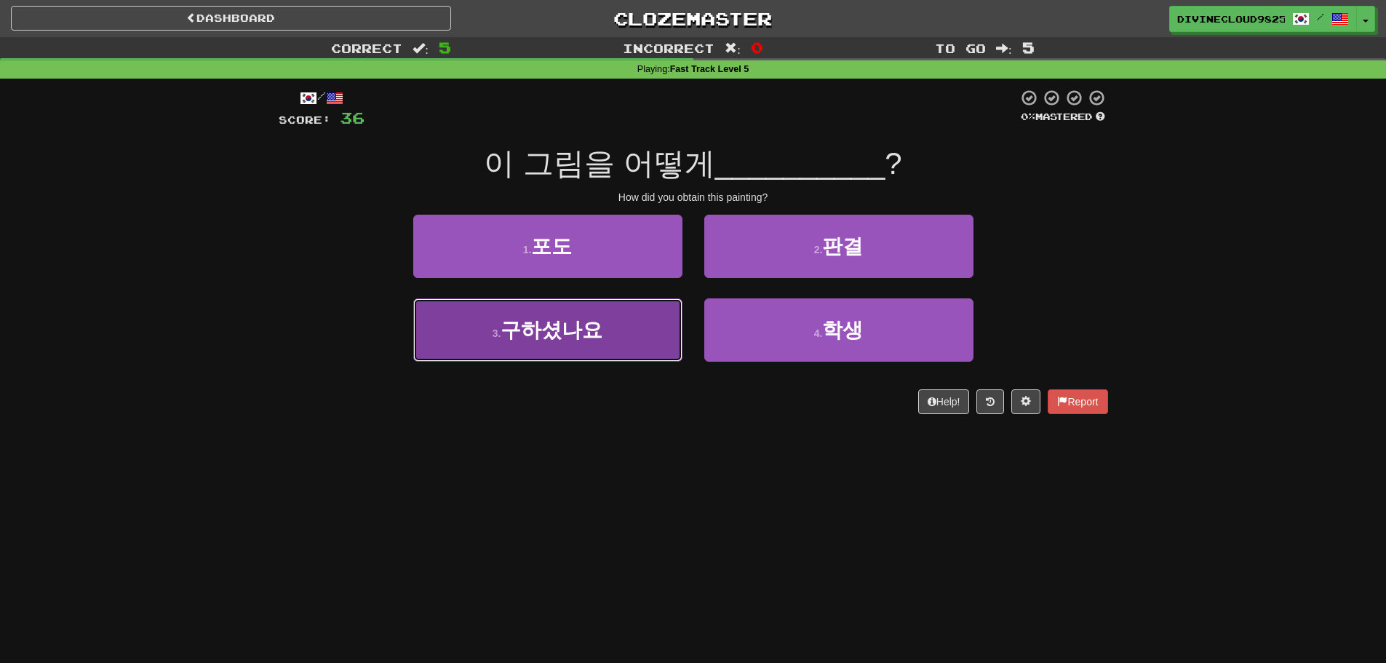
click at [603, 343] on button "3 . 구하셨나요" at bounding box center [547, 329] width 269 height 63
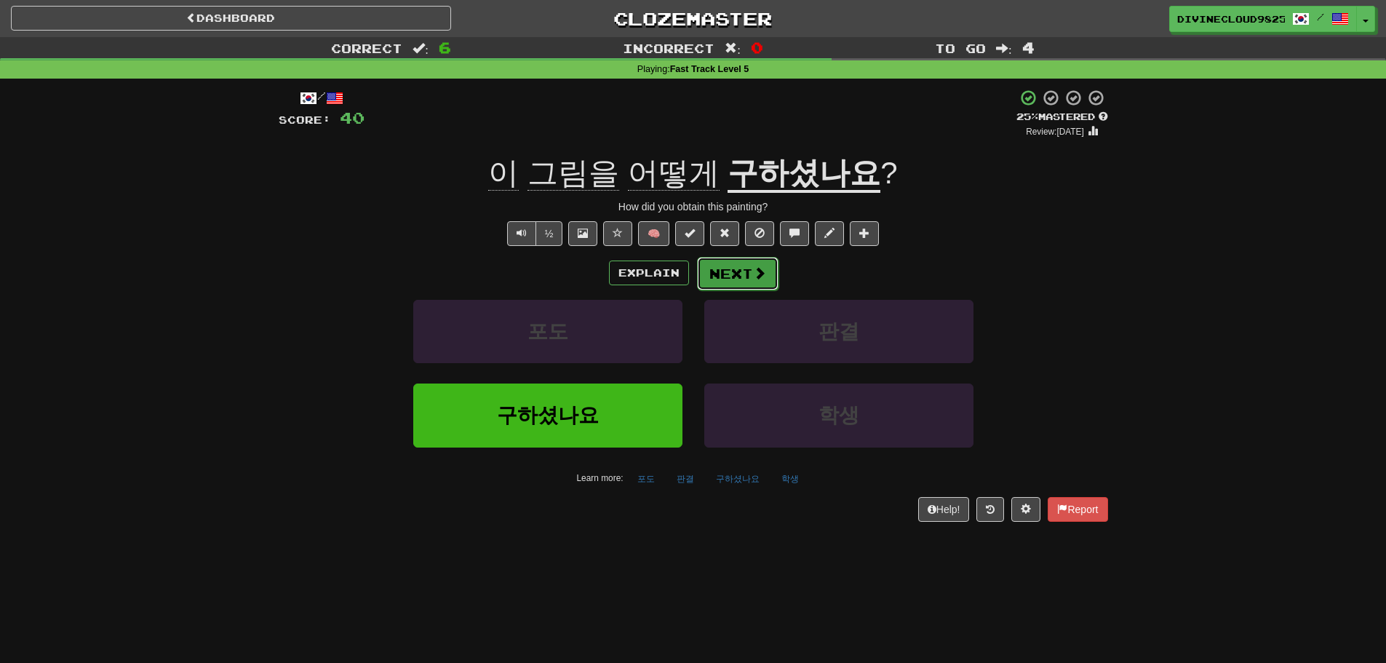
click at [730, 284] on button "Next" at bounding box center [738, 273] width 82 height 33
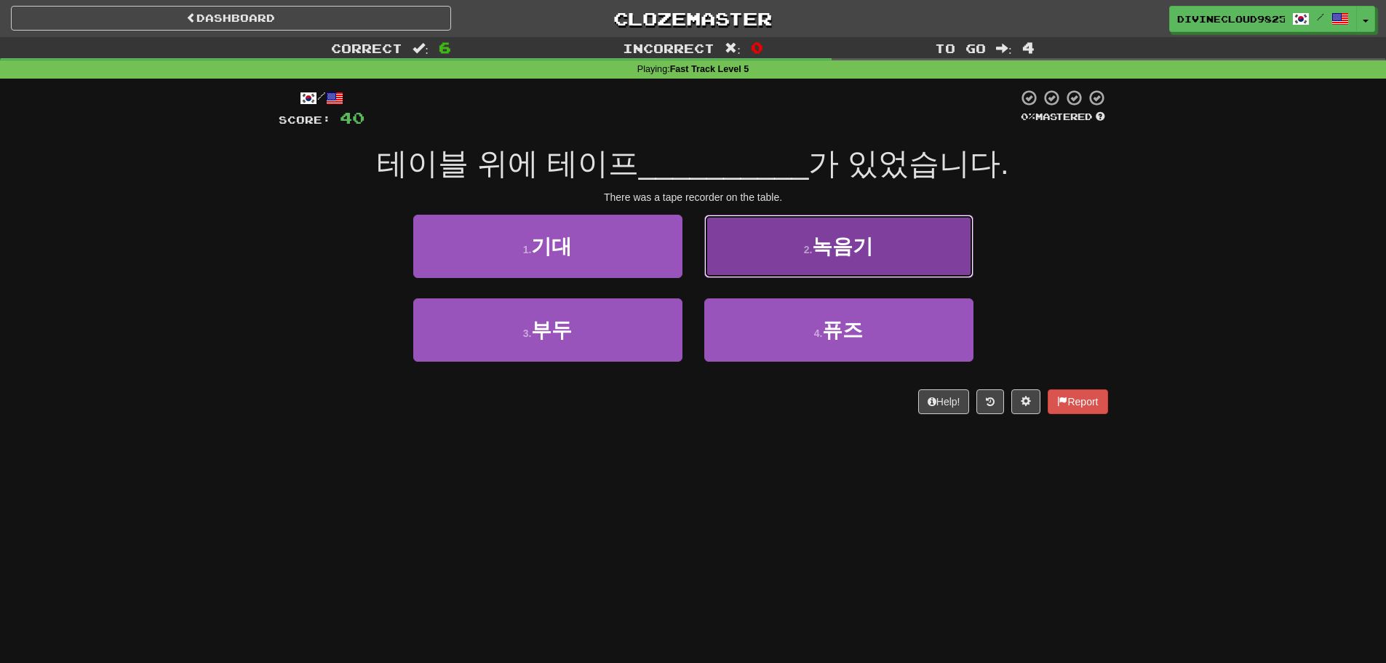
click at [775, 274] on button "2 . 녹음기" at bounding box center [838, 246] width 269 height 63
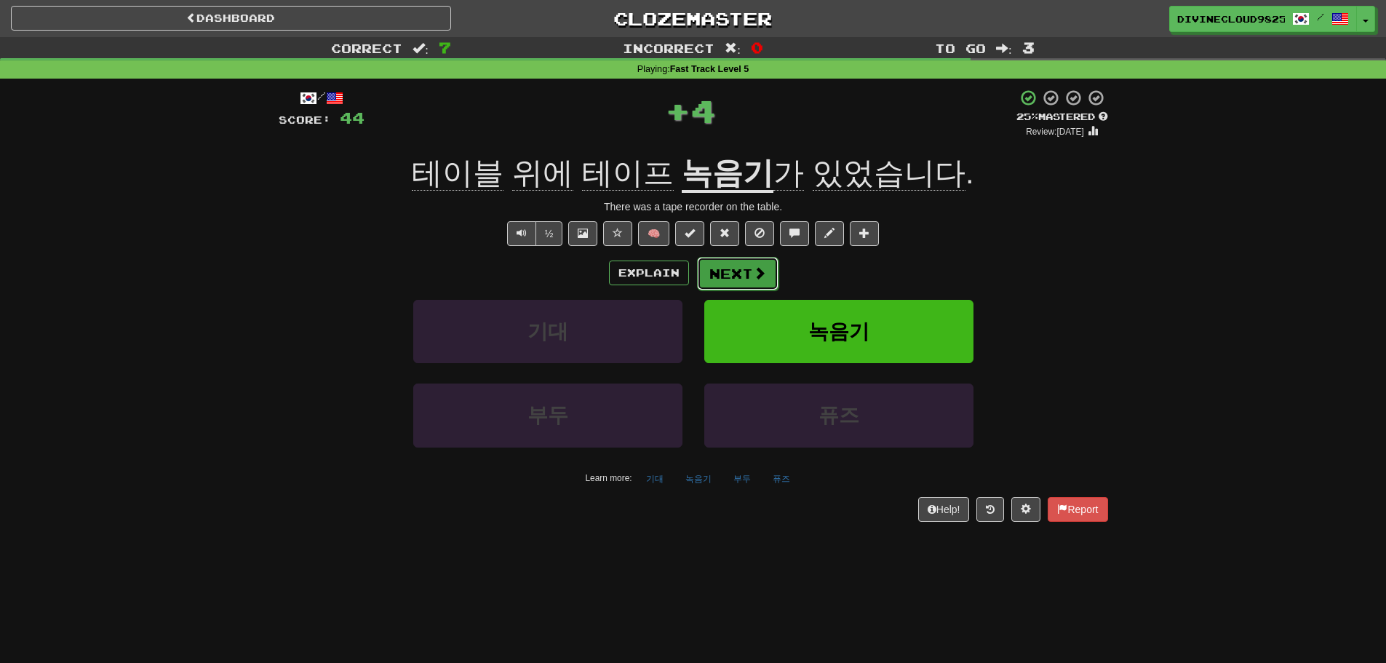
click at [723, 267] on button "Next" at bounding box center [738, 273] width 82 height 33
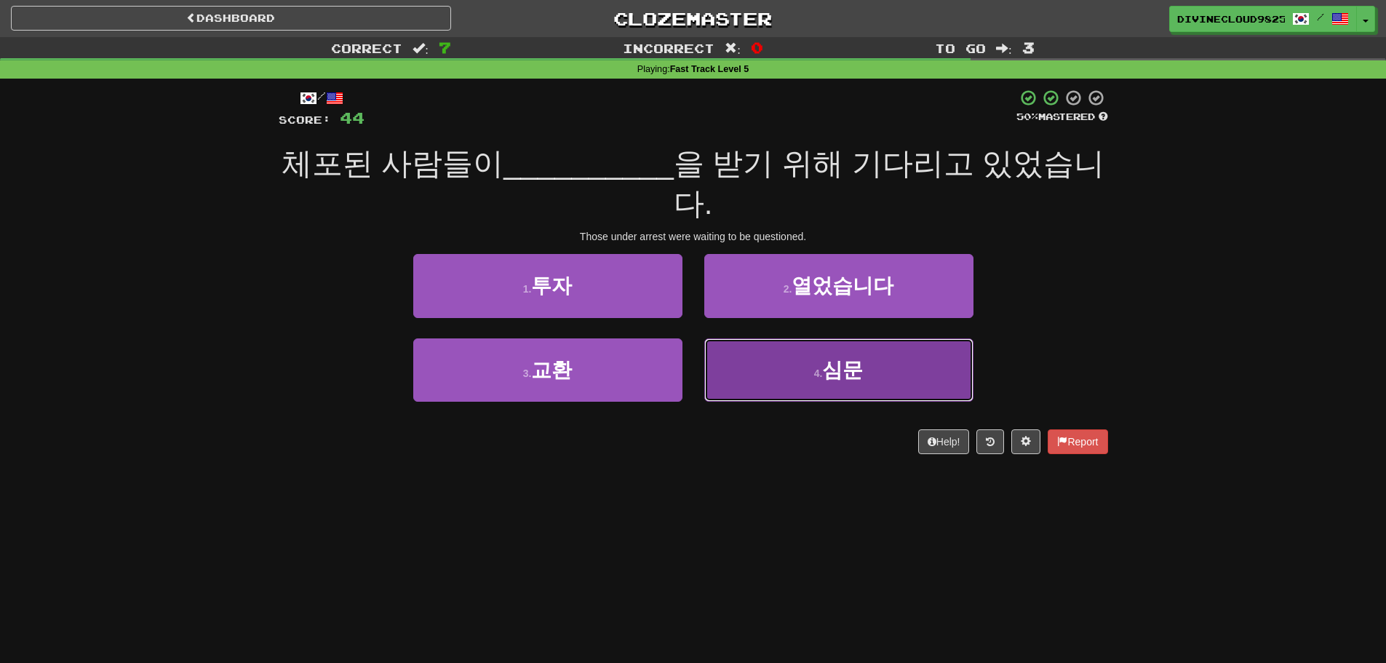
click at [927, 383] on button "4 . 심문" at bounding box center [838, 369] width 269 height 63
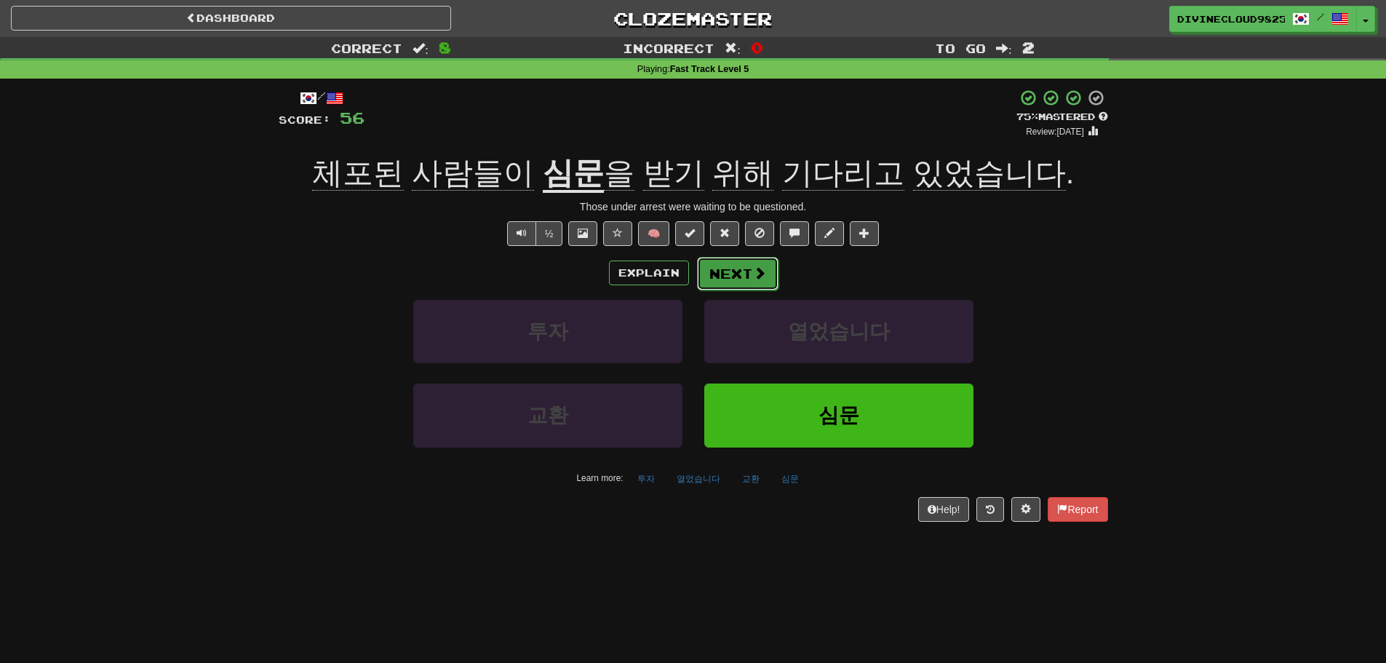
click at [760, 277] on span at bounding box center [759, 272] width 13 height 13
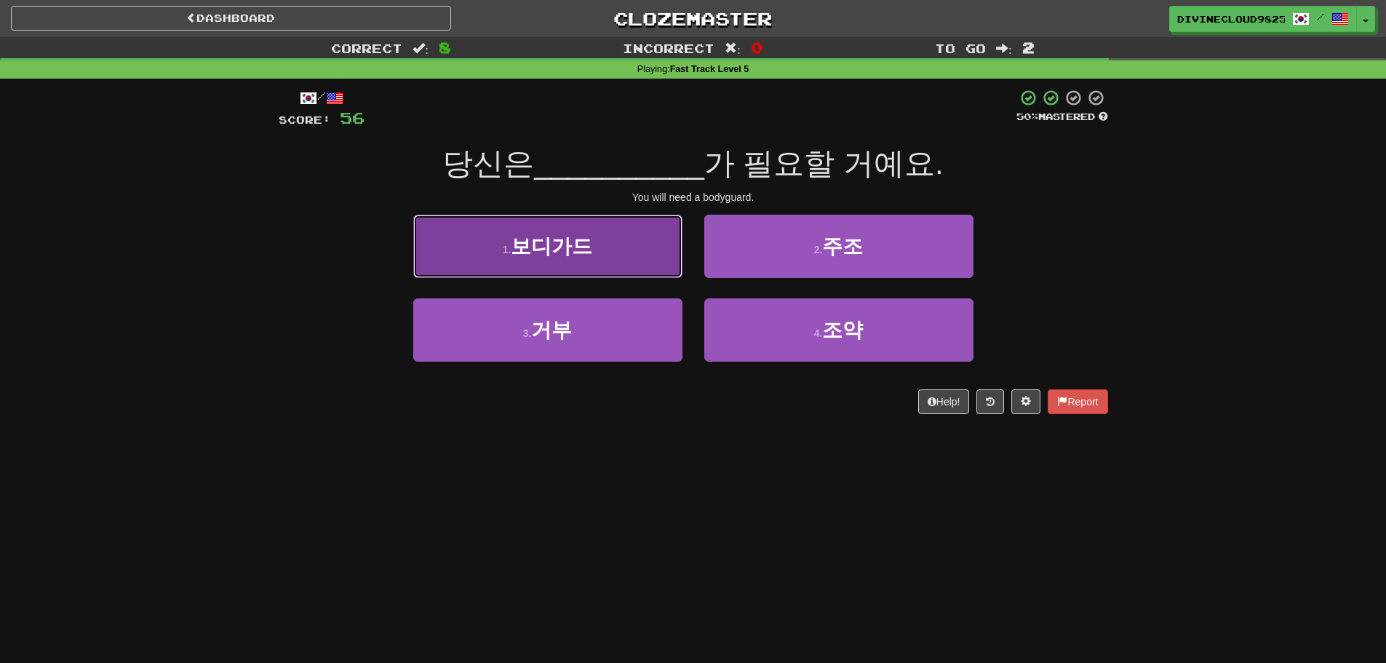
click at [581, 260] on button "1 . [GEOGRAPHIC_DATA]" at bounding box center [547, 246] width 269 height 63
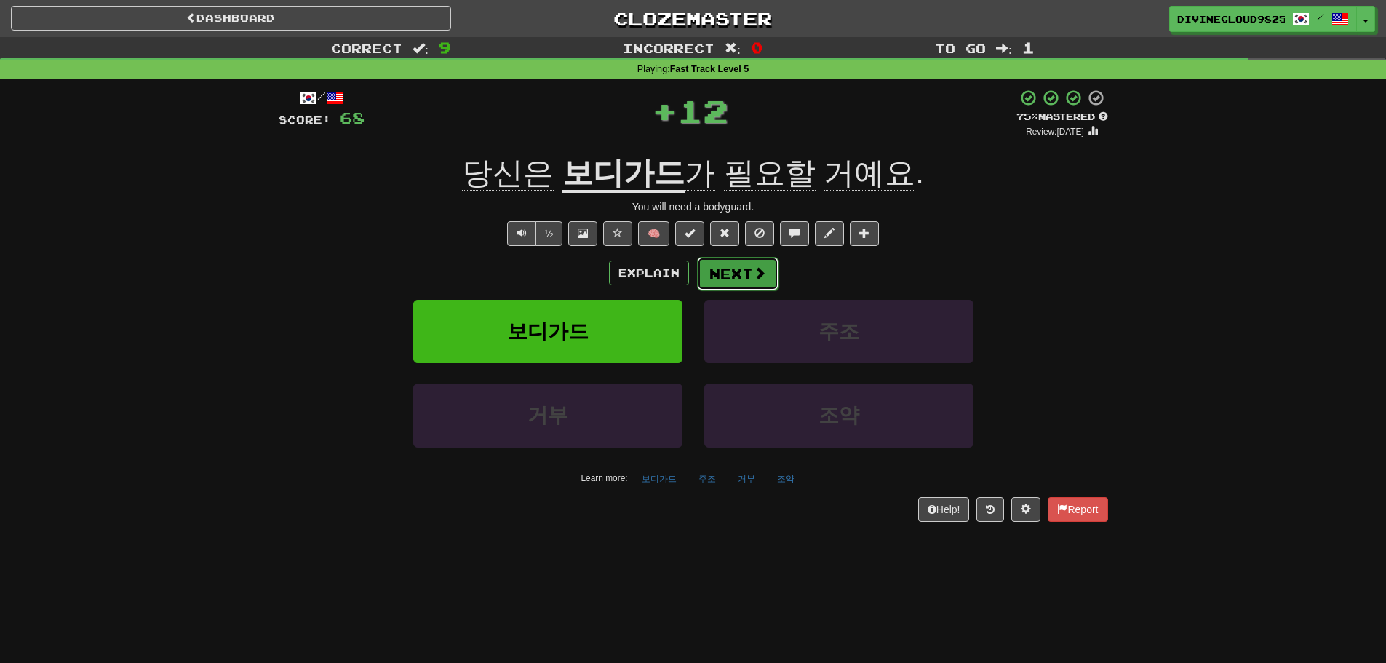
click at [716, 278] on button "Next" at bounding box center [738, 273] width 82 height 33
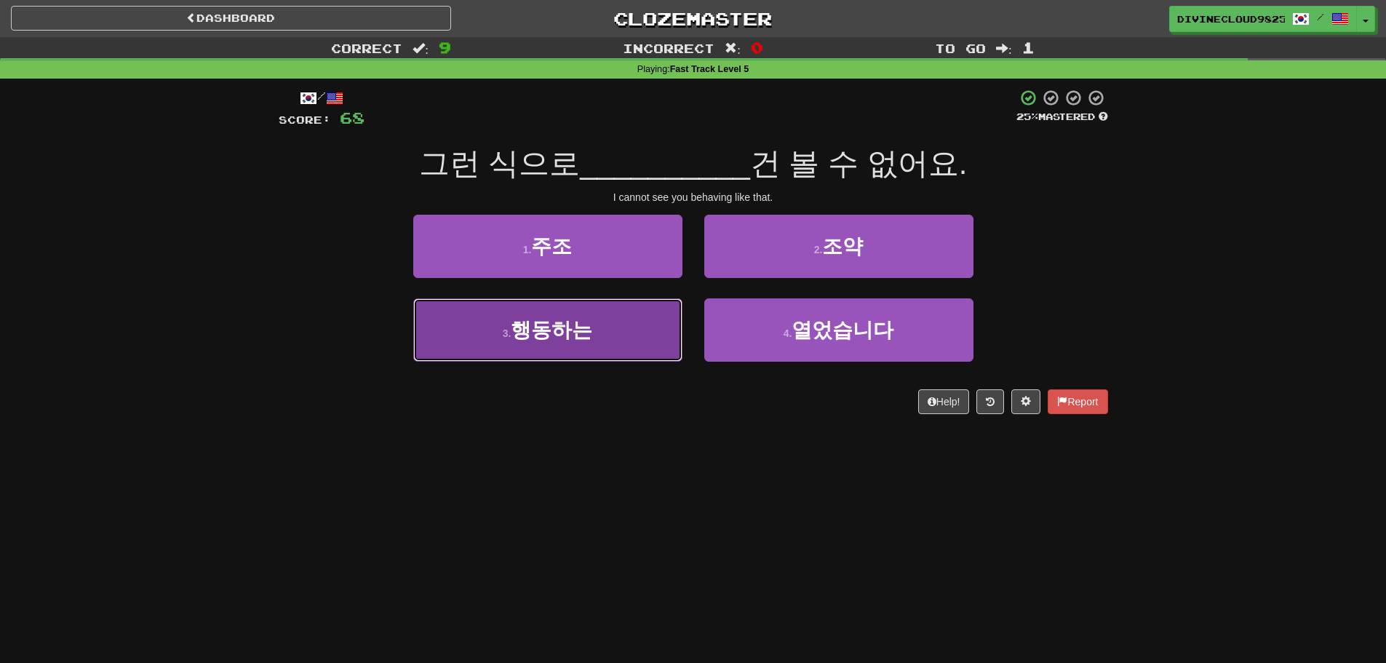
click at [509, 325] on button "3 . 행동하는" at bounding box center [547, 329] width 269 height 63
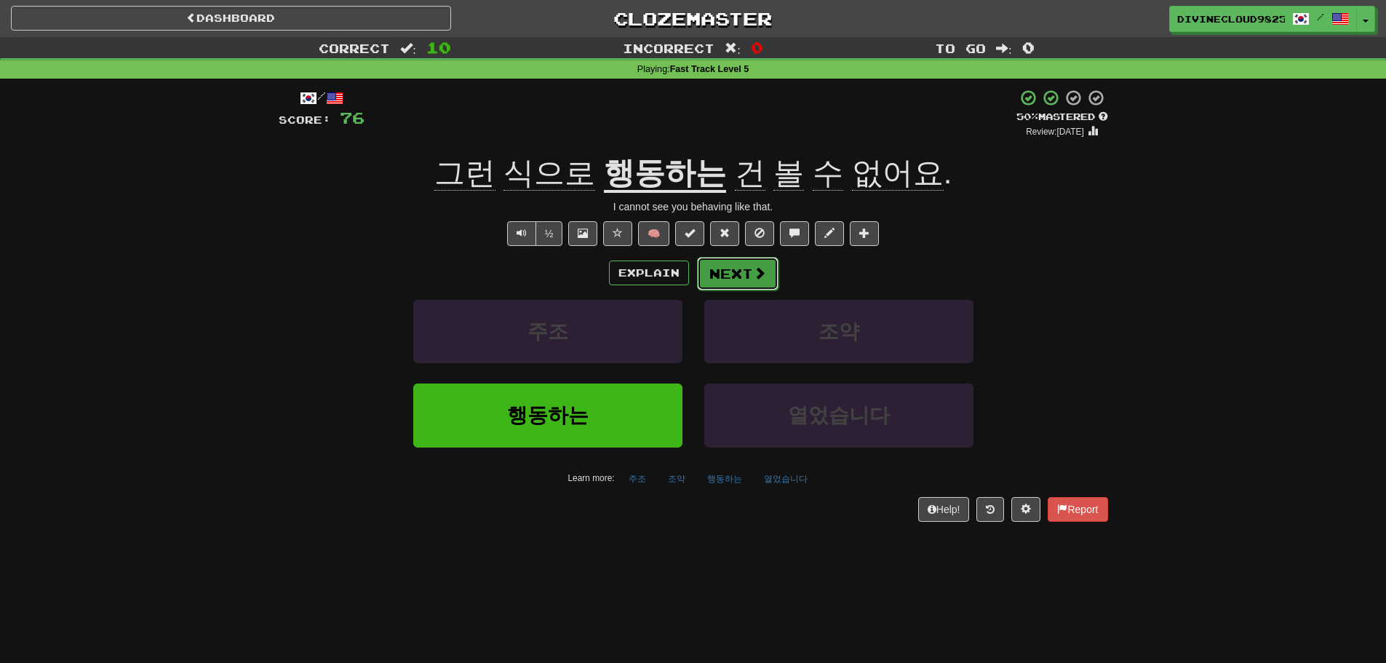
click at [701, 278] on button "Next" at bounding box center [738, 273] width 82 height 33
